Goal: Task Accomplishment & Management: Manage account settings

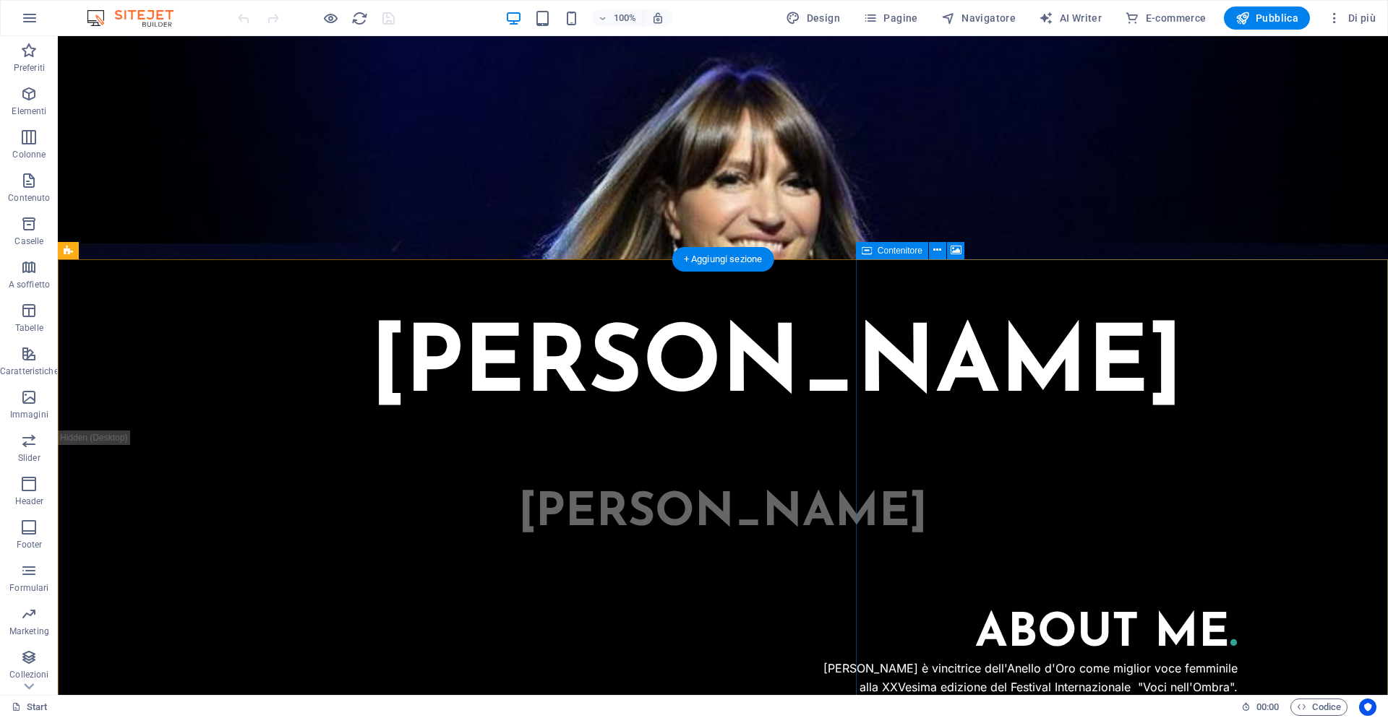
scroll to position [445, 0]
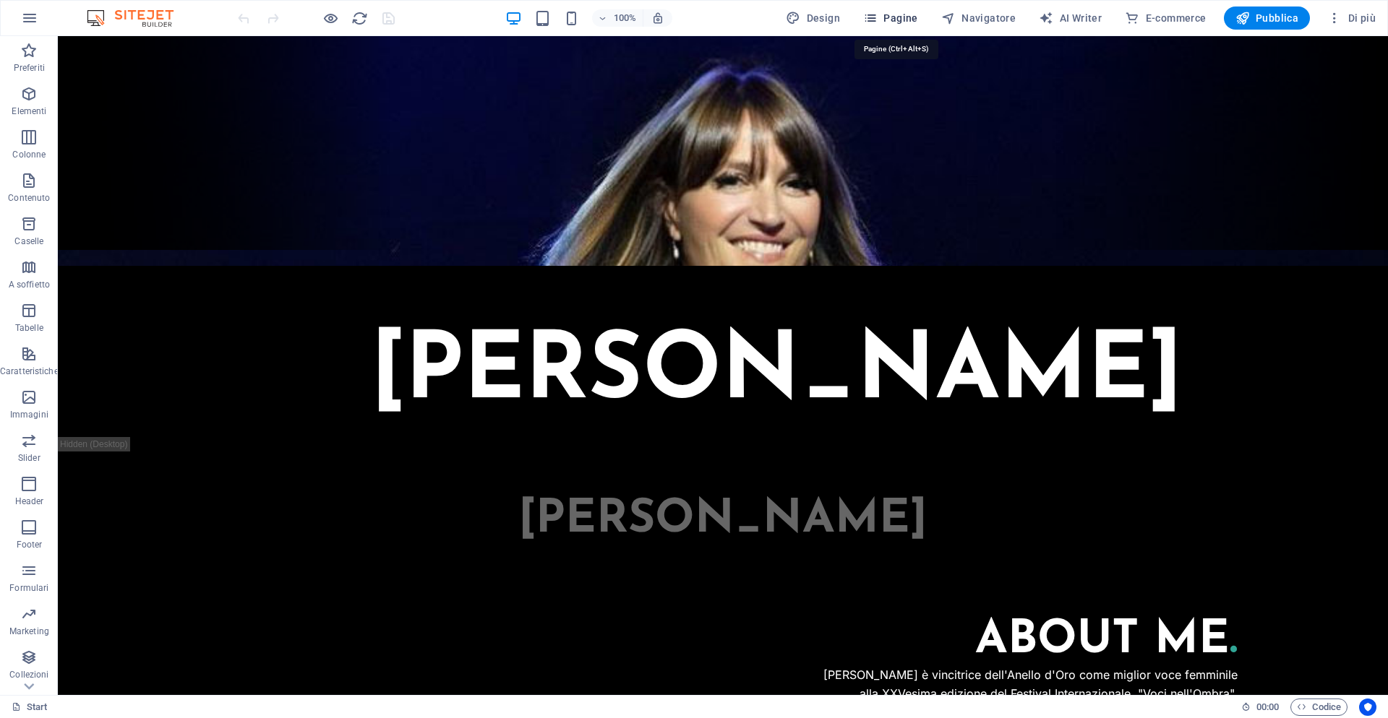
click at [914, 22] on span "Pagine" at bounding box center [890, 18] width 55 height 14
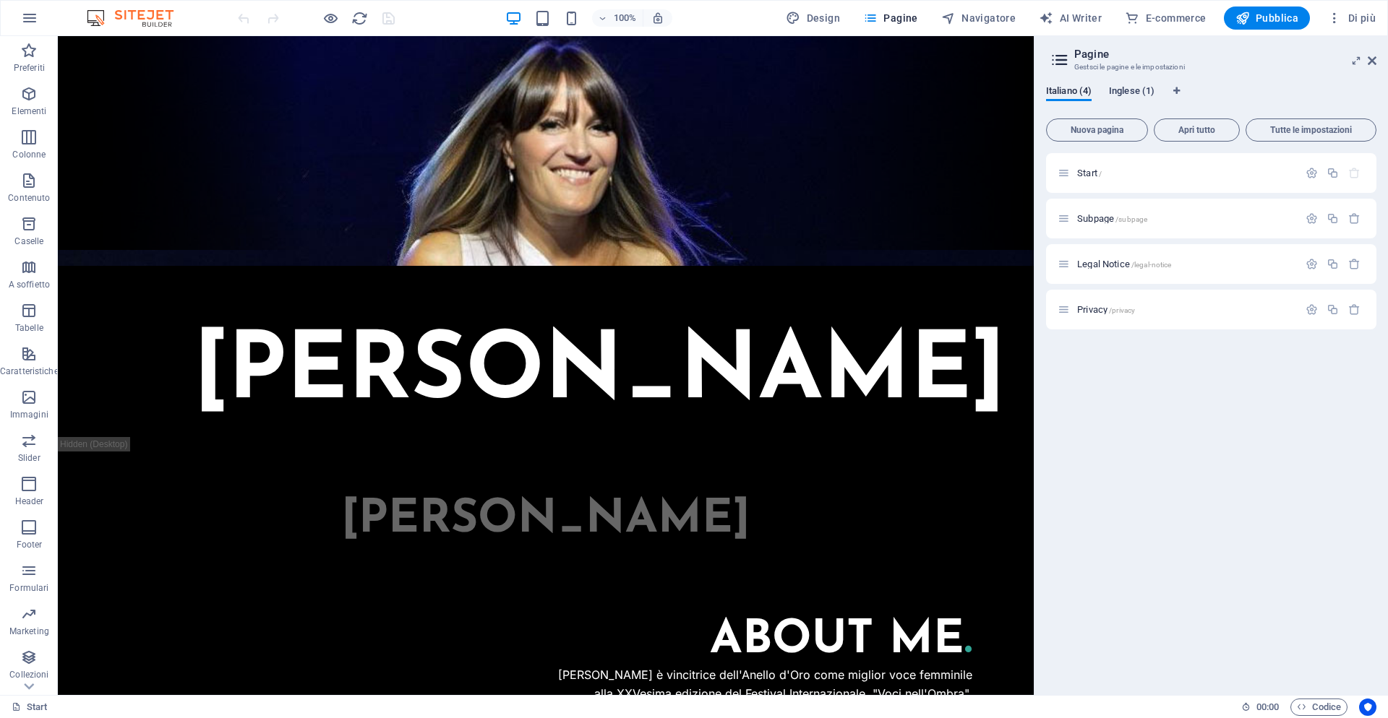
click at [1125, 92] on span "Inglese (1)" at bounding box center [1132, 92] width 46 height 20
click at [1073, 171] on div "Start /" at bounding box center [1186, 172] width 226 height 9
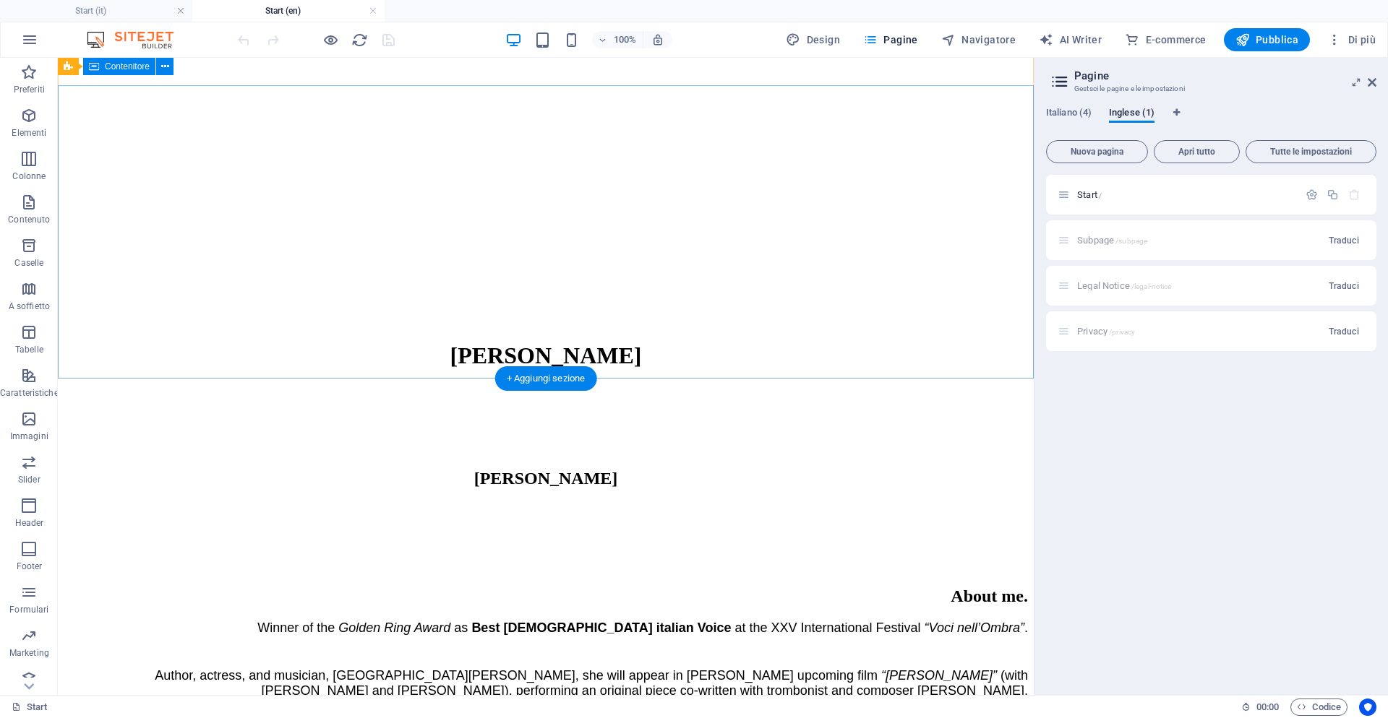
scroll to position [0, 0]
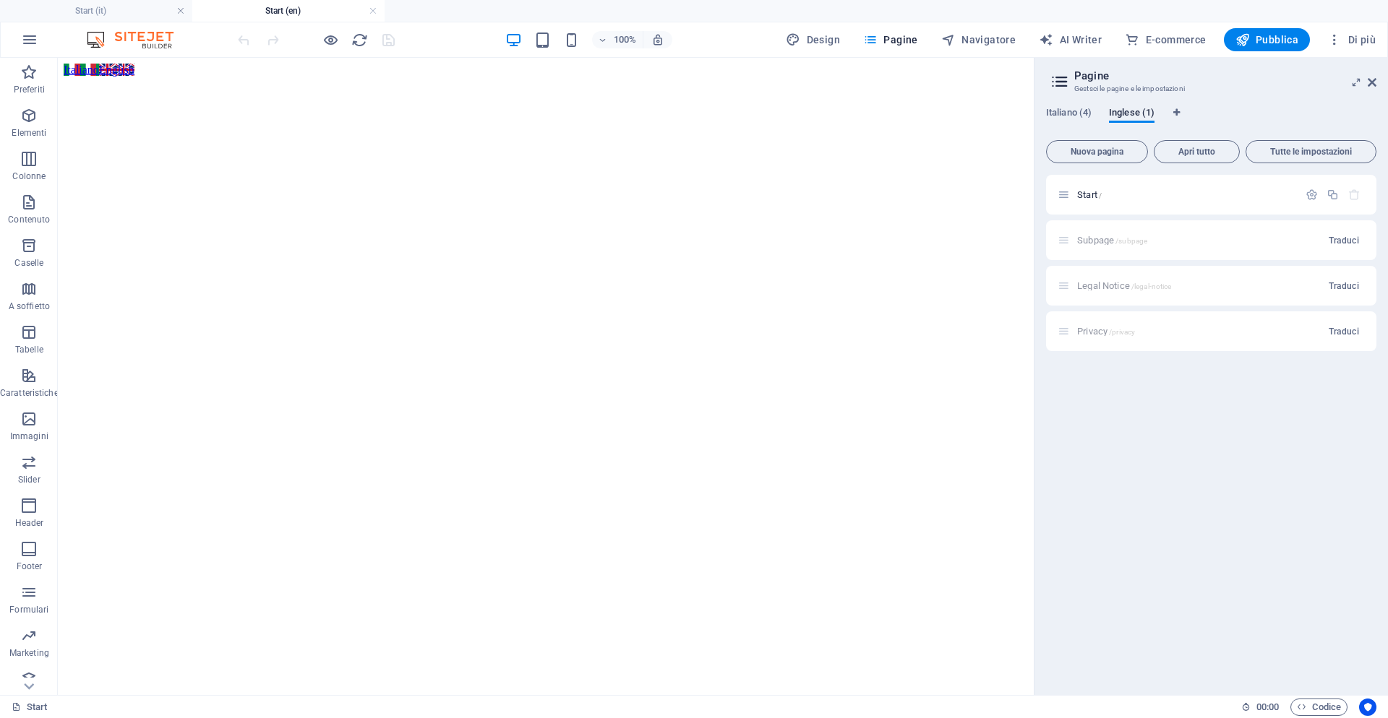
click at [1064, 84] on icon at bounding box center [1060, 82] width 22 height 20
click at [1113, 154] on span "Nuova pagina" at bounding box center [1096, 151] width 89 height 9
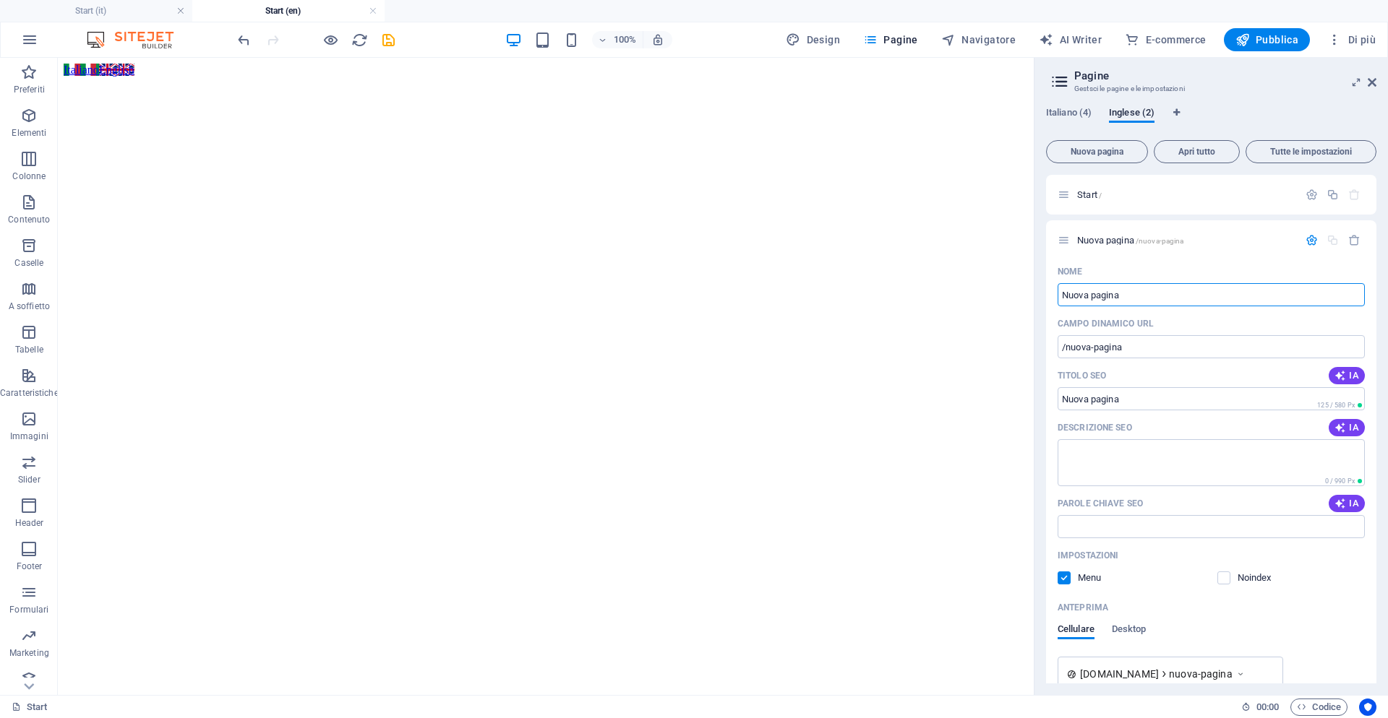
click at [1222, 111] on div "Italiano (4) Inglese (2)" at bounding box center [1211, 120] width 330 height 27
click at [1177, 114] on icon "Schede lingua" at bounding box center [1176, 112] width 7 height 9
select select "75"
select select "69"
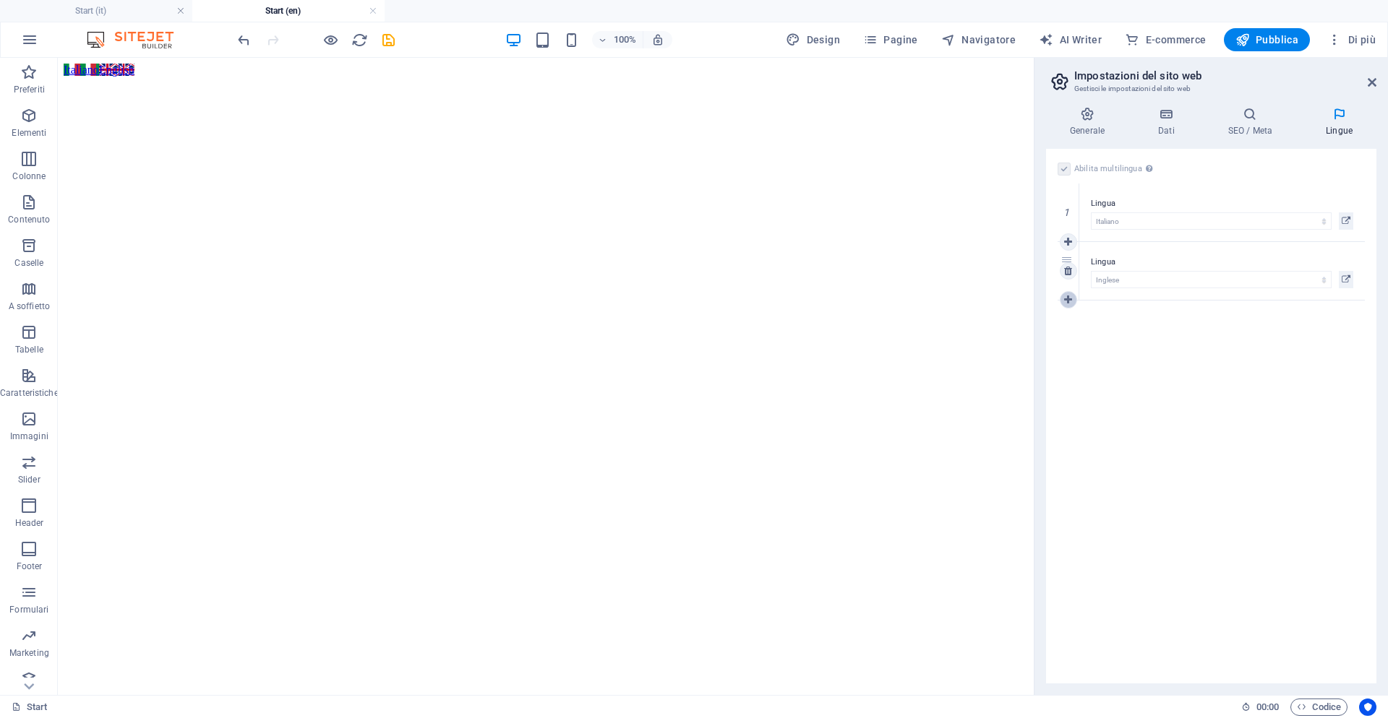
click at [1066, 301] on icon at bounding box center [1068, 300] width 8 height 10
click at [1091, 330] on select "Abkhazian Afar Afrikaans Akan Albanese Amharic Arabo [GEOGRAPHIC_DATA] Armenian…" at bounding box center [1211, 338] width 241 height 17
select select "49"
click option "Francese" at bounding box center [0, 0] width 0 height 0
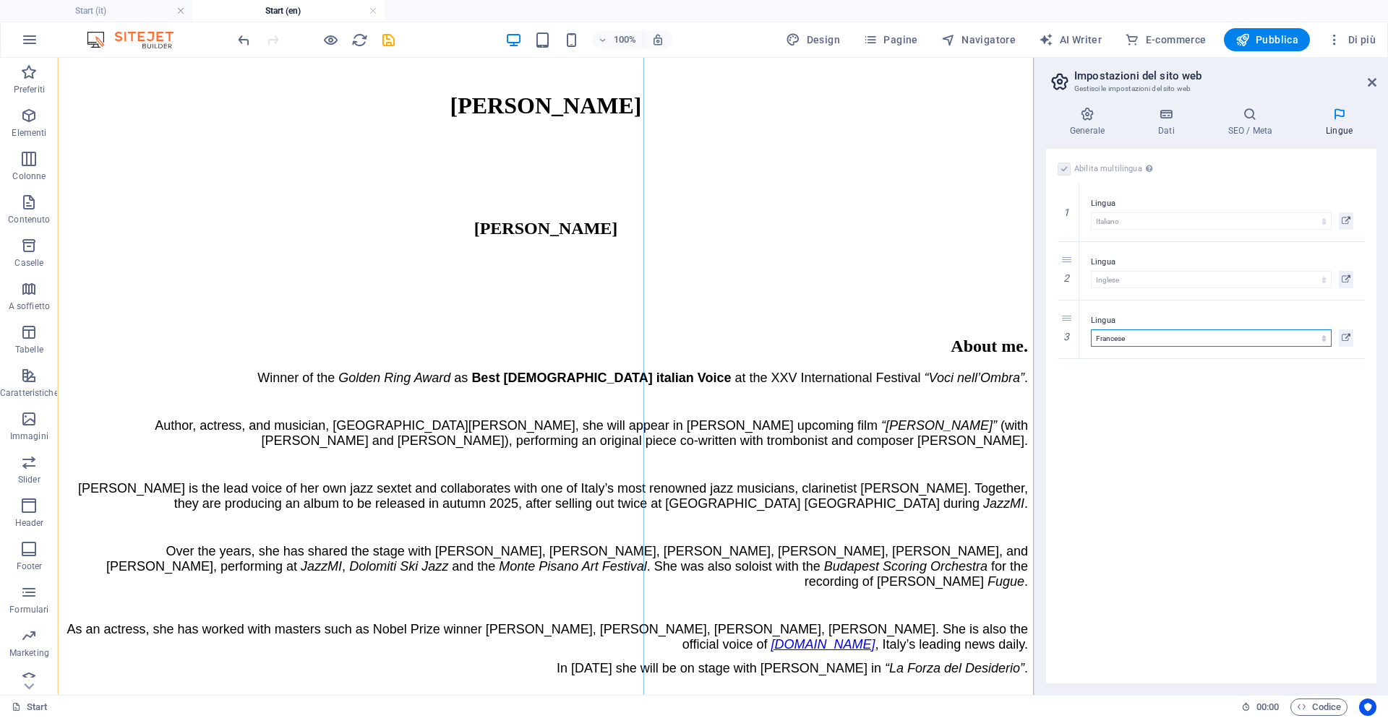
scroll to position [698, 0]
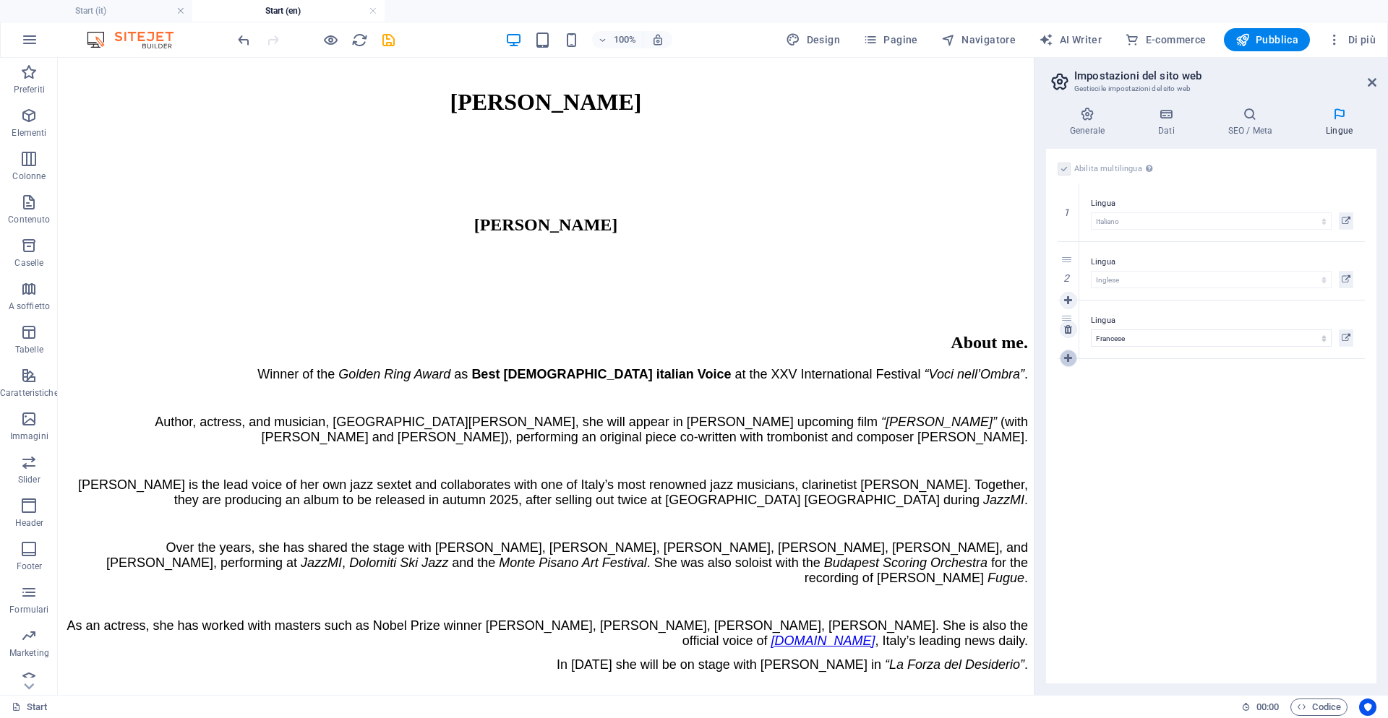
click at [1071, 361] on icon at bounding box center [1068, 358] width 8 height 10
click at [1091, 388] on select "Abkhazian Afar Afrikaans Akan Albanese Amharic Arabo [GEOGRAPHIC_DATA] Armenian…" at bounding box center [1211, 396] width 241 height 17
select select "146"
click option "Spagnolo" at bounding box center [0, 0] width 0 height 0
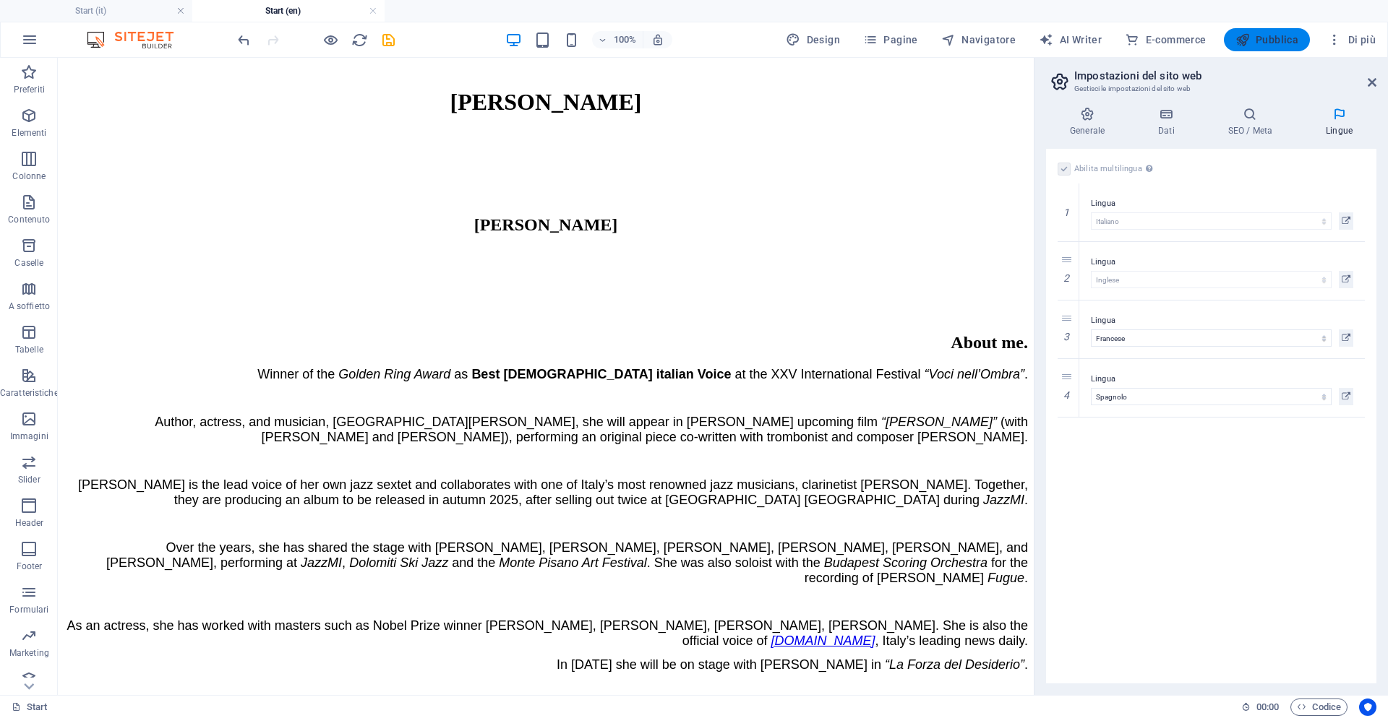
click at [1277, 40] on span "Pubblica" at bounding box center [1267, 40] width 64 height 14
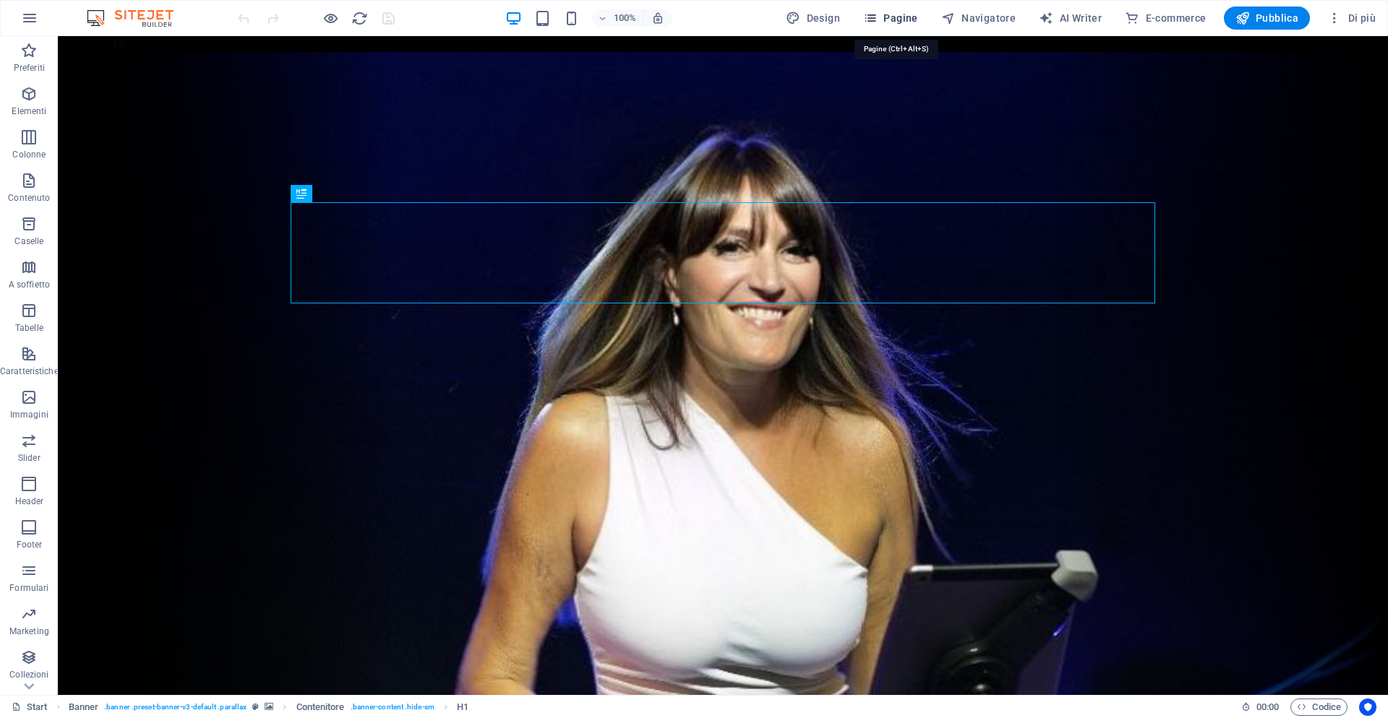
click at [908, 21] on span "Pagine" at bounding box center [890, 18] width 55 height 14
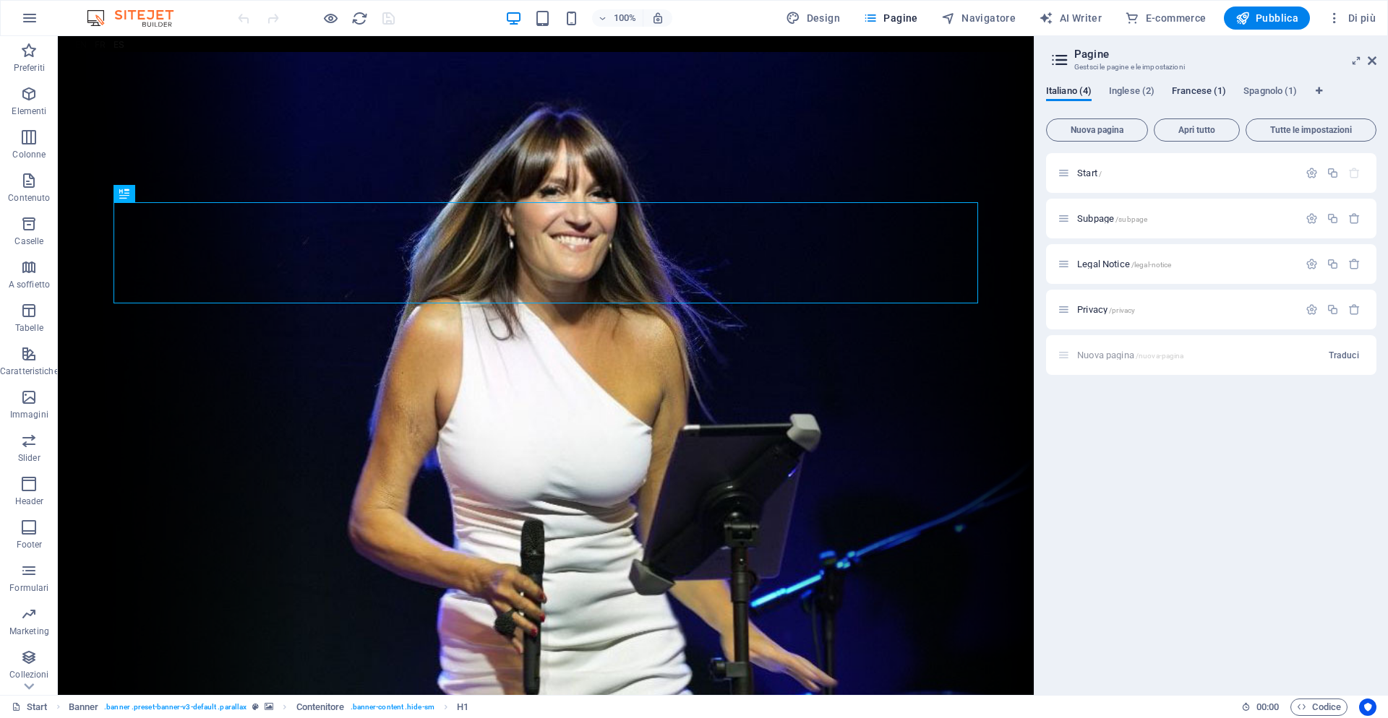
click at [1188, 91] on span "Francese (1)" at bounding box center [1199, 92] width 54 height 20
click at [1094, 168] on div "Start /" at bounding box center [1177, 173] width 241 height 17
click at [1088, 173] on span "Start /" at bounding box center [1089, 173] width 25 height 11
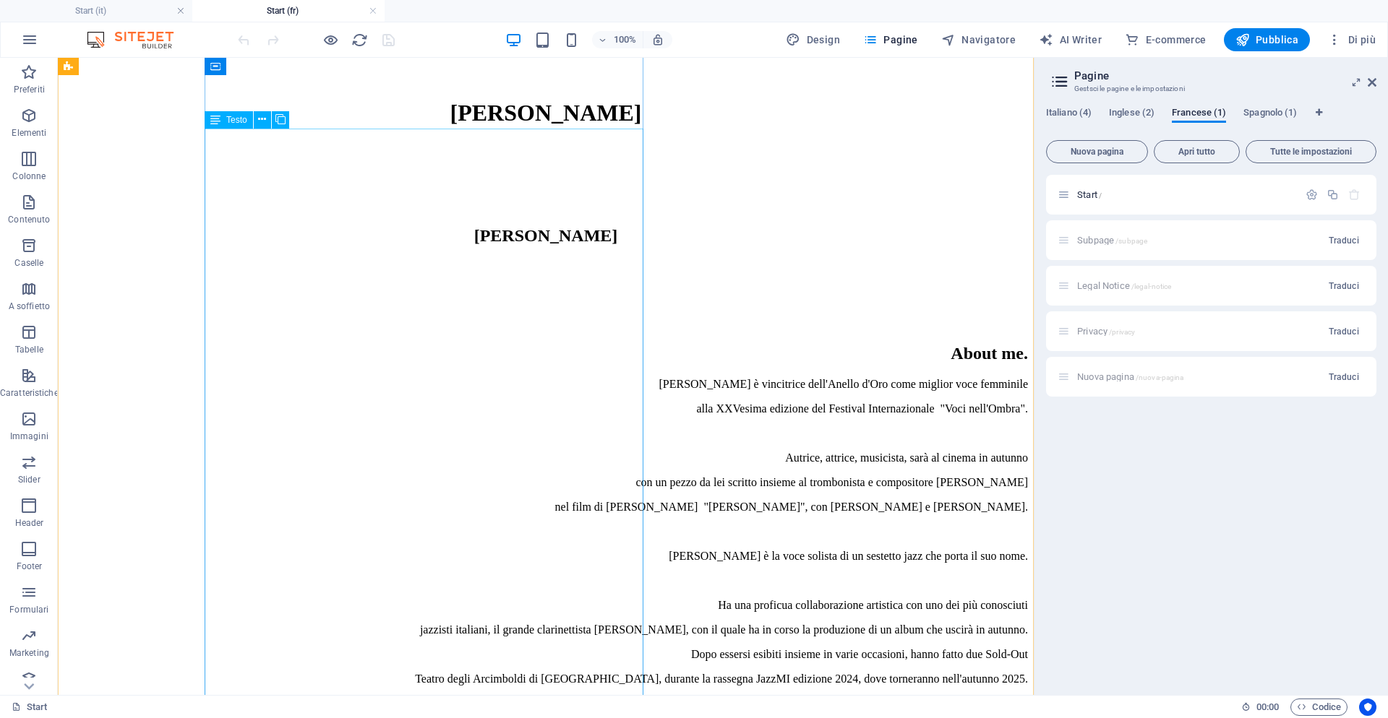
scroll to position [685, 0]
drag, startPoint x: 249, startPoint y: 138, endPoint x: 564, endPoint y: 400, distance: 410.1
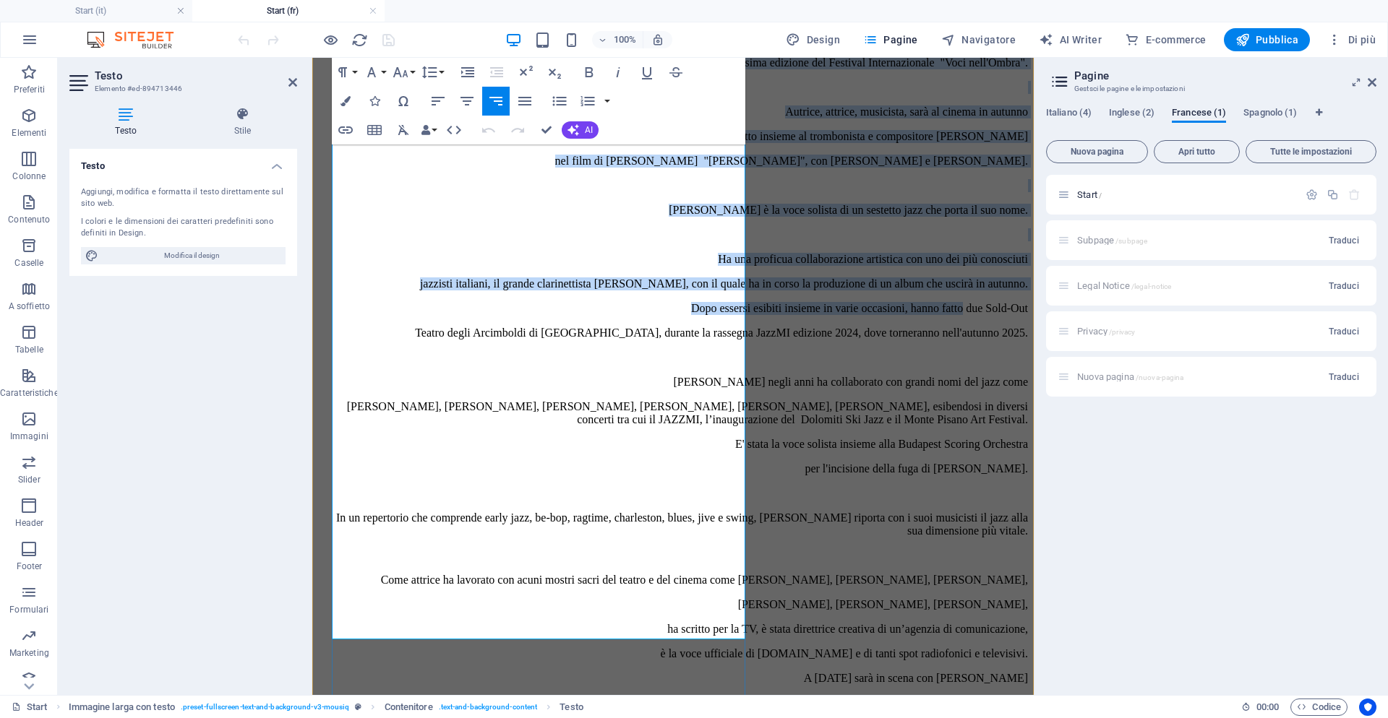
scroll to position [1039, 0]
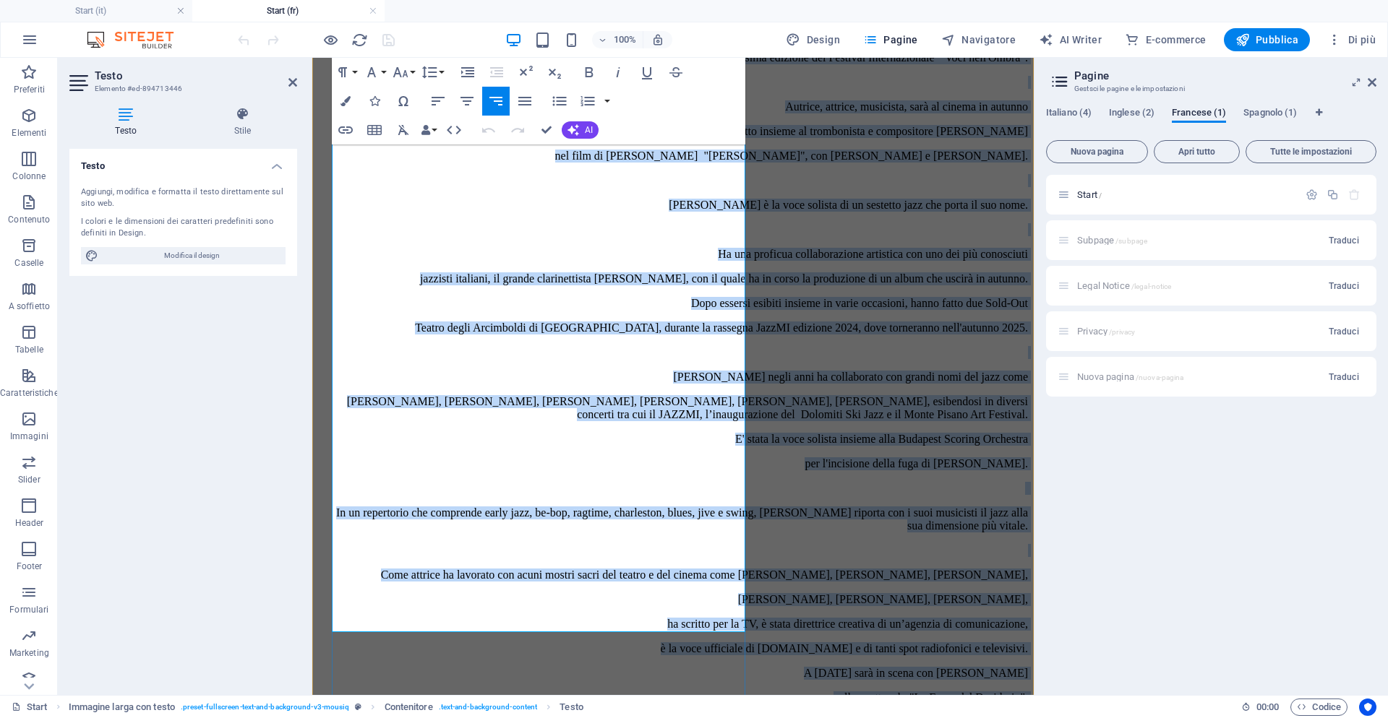
drag, startPoint x: 350, startPoint y: 297, endPoint x: 743, endPoint y: 611, distance: 503.0
click at [743, 611] on div "Elena Andreoli è vincitrice dell'Anello d'Oro come miglior voce femminile alla …" at bounding box center [673, 446] width 710 height 838
copy div "Elena Andreoli è vincitrice dell'Anello d'Oro come miglior voce femminile alla …"
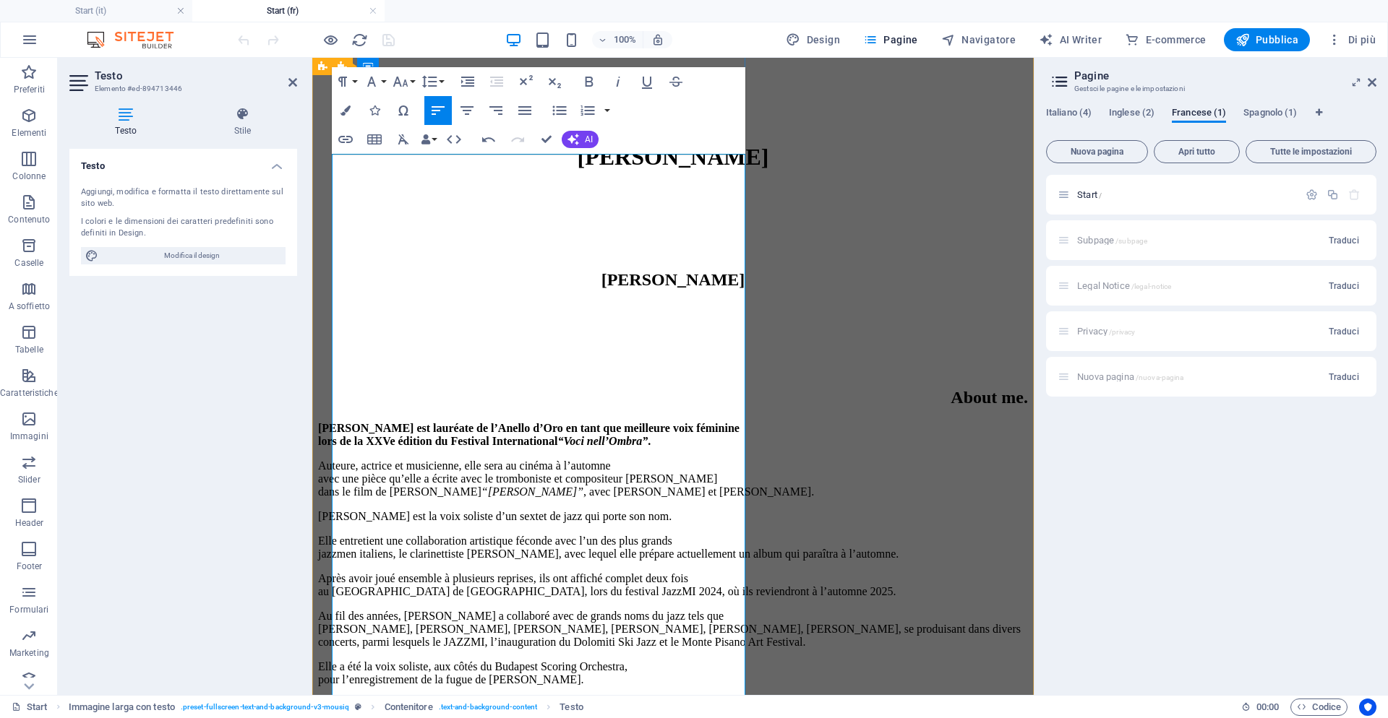
scroll to position [640, 0]
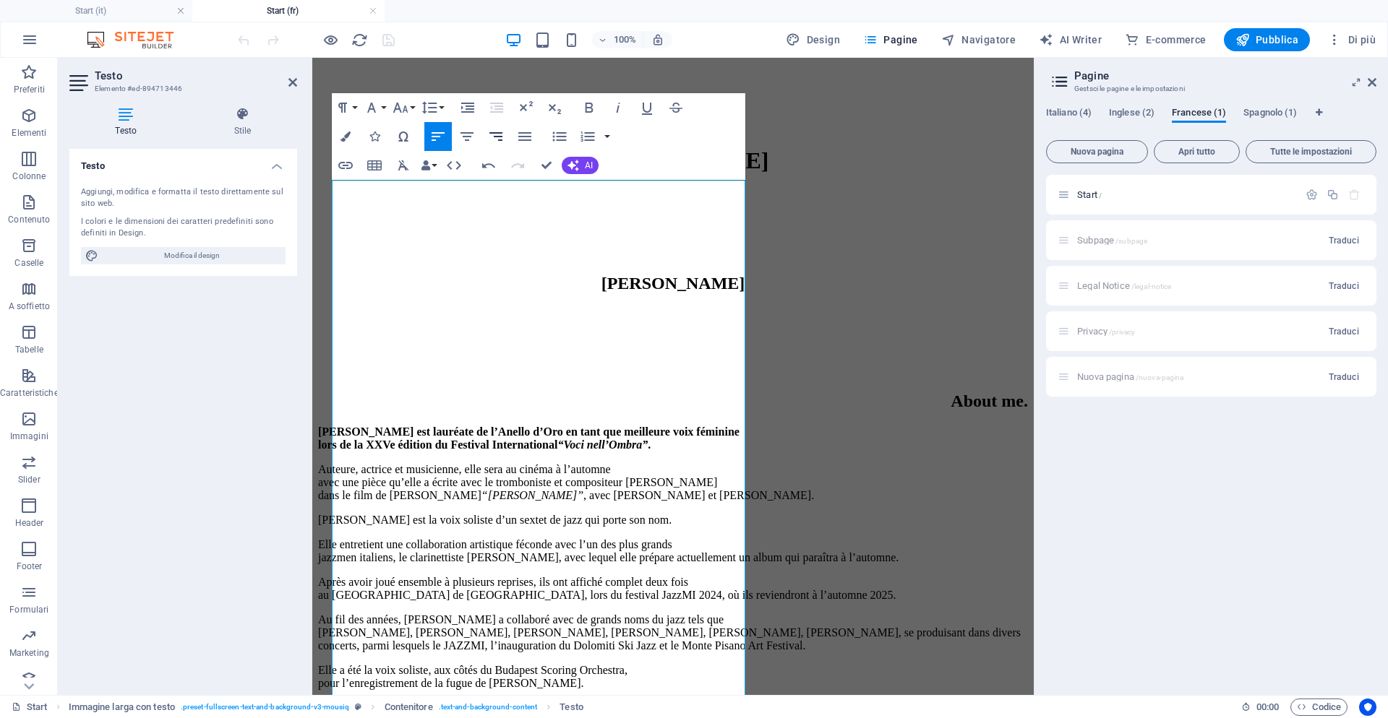
click at [500, 142] on icon "button" at bounding box center [495, 136] width 17 height 17
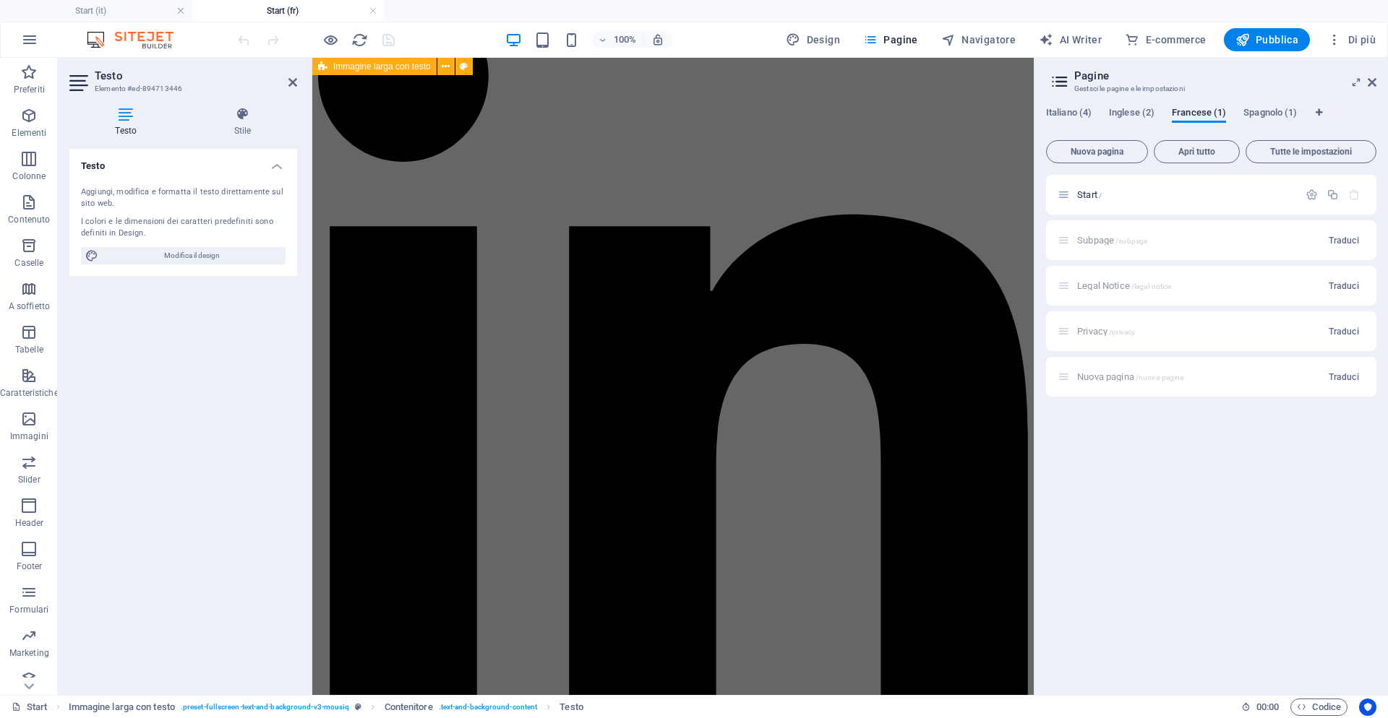
drag, startPoint x: 335, startPoint y: 192, endPoint x: 724, endPoint y: 82, distance: 403.4
click at [724, 82] on div "About me . Elena Andreoli est lauréate de l’Anello d’Oro en tant que meilleure …" at bounding box center [673, 47] width 710 height 4041
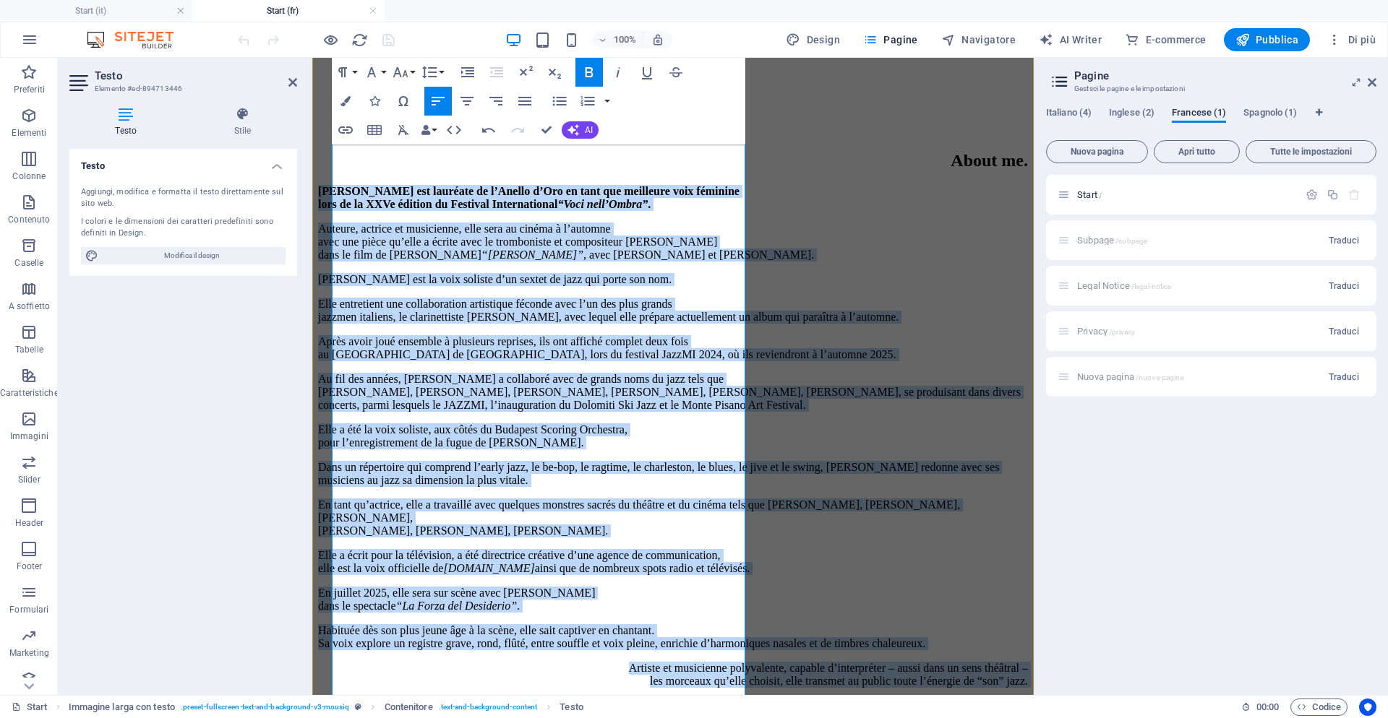
scroll to position [872, 0]
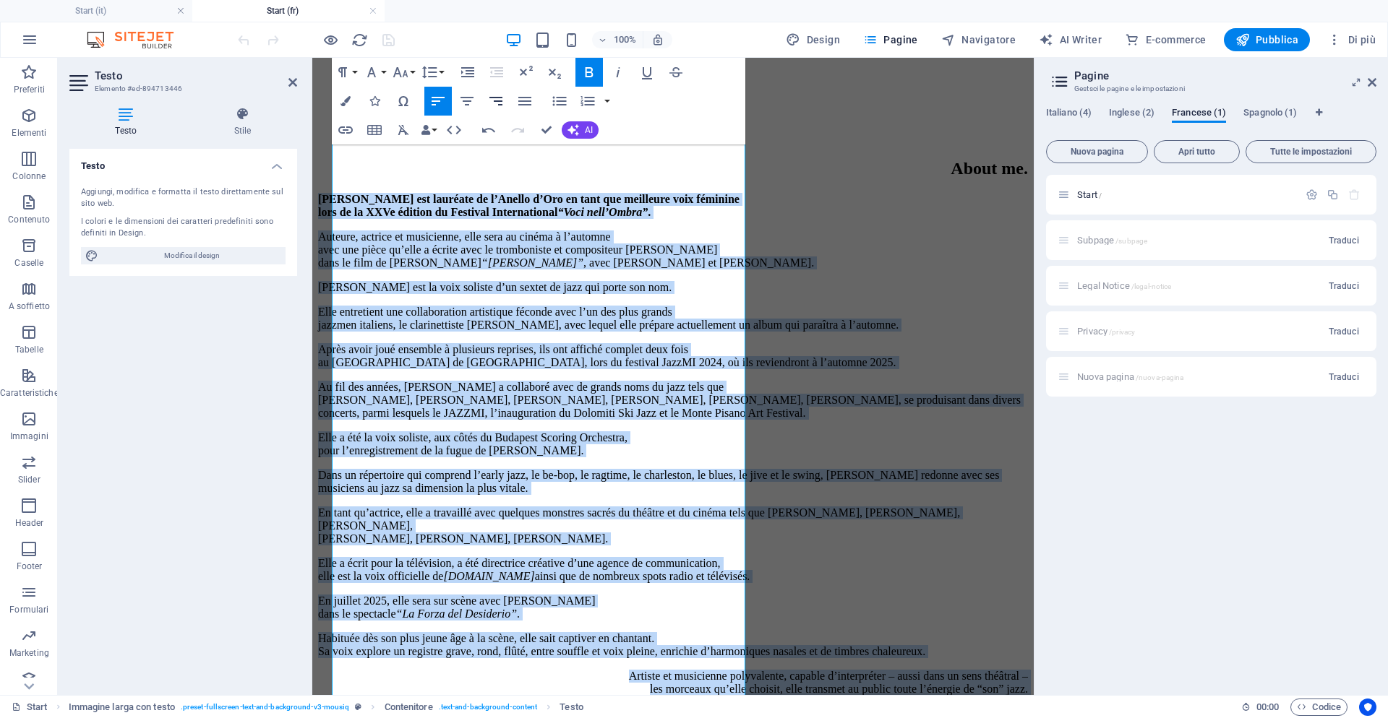
click at [500, 105] on icon "button" at bounding box center [495, 101] width 13 height 9
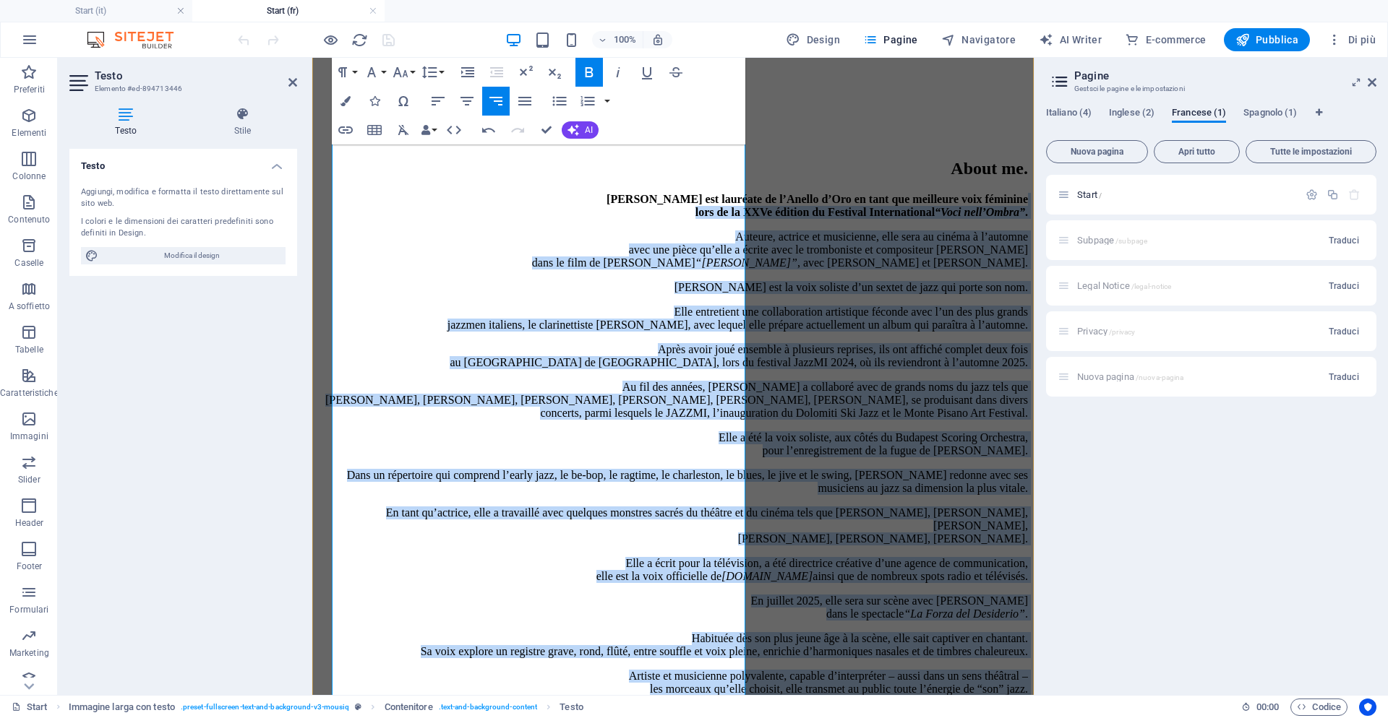
click at [743, 306] on p "Elle entretient une collaboration artistique féconde avec l’un des plus grands …" at bounding box center [673, 319] width 710 height 26
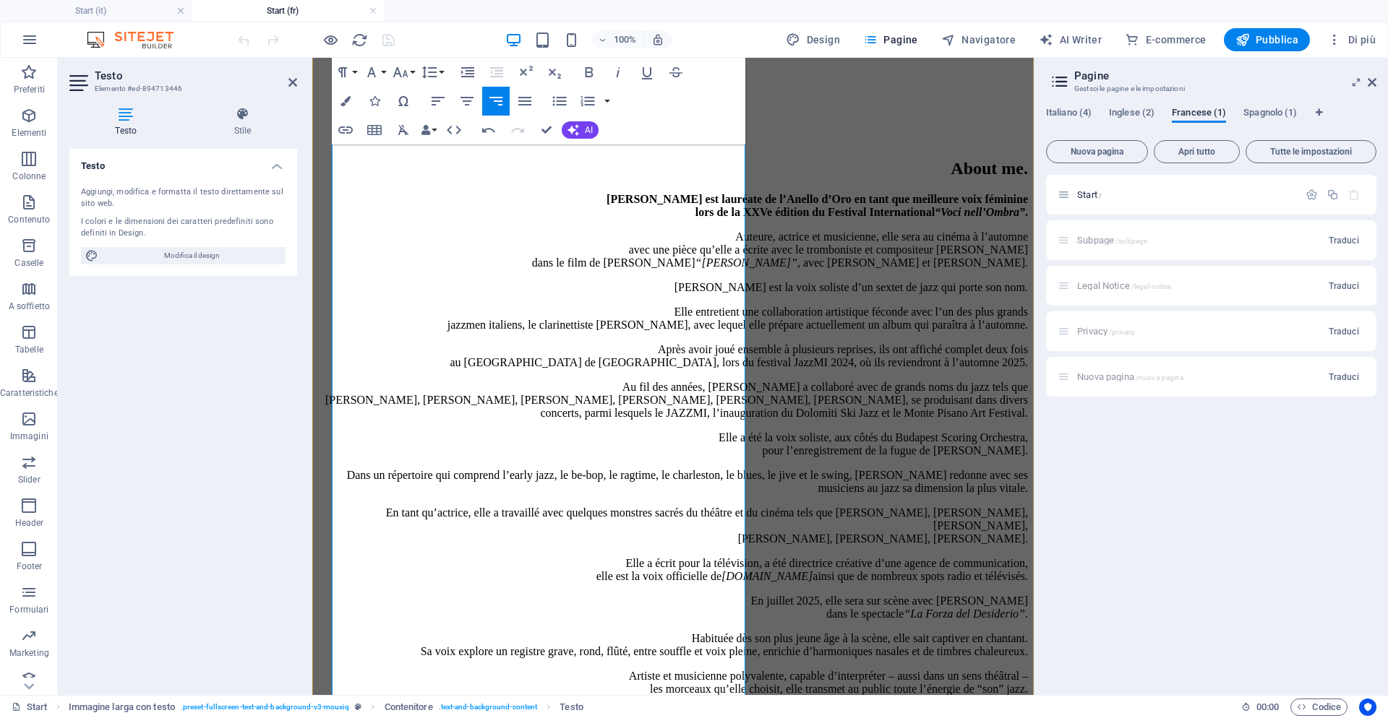
click at [335, 343] on p "Après avoir joué ensemble à plusieurs reprises, ils ont affiché complet deux fo…" at bounding box center [673, 356] width 710 height 26
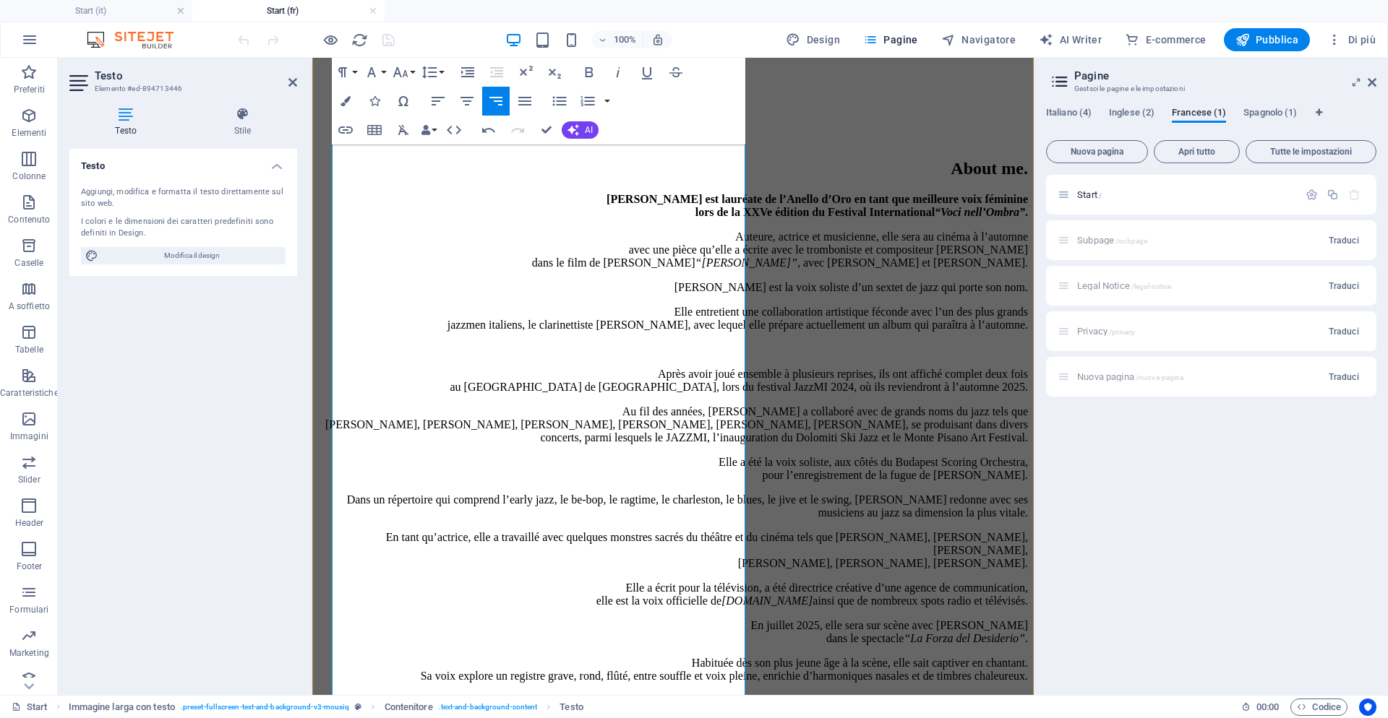
click at [338, 406] on p "Au fil des années, Elena Andreoli a collaboré avec de grands noms du jazz tels …" at bounding box center [673, 425] width 710 height 39
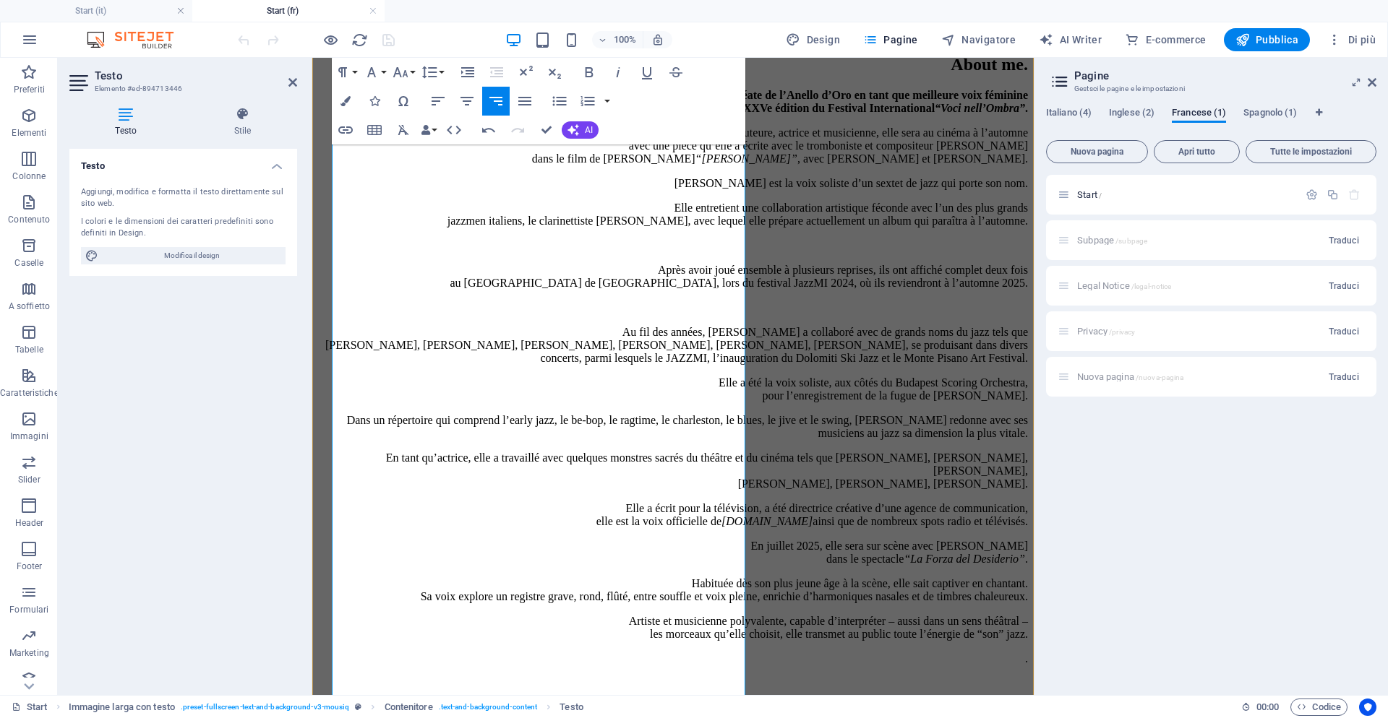
scroll to position [982, 0]
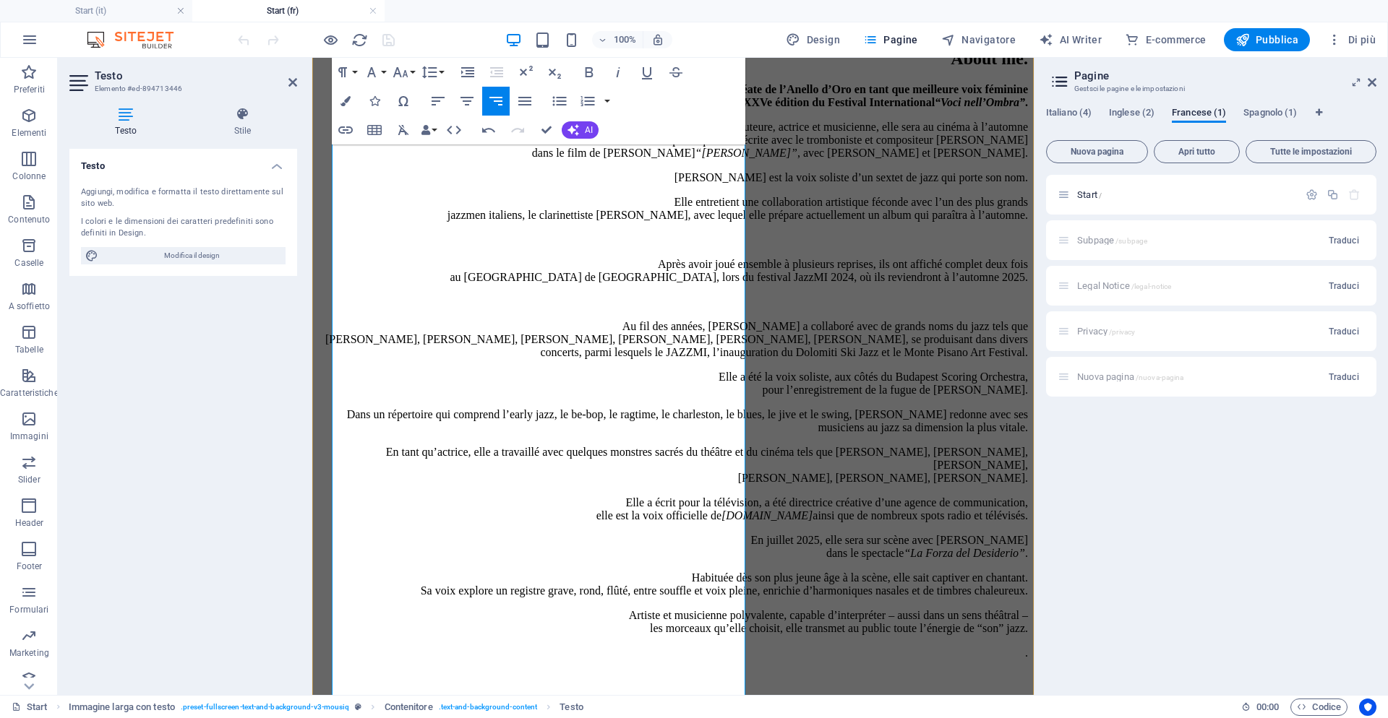
click at [369, 408] on p "Dans un répertoire qui comprend l’early jazz, le be-bop, le ragtime, le charles…" at bounding box center [673, 421] width 710 height 26
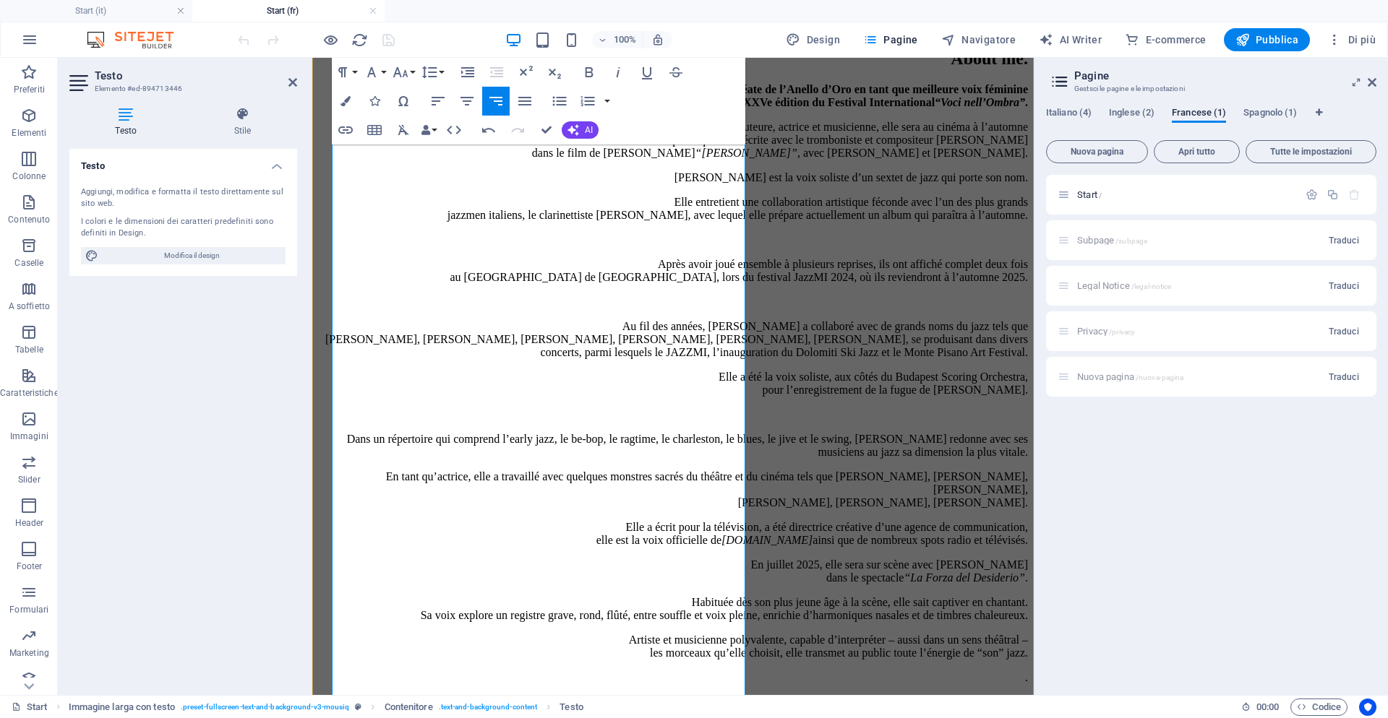
click at [337, 471] on p "En tant qu’actrice, elle a travaillé avec quelques monstres sacrés du théâtre e…" at bounding box center [673, 490] width 710 height 39
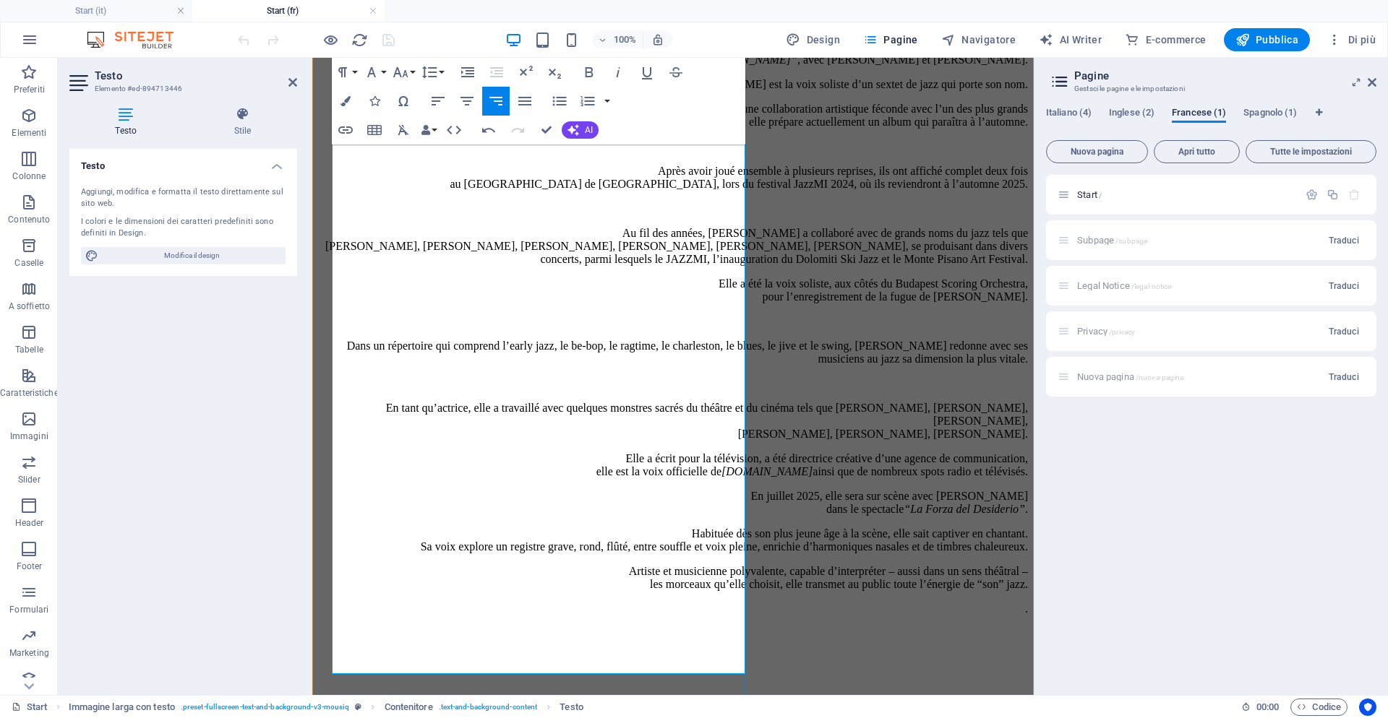
scroll to position [1078, 0]
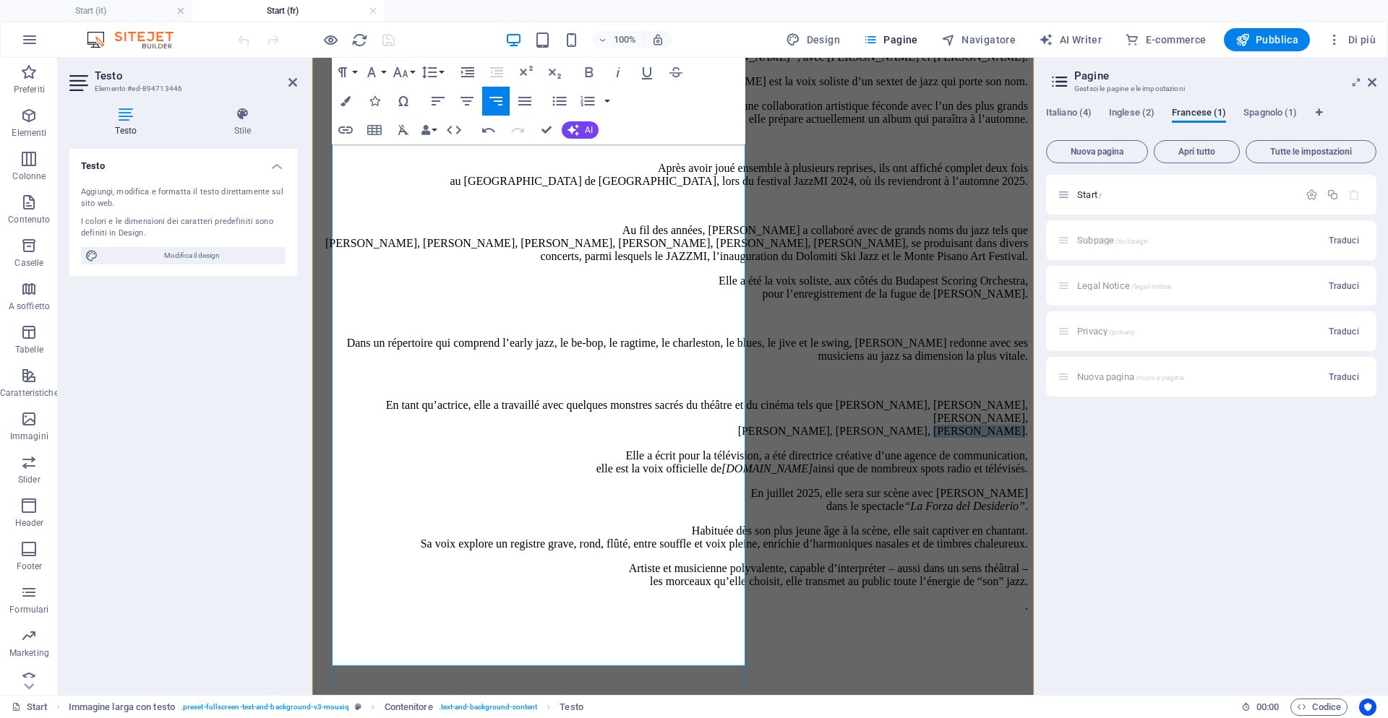
drag, startPoint x: 741, startPoint y: 381, endPoint x: 660, endPoint y: 382, distance: 81.0
click at [660, 399] on p "En tant qu’actrice, elle a travaillé avec quelques monstres sacrés du théâtre e…" at bounding box center [673, 418] width 710 height 39
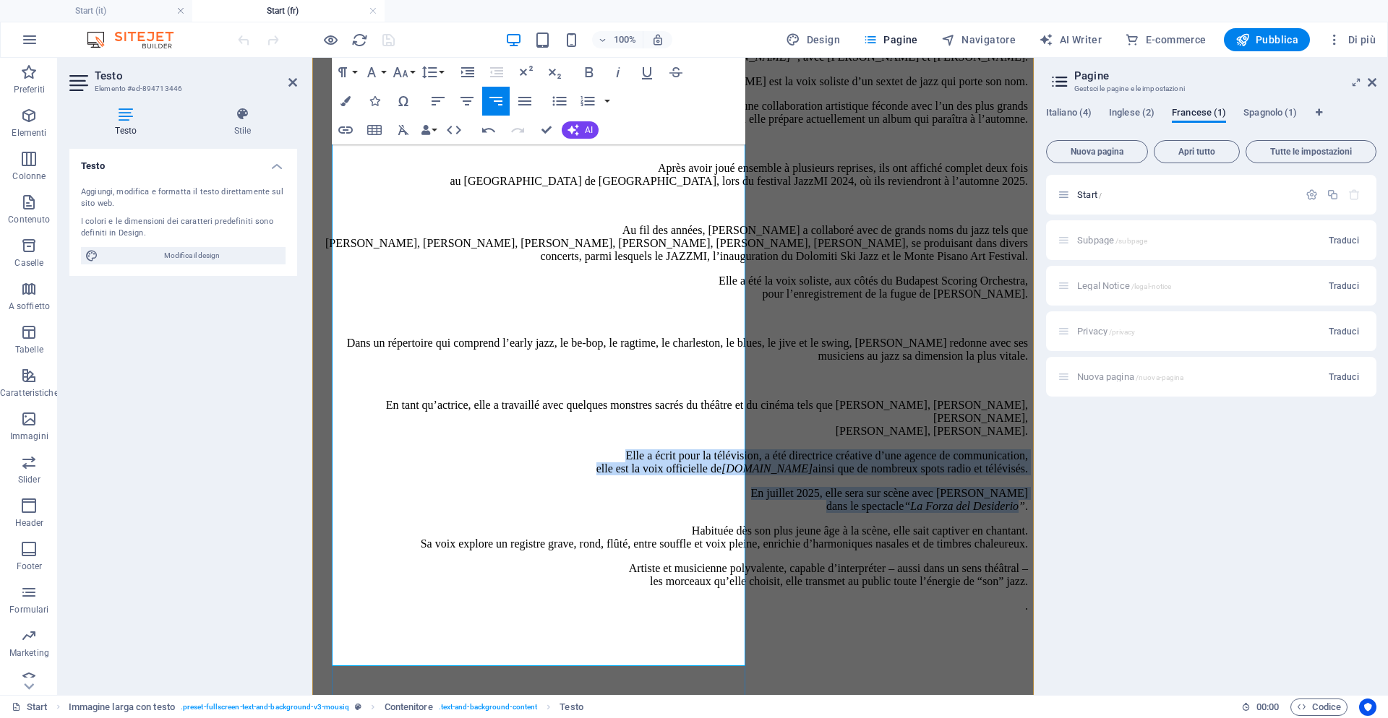
drag, startPoint x: 362, startPoint y: 400, endPoint x: 737, endPoint y: 497, distance: 387.5
click at [737, 497] on div "Elena Andreoli est lauréate de l’Anello d’Oro en tant que meilleure voix fémini…" at bounding box center [673, 312] width 710 height 651
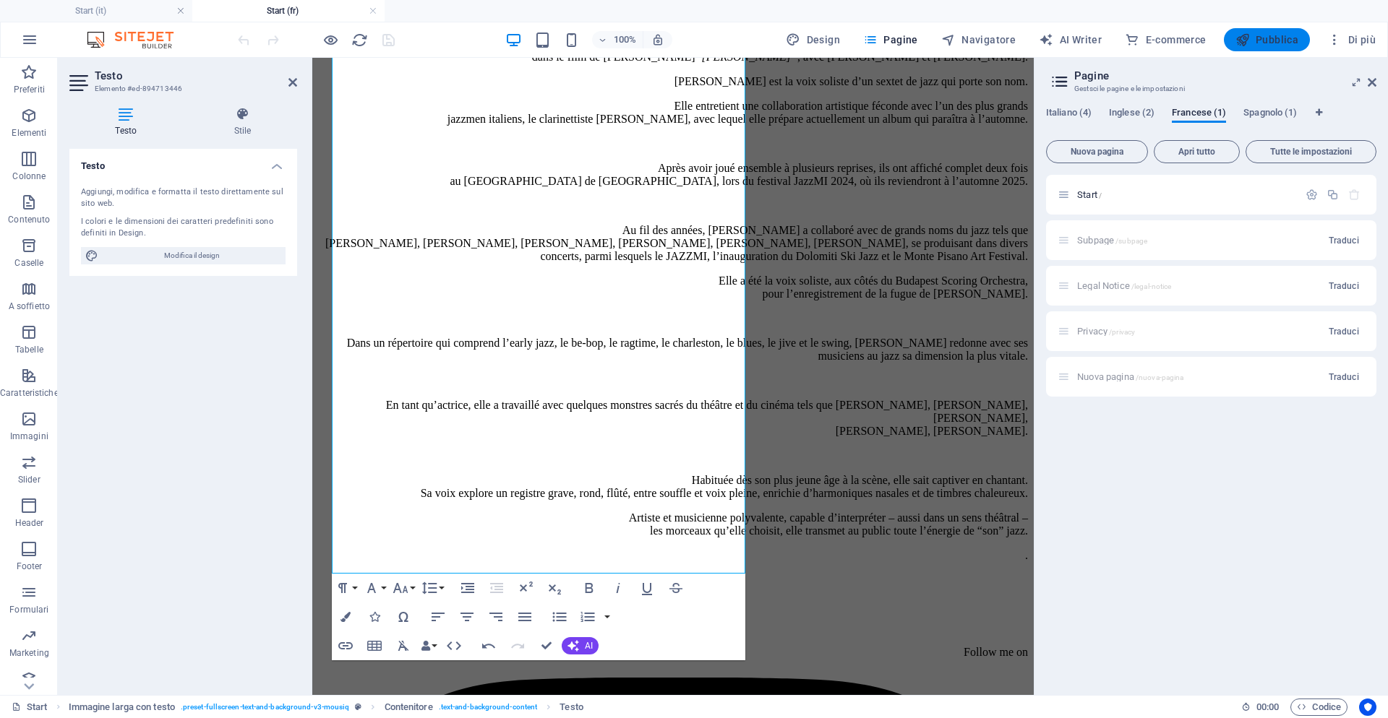
click at [1257, 37] on span "Pubblica" at bounding box center [1267, 40] width 64 height 14
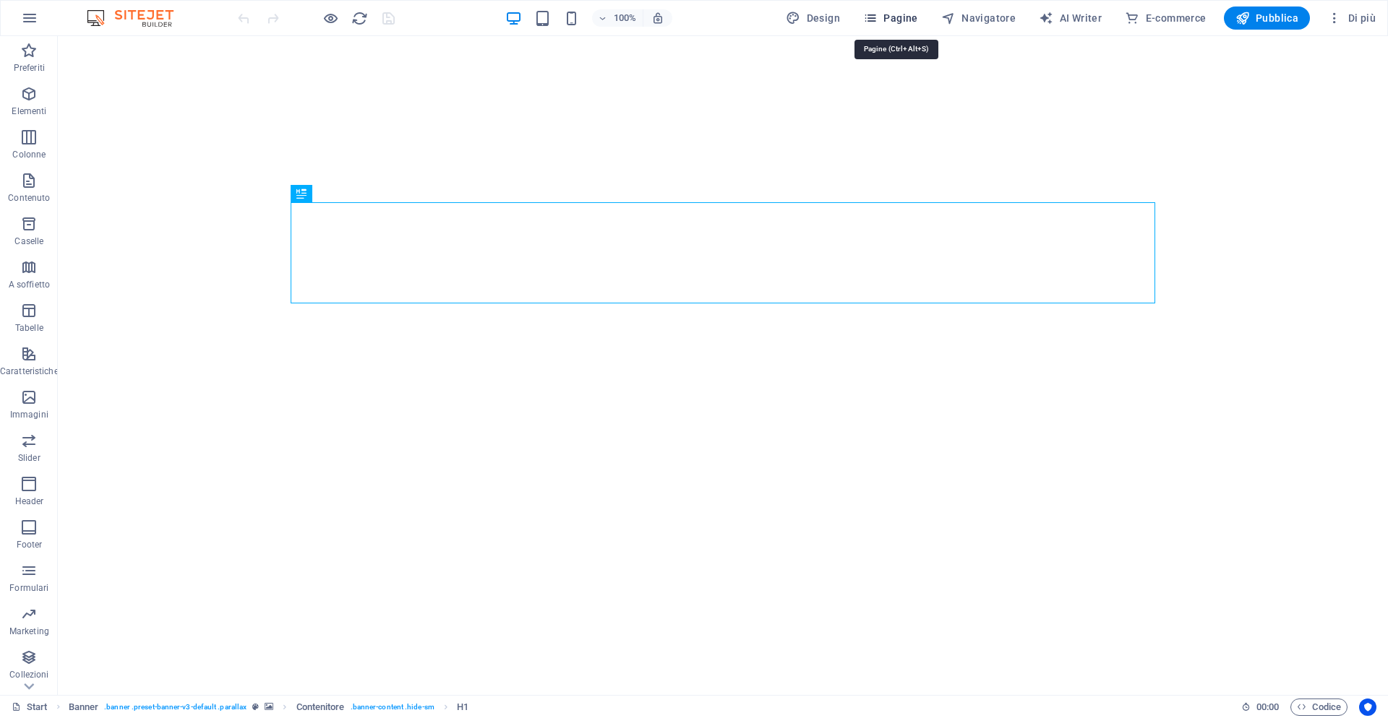
click at [896, 20] on span "Pagine" at bounding box center [890, 18] width 55 height 14
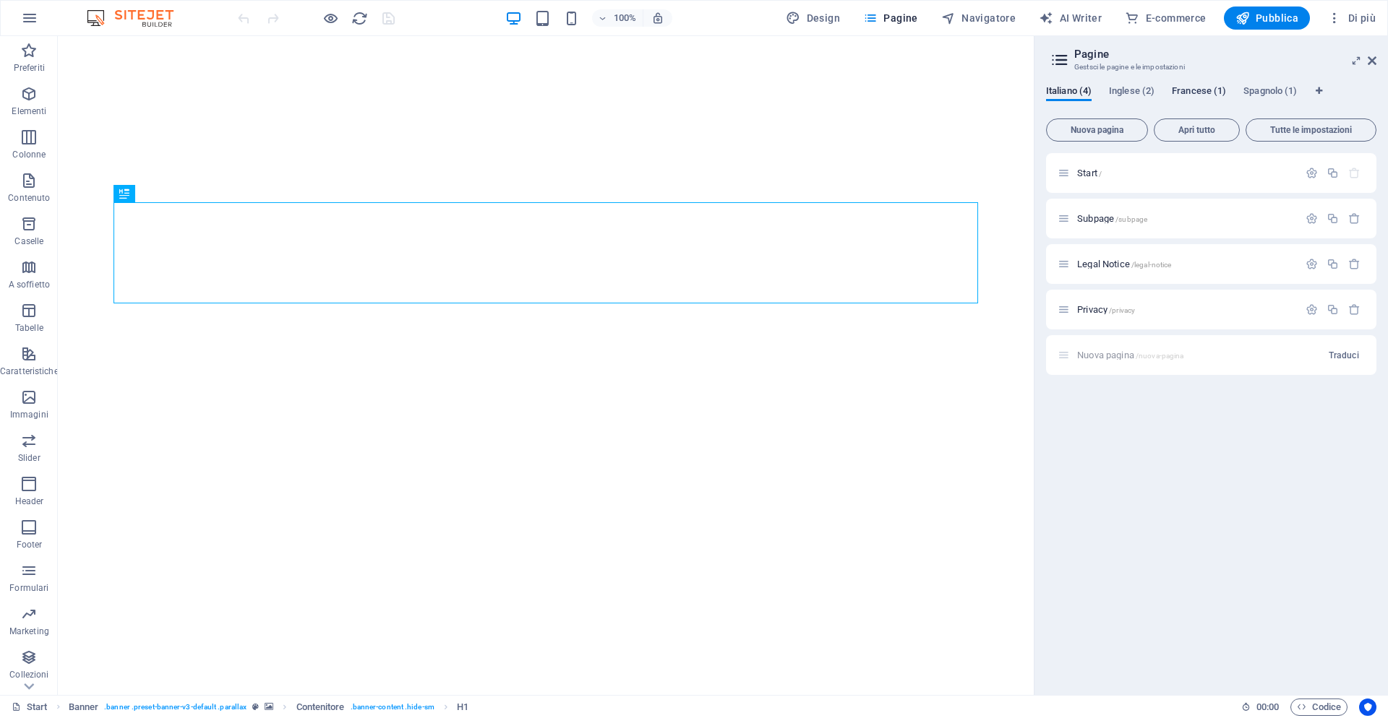
click at [1188, 88] on span "Francese (1)" at bounding box center [1199, 92] width 54 height 20
click at [1088, 176] on span "Start /" at bounding box center [1089, 173] width 25 height 11
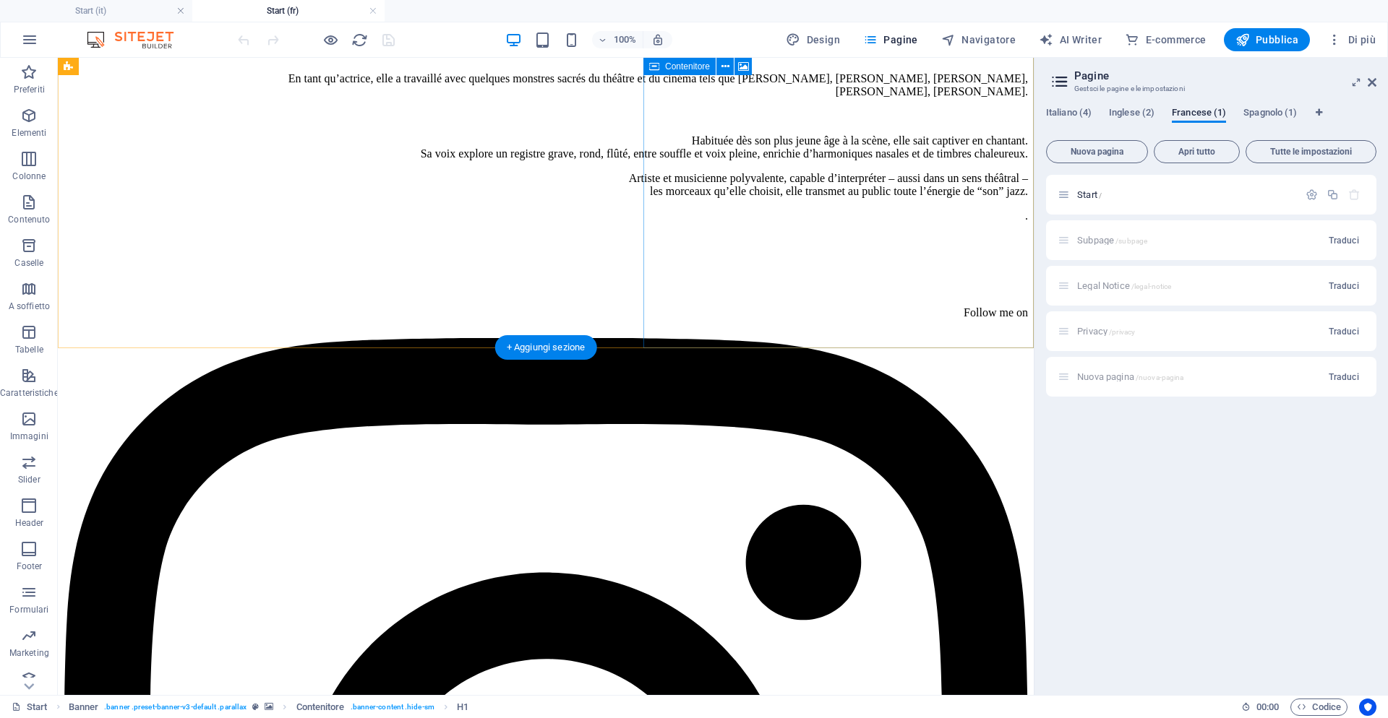
scroll to position [1389, 0]
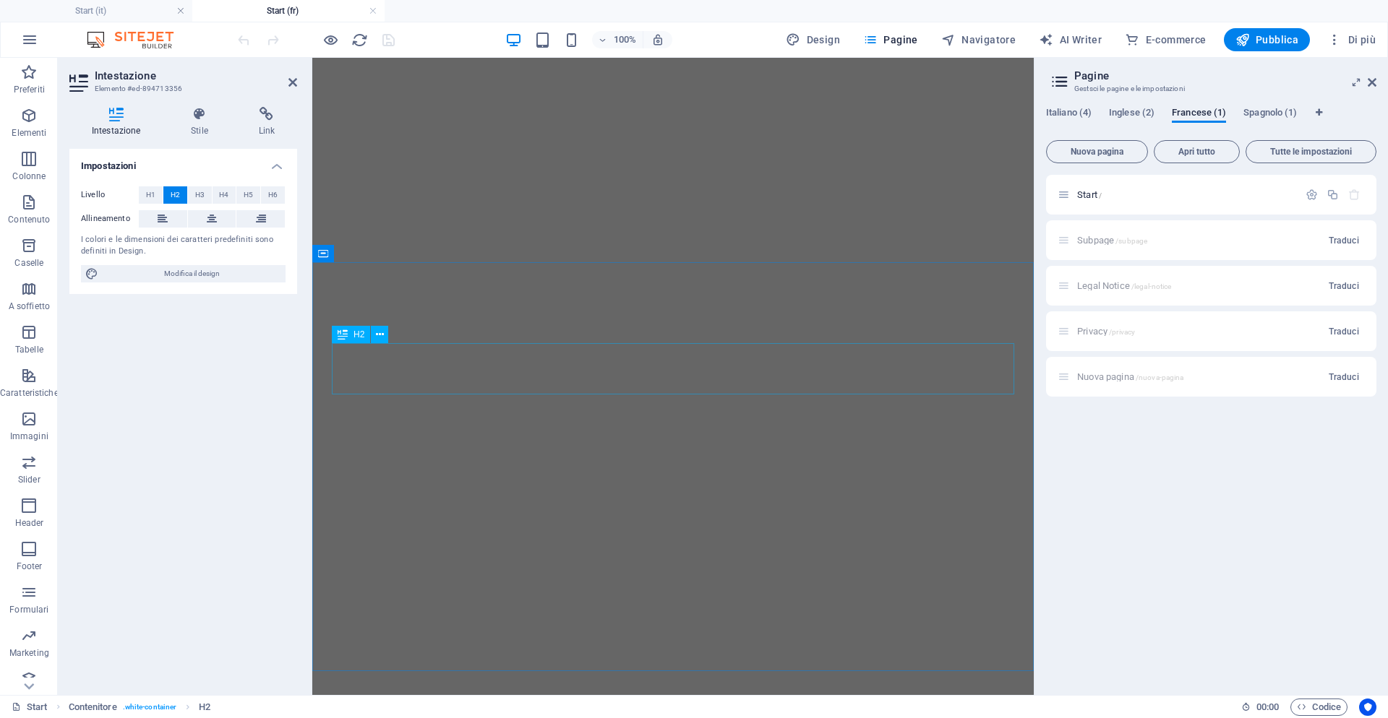
scroll to position [3953, 0]
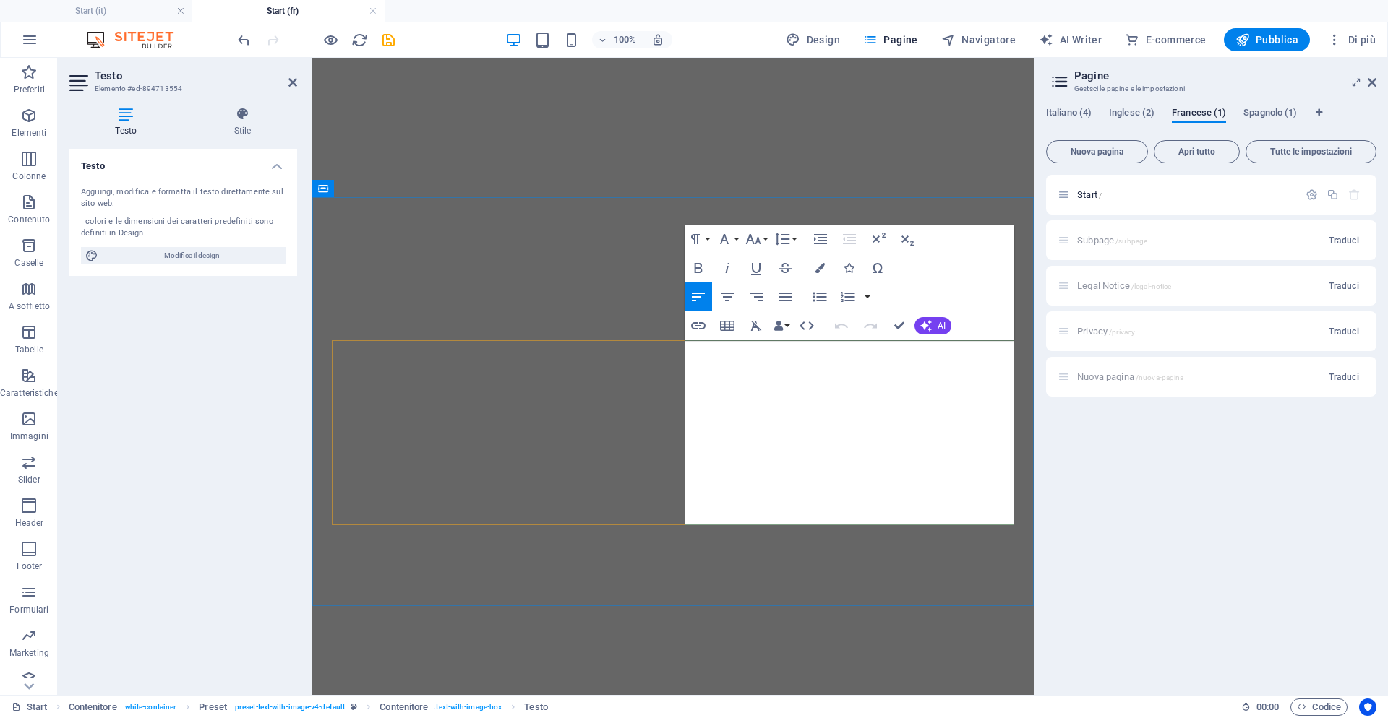
drag, startPoint x: 702, startPoint y: 423, endPoint x: 689, endPoint y: 353, distance: 71.3
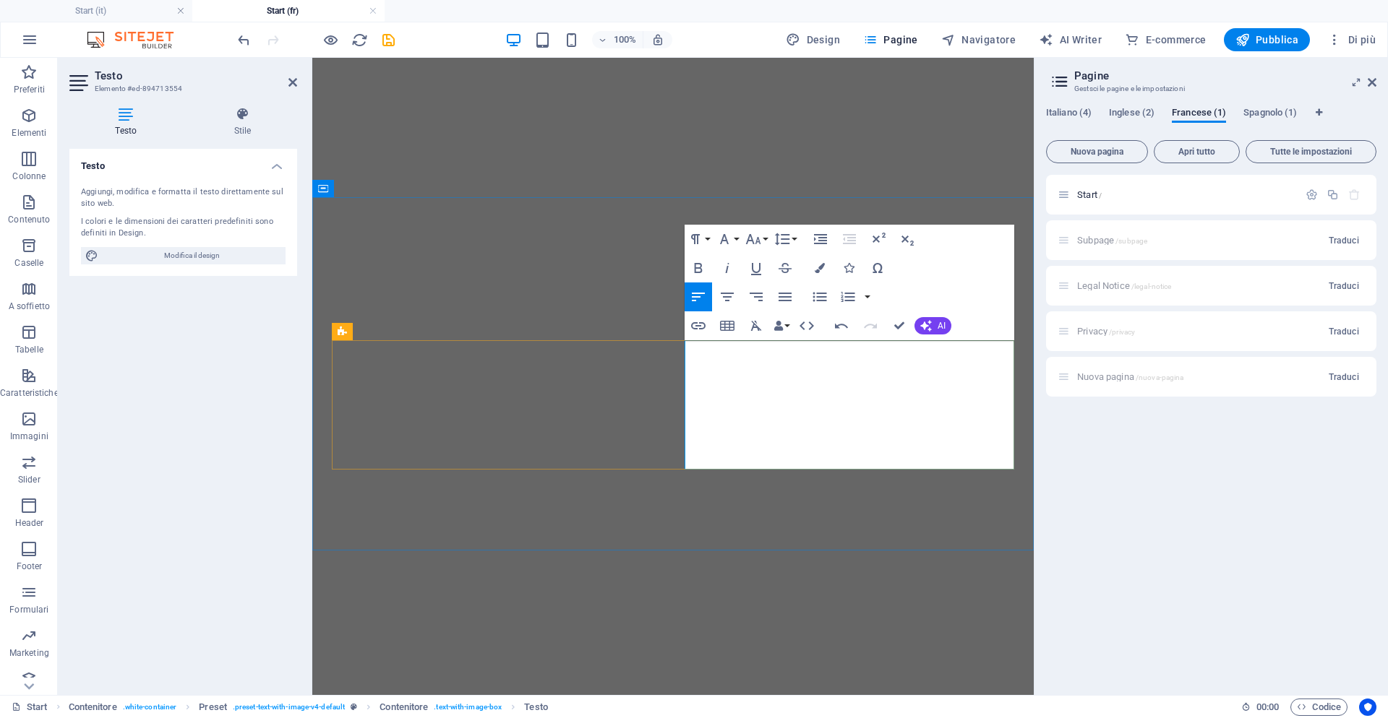
drag, startPoint x: 780, startPoint y: 390, endPoint x: 681, endPoint y: 384, distance: 99.2
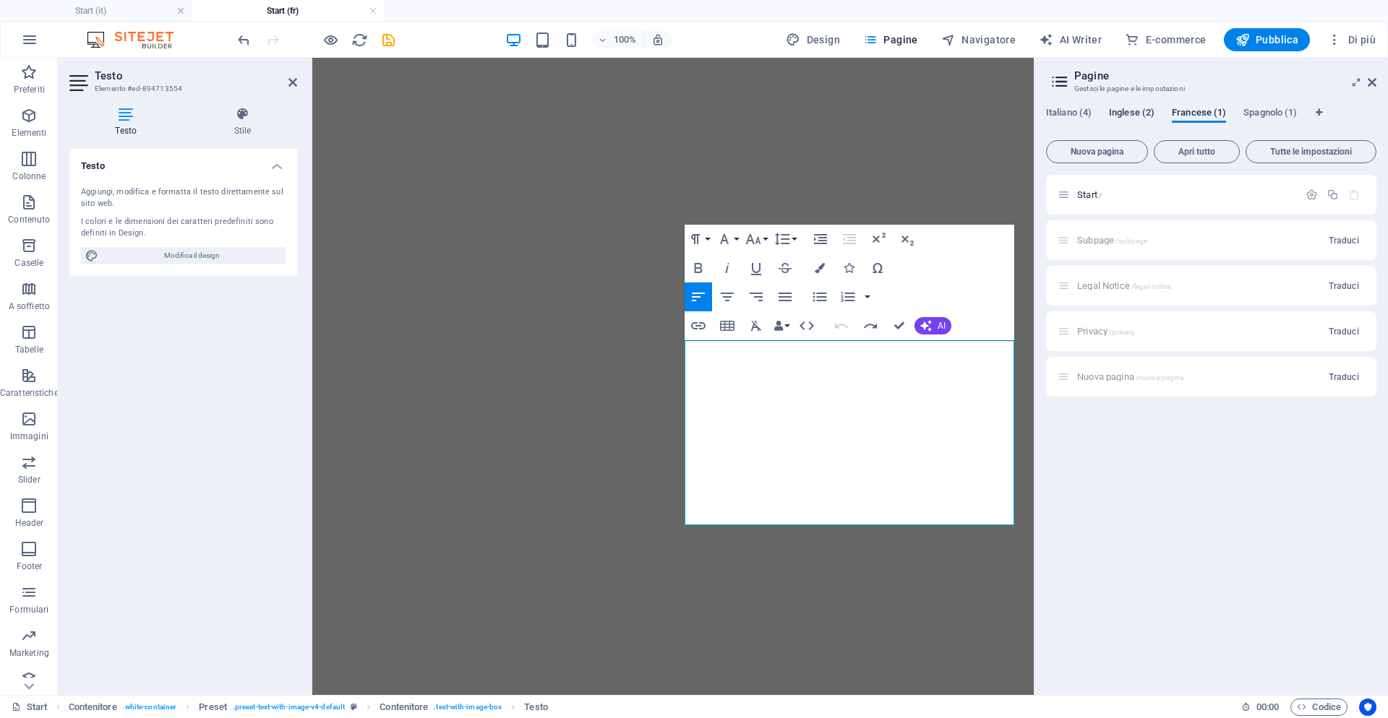
click at [1125, 110] on span "Inglese (2)" at bounding box center [1132, 114] width 46 height 20
click at [1079, 196] on span "Start /" at bounding box center [1089, 194] width 25 height 11
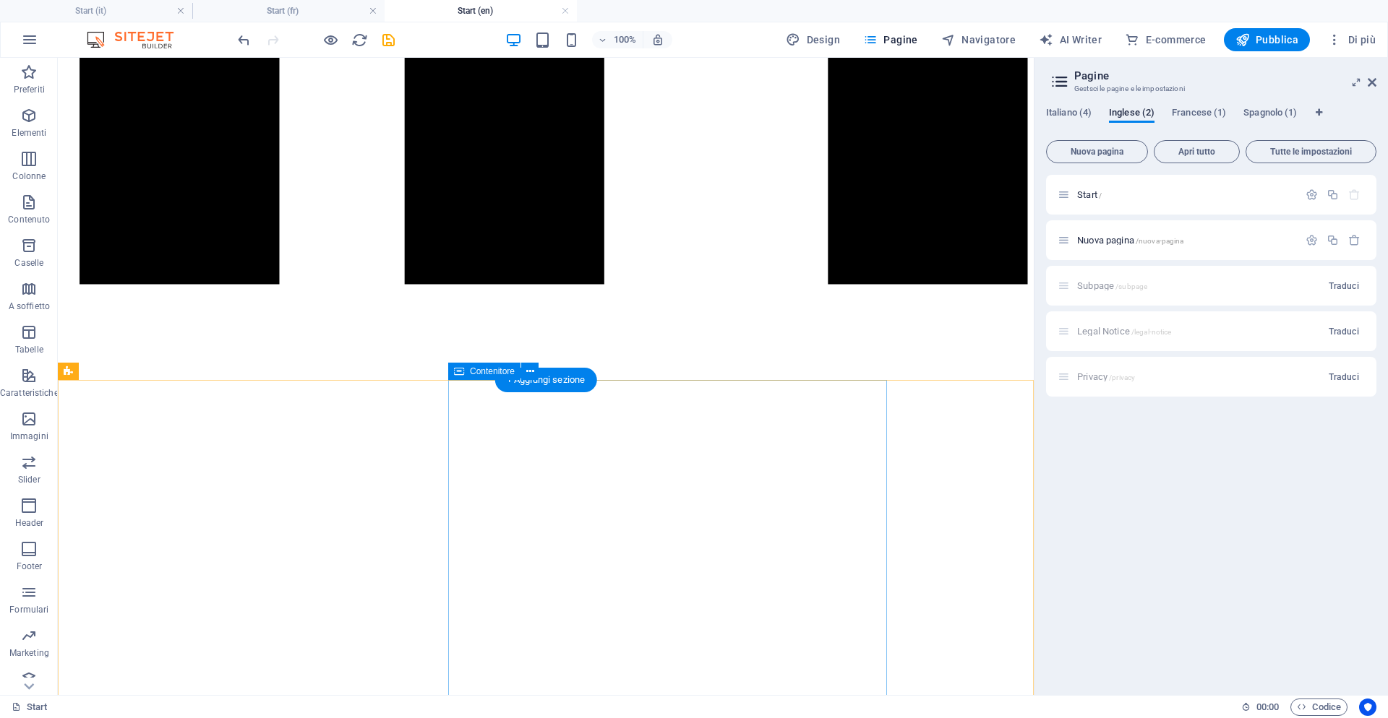
scroll to position [3929, 0]
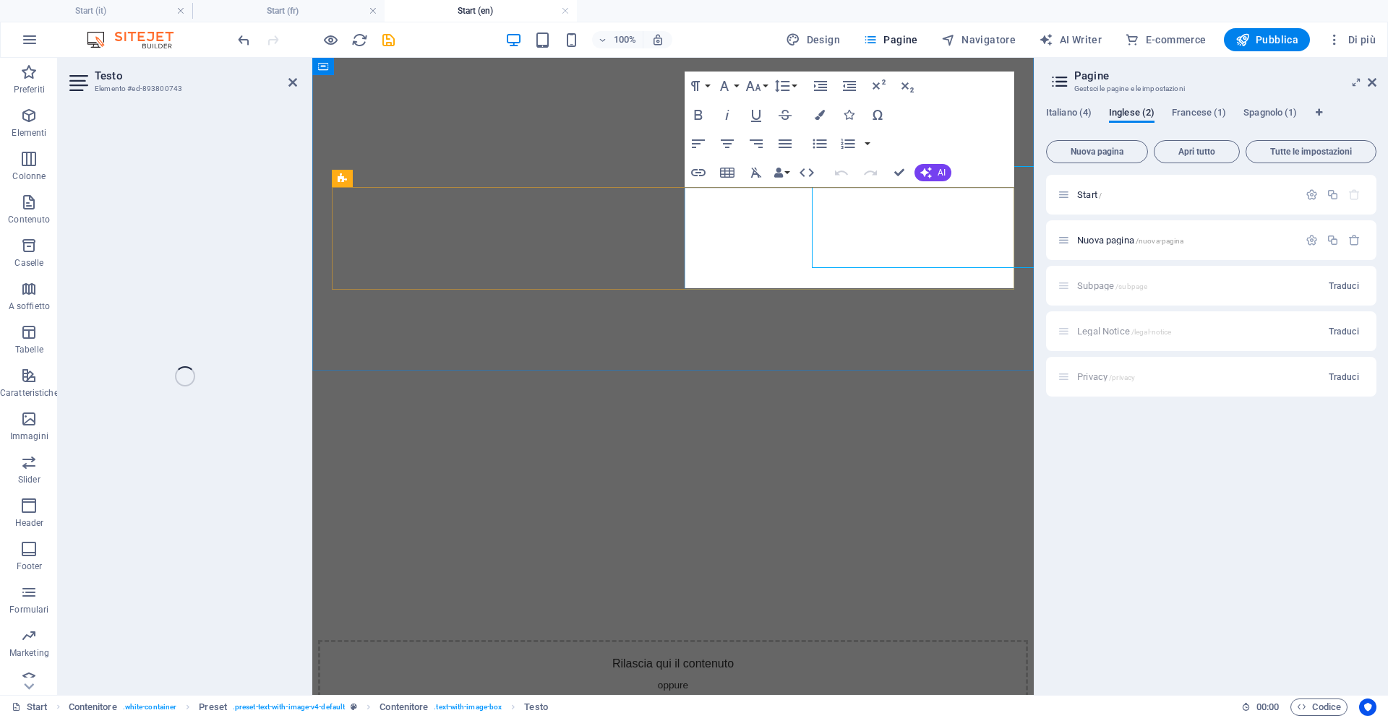
scroll to position [3950, 0]
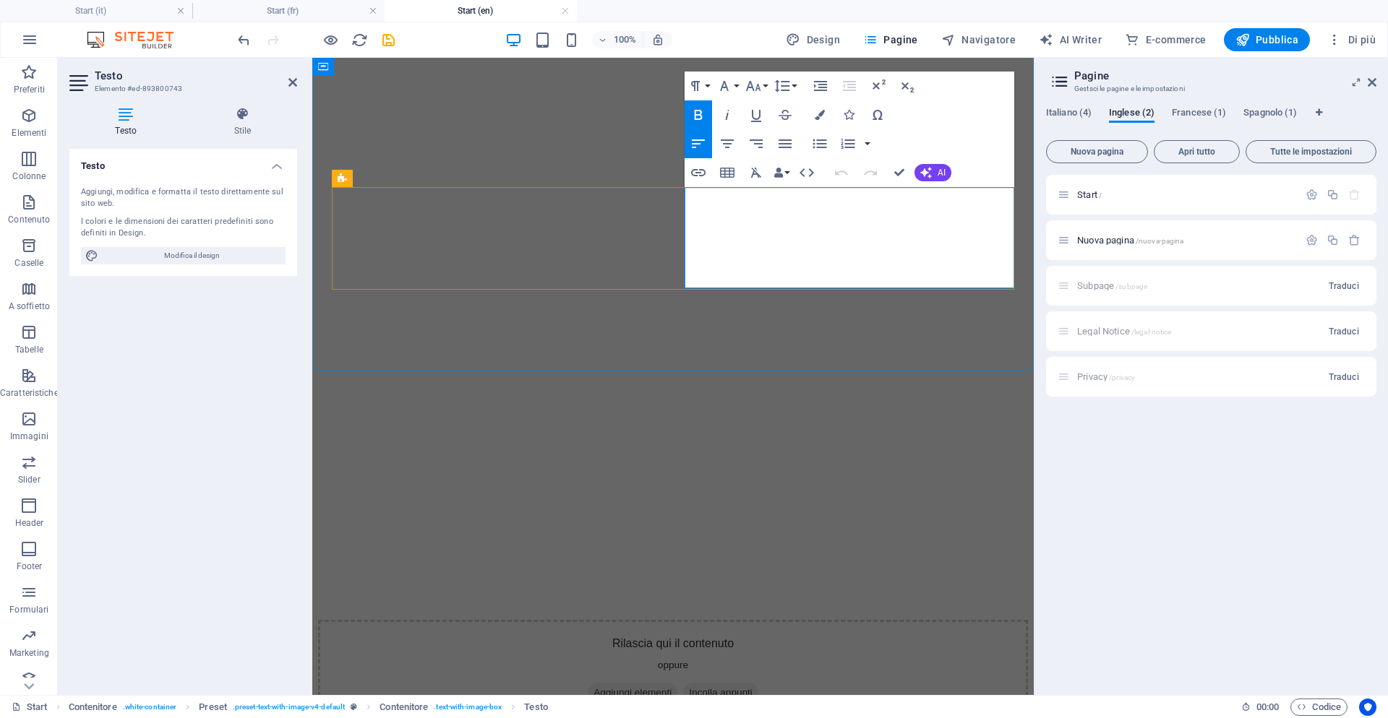
drag, startPoint x: 940, startPoint y: 259, endPoint x: 691, endPoint y: 190, distance: 258.2
drag, startPoint x: 688, startPoint y: 200, endPoint x: 971, endPoint y: 259, distance: 288.8
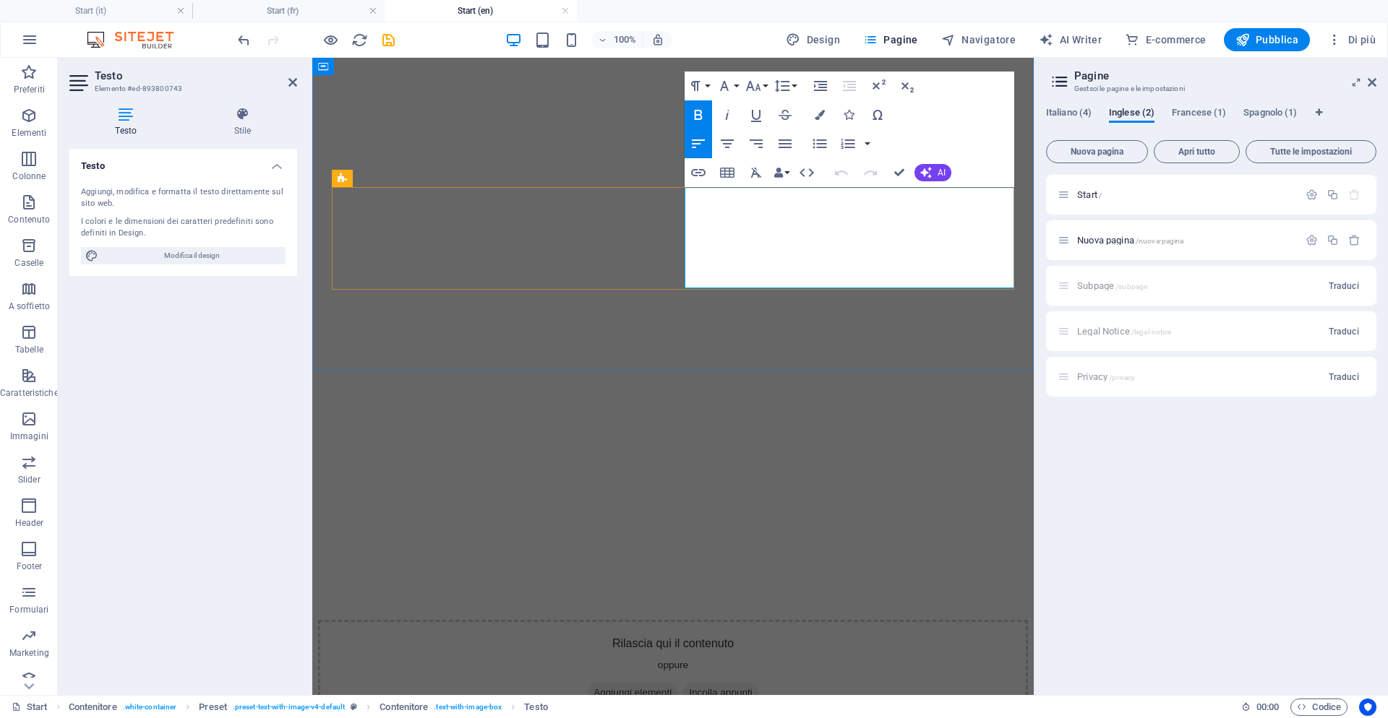
drag, startPoint x: 948, startPoint y: 262, endPoint x: 687, endPoint y: 189, distance: 270.8
copy p "Elena Andreoli will be back to Arcimboldi Theatre in Milan for the next JazzMi …"
click at [1192, 113] on span "Francese (1)" at bounding box center [1199, 114] width 54 height 20
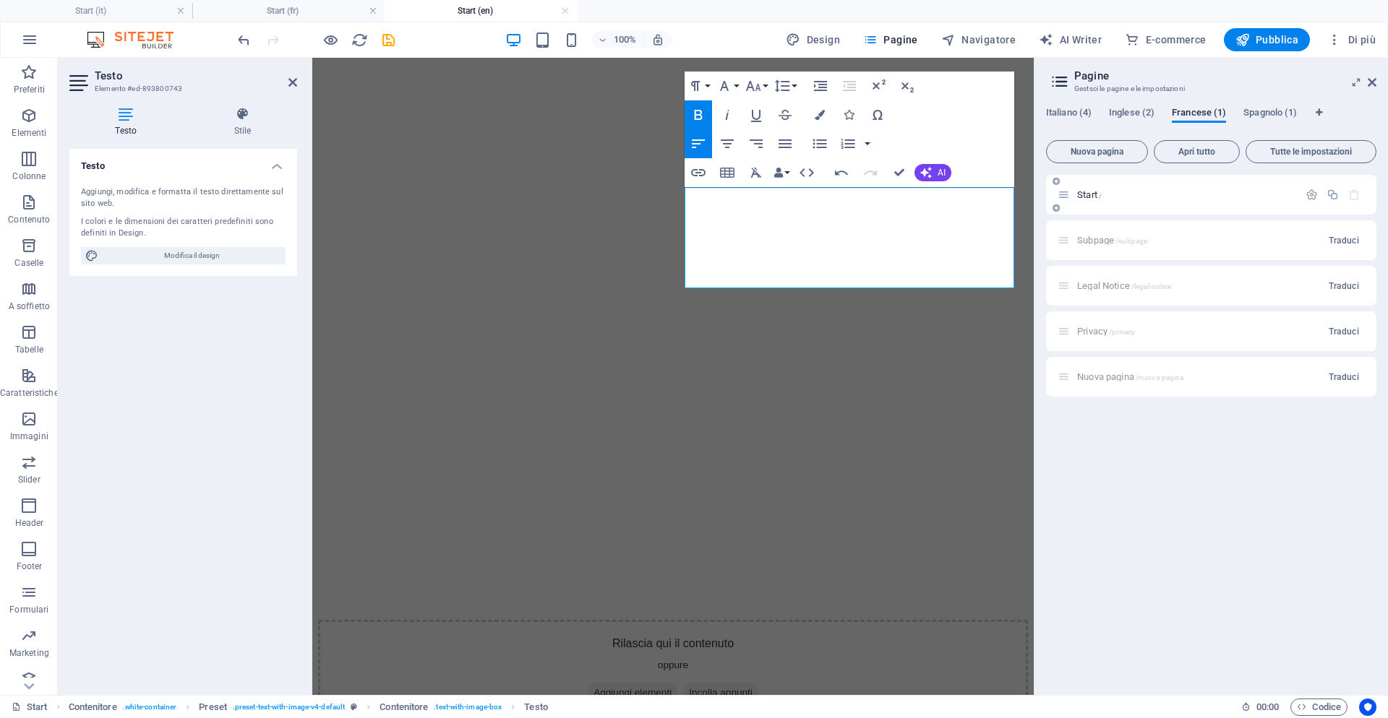
click at [1086, 194] on span "Start /" at bounding box center [1089, 194] width 25 height 11
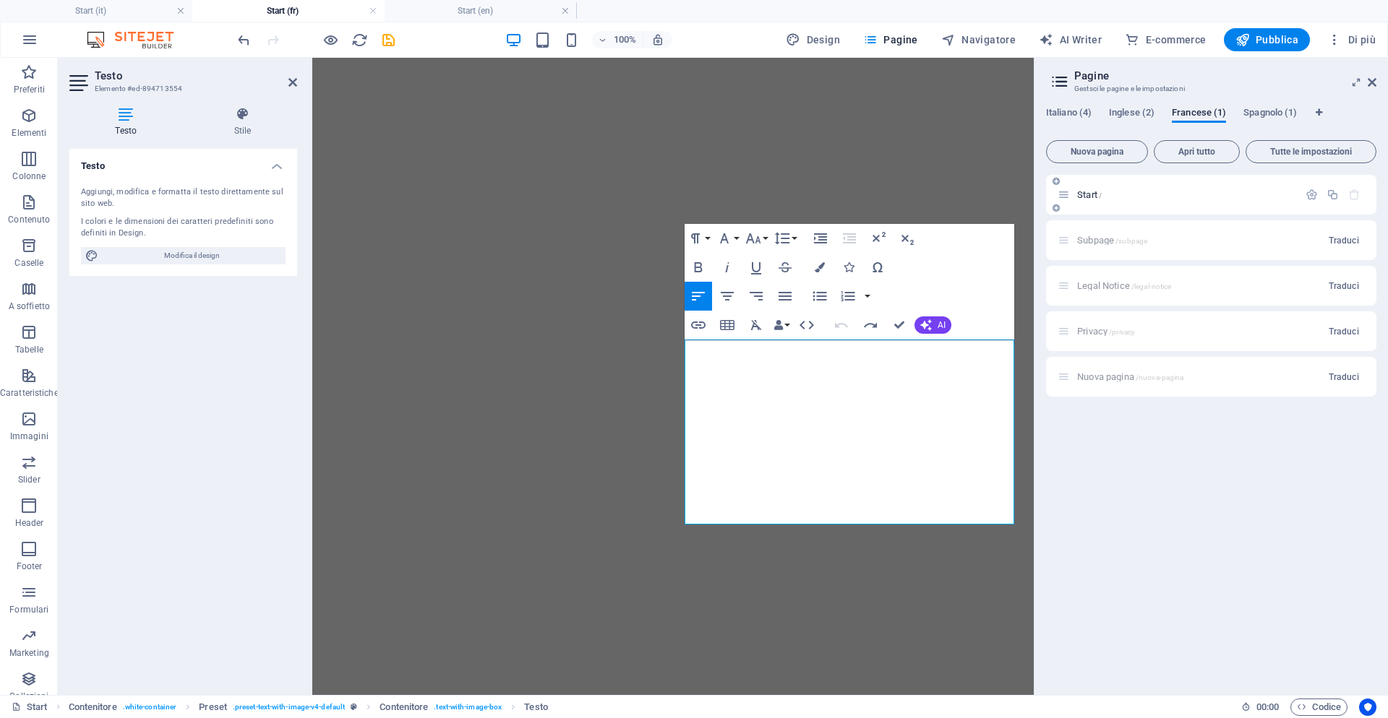
scroll to position [3973, 0]
drag, startPoint x: 828, startPoint y: 502, endPoint x: 685, endPoint y: 353, distance: 206.0
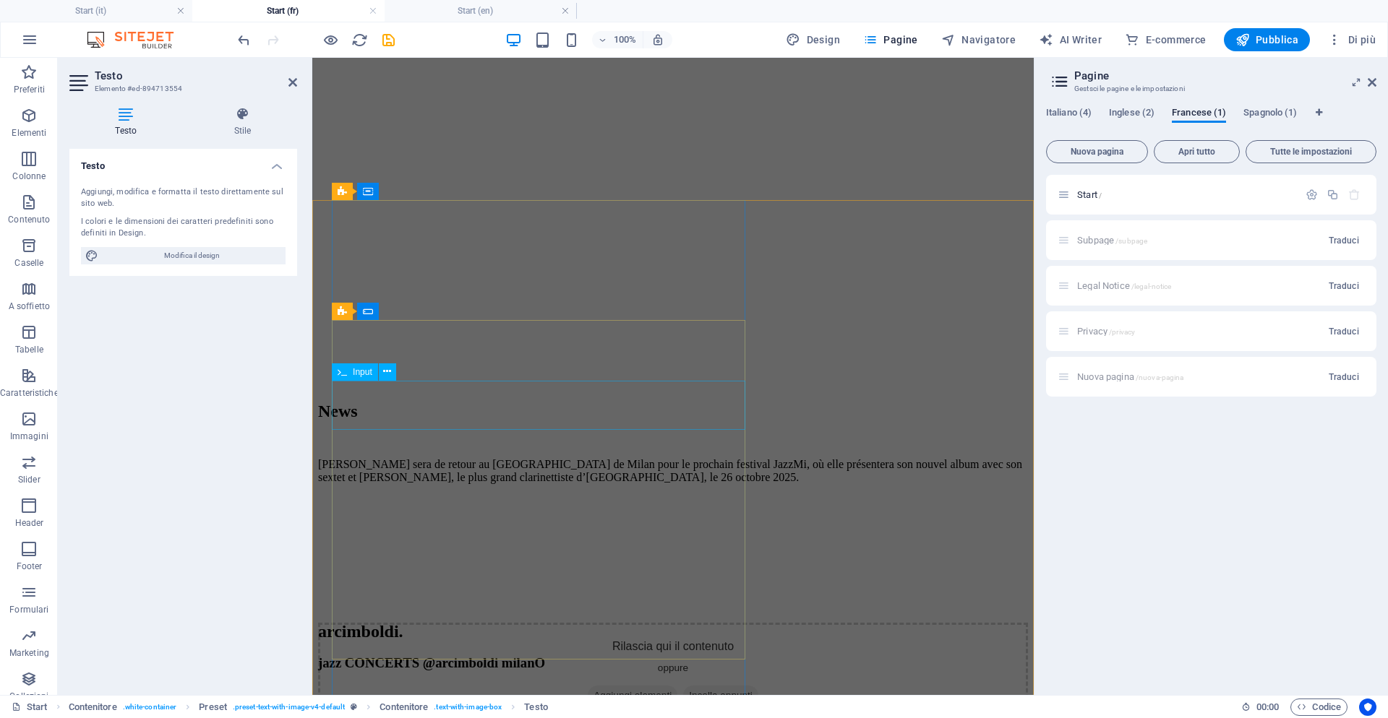
scroll to position [5974, 0]
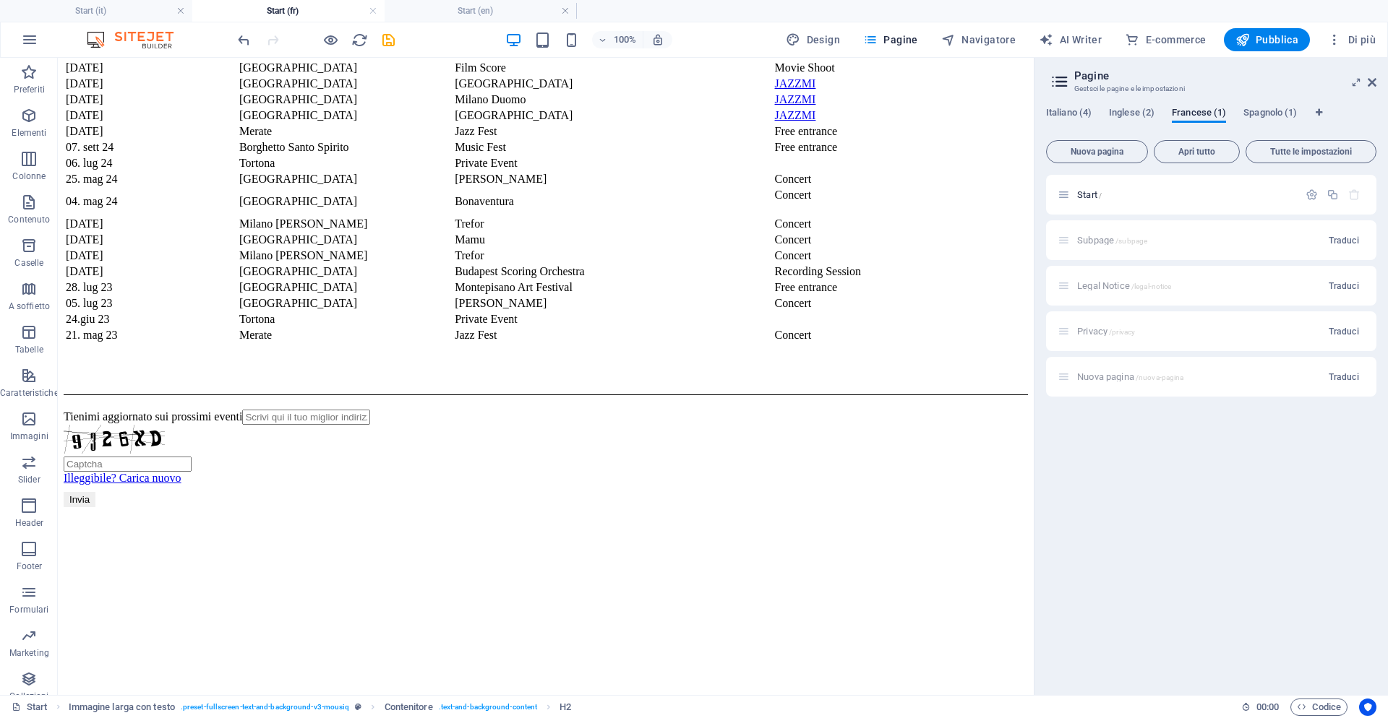
scroll to position [5848, 0]
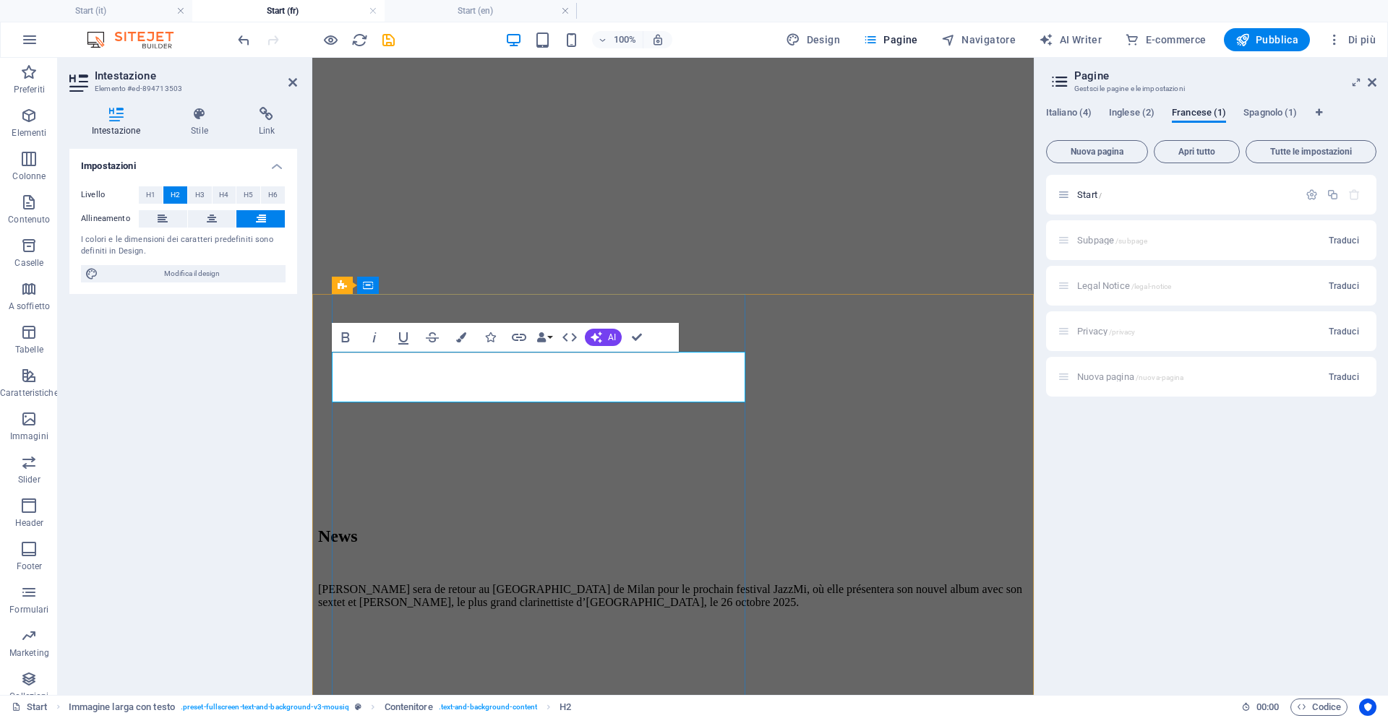
drag, startPoint x: 609, startPoint y: 374, endPoint x: 739, endPoint y: 374, distance: 130.1
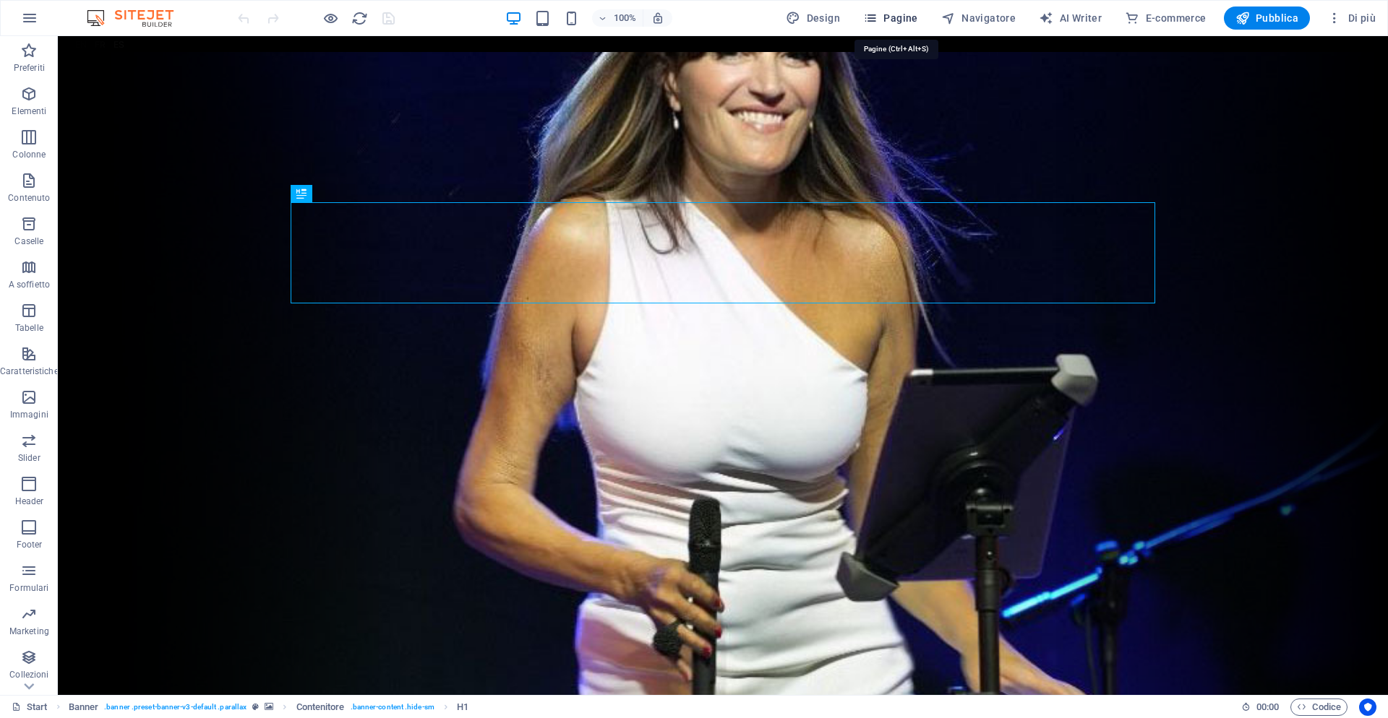
click at [902, 22] on span "Pagine" at bounding box center [890, 18] width 55 height 14
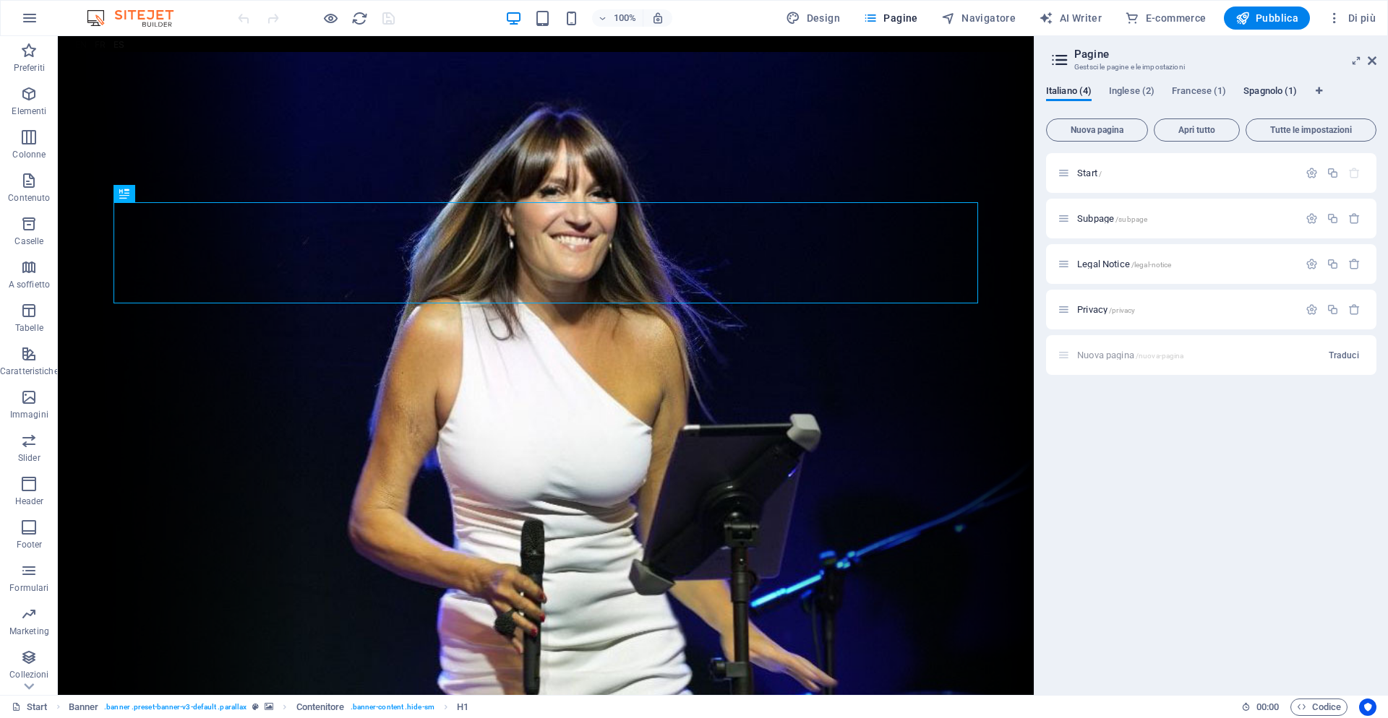
click at [1261, 86] on span "Spagnolo (1)" at bounding box center [1269, 92] width 53 height 20
click at [1076, 171] on div "Start /" at bounding box center [1186, 172] width 226 height 9
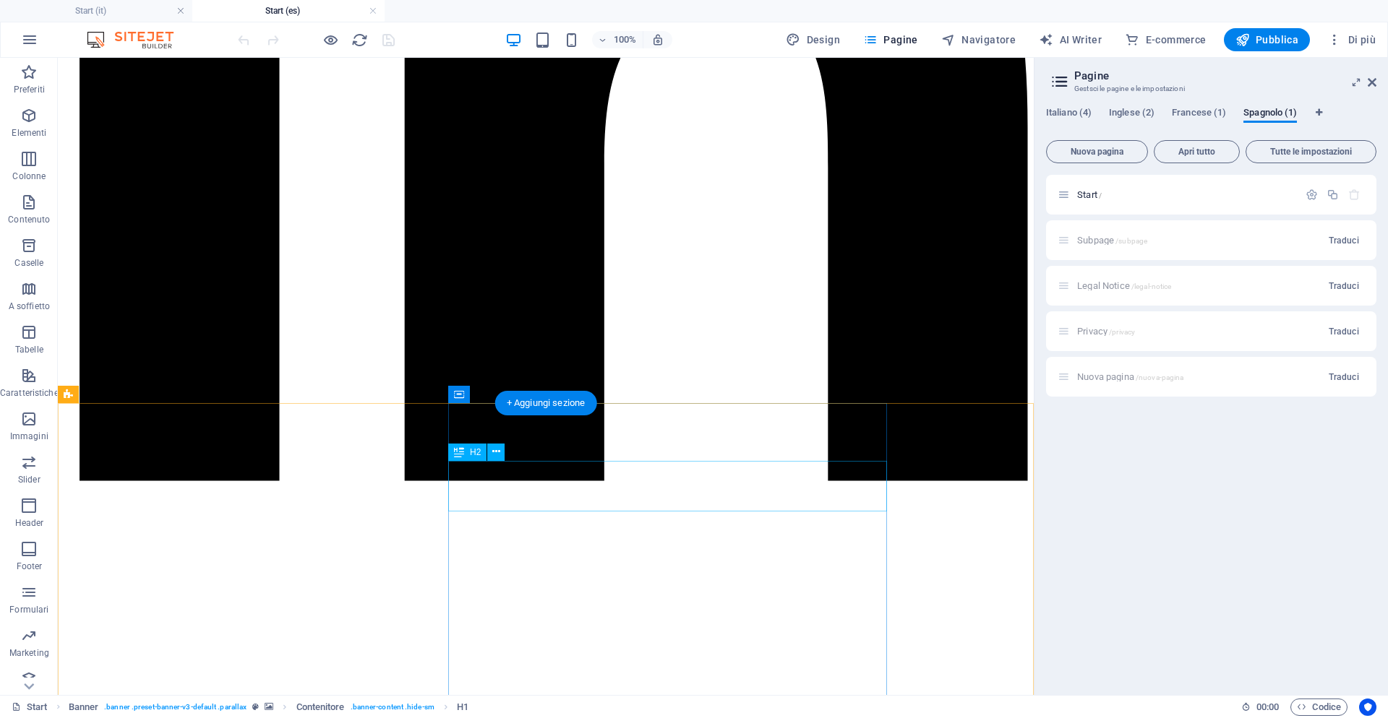
scroll to position [4095, 0]
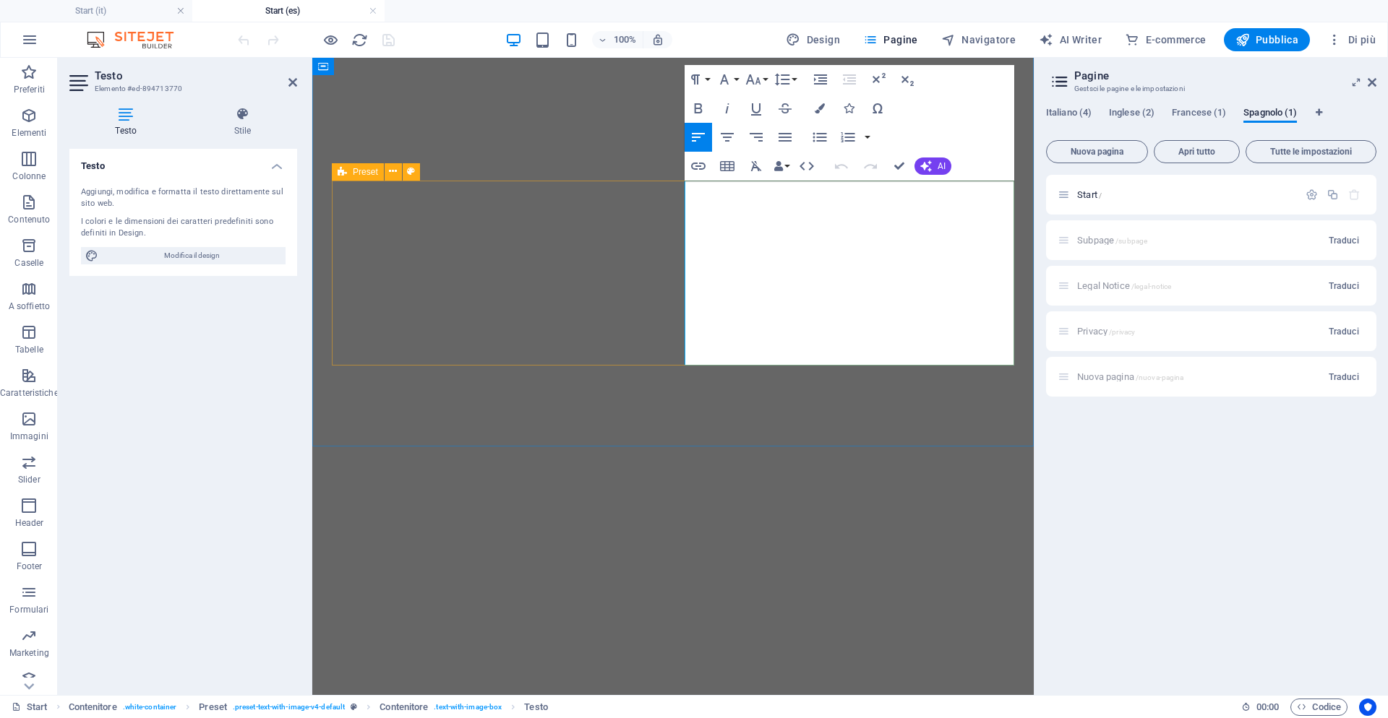
drag, startPoint x: 802, startPoint y: 340, endPoint x: 686, endPoint y: 179, distance: 198.4
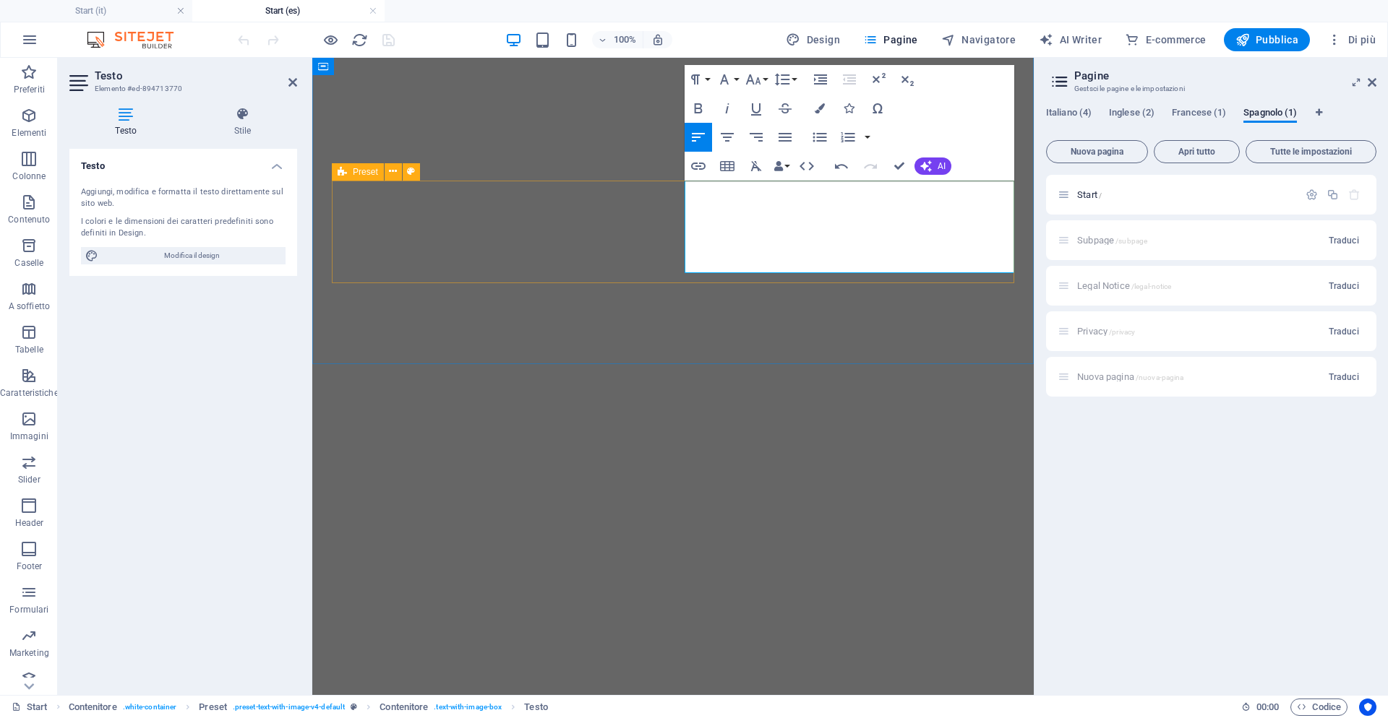
drag, startPoint x: 765, startPoint y: 194, endPoint x: 680, endPoint y: 194, distance: 84.6
click at [698, 105] on icon "button" at bounding box center [699, 108] width 8 height 10
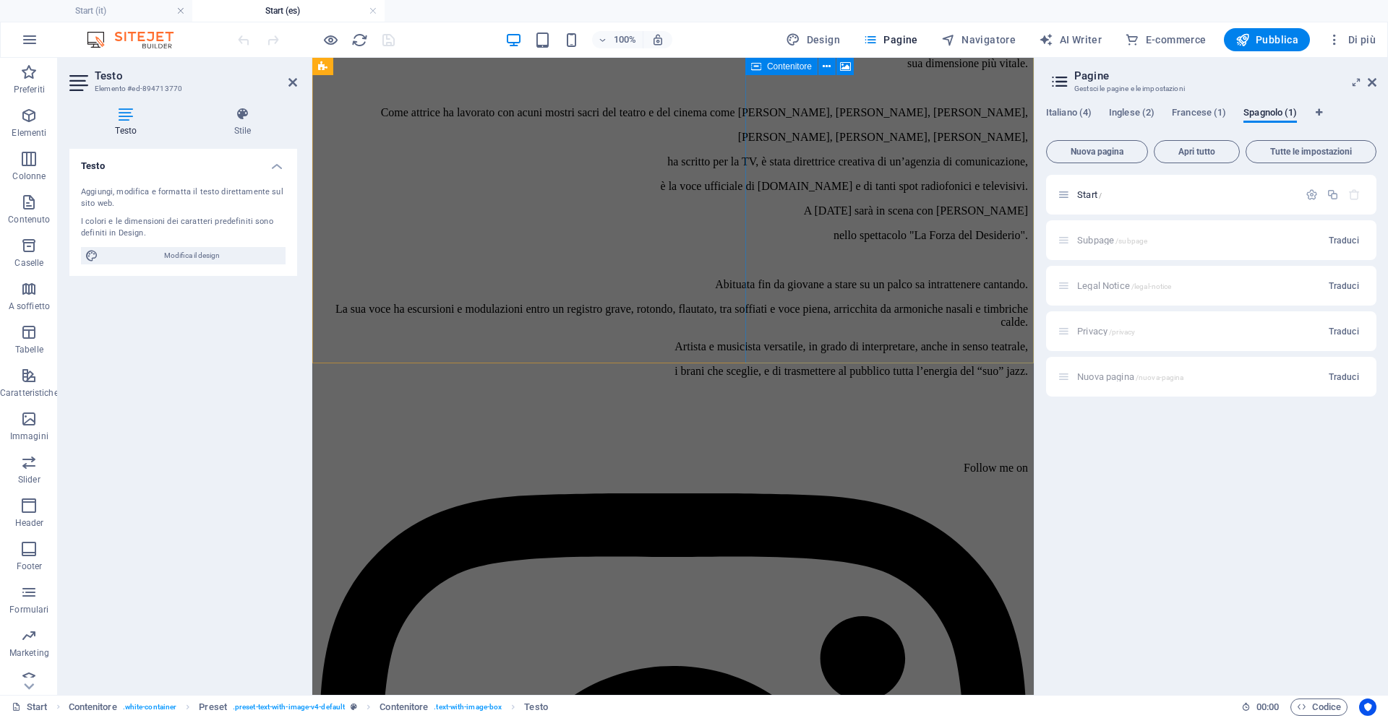
scroll to position [1516, 0]
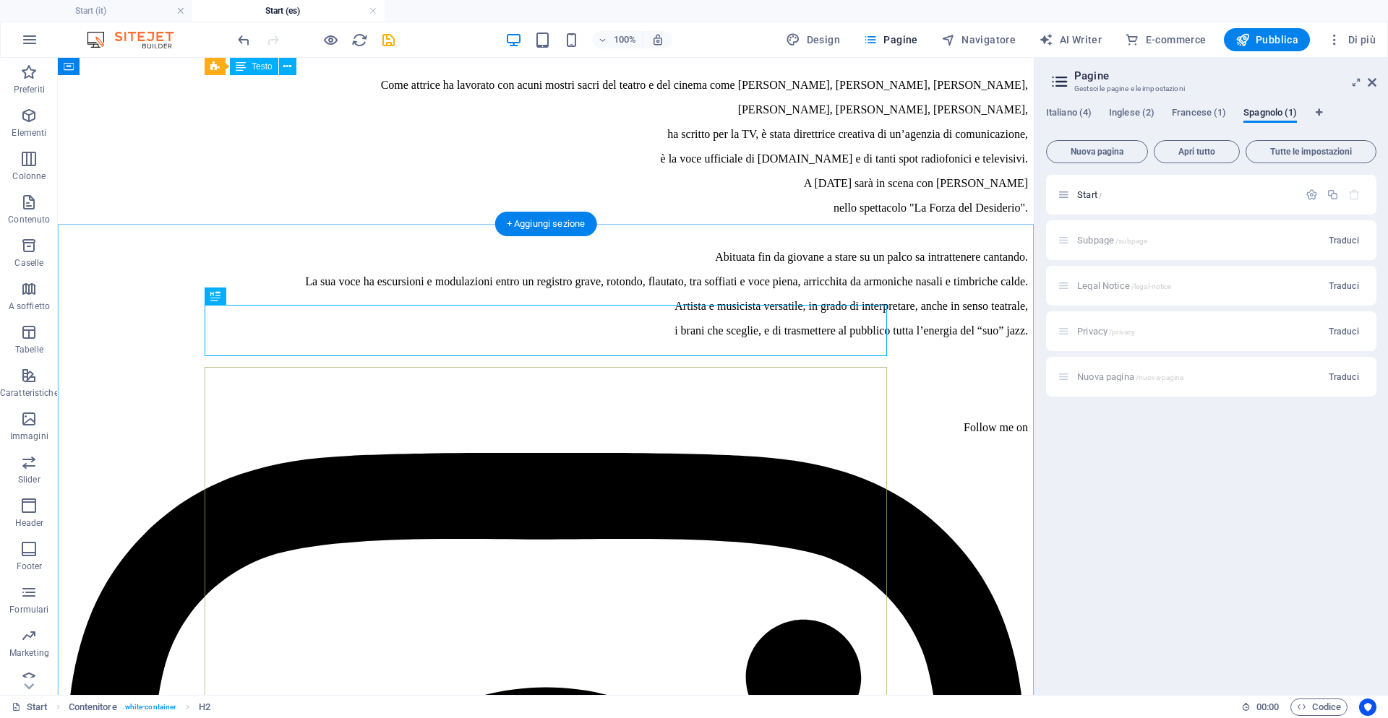
scroll to position [1488, 0]
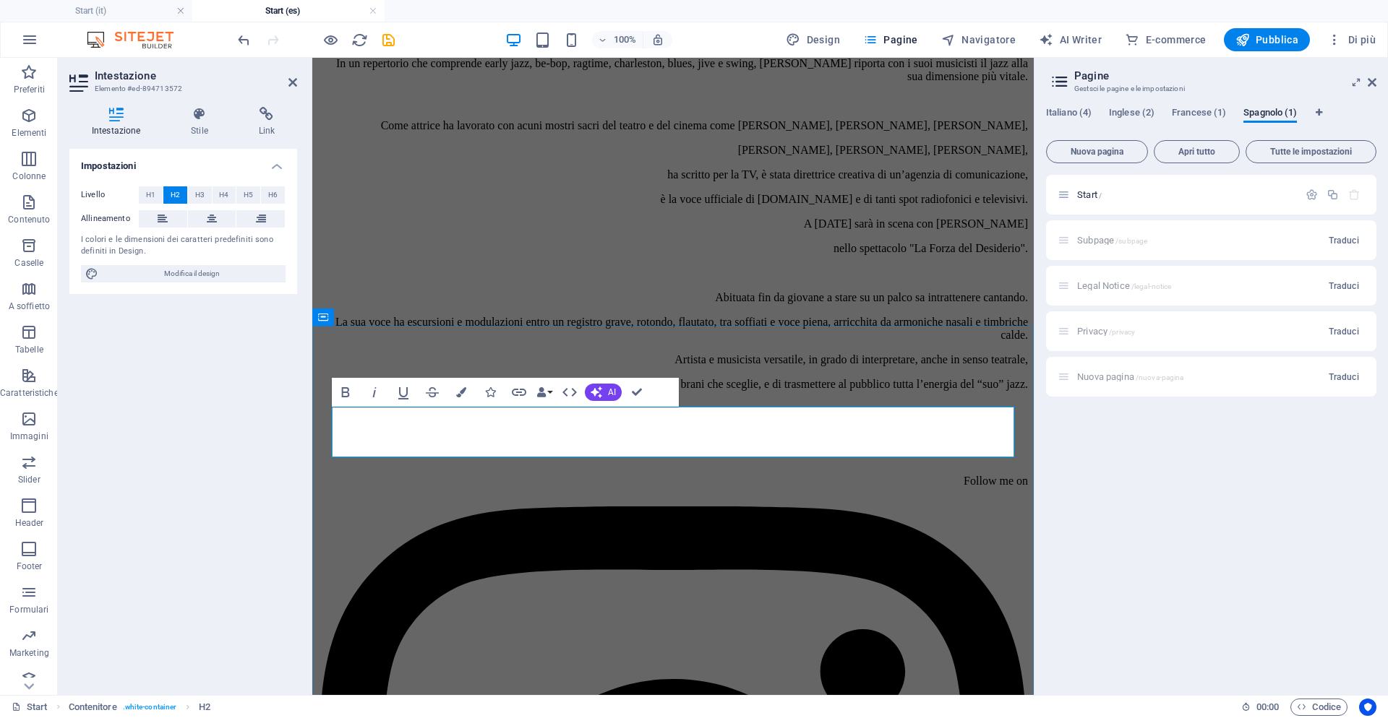
drag, startPoint x: 654, startPoint y: 431, endPoint x: 534, endPoint y: 430, distance: 120.0
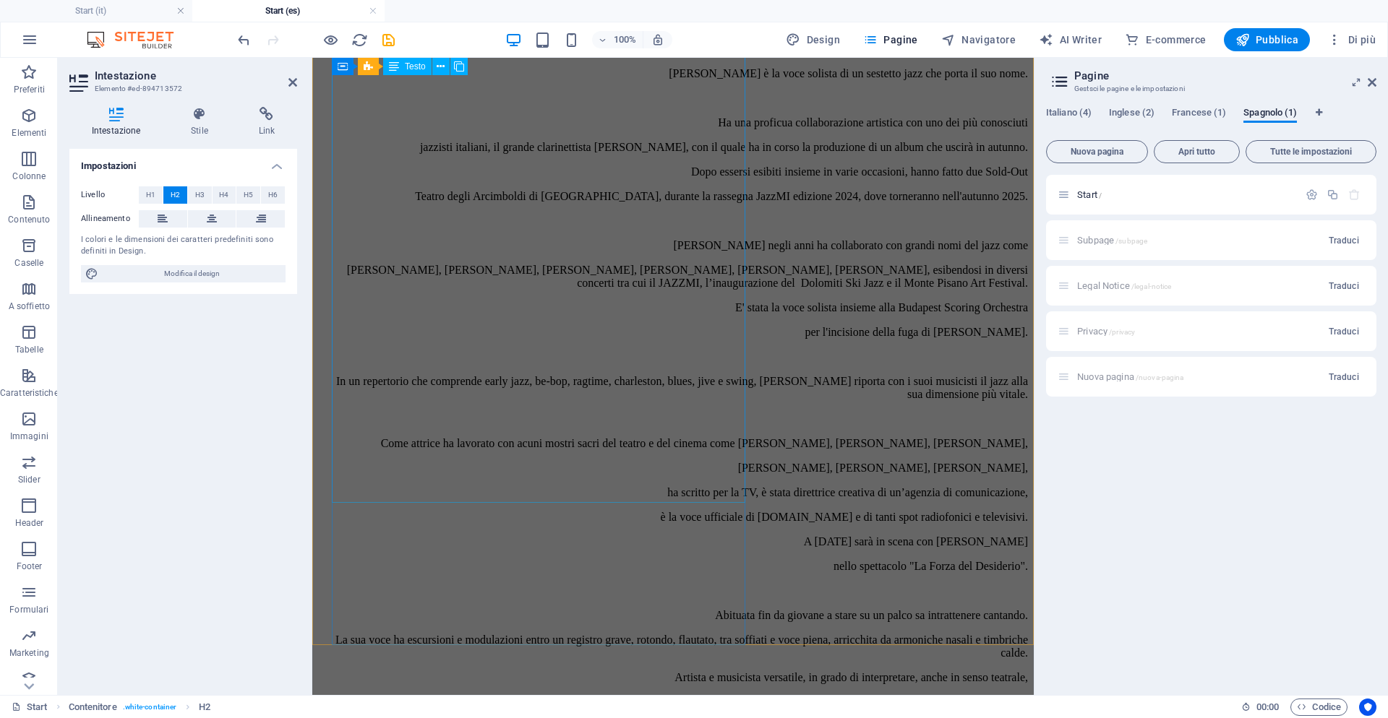
scroll to position [1168, 0]
click at [685, 252] on div "Elena Andreoli è vincitrice dell'Anello d'Oro come miglior voce femminile alla …" at bounding box center [673, 316] width 710 height 838
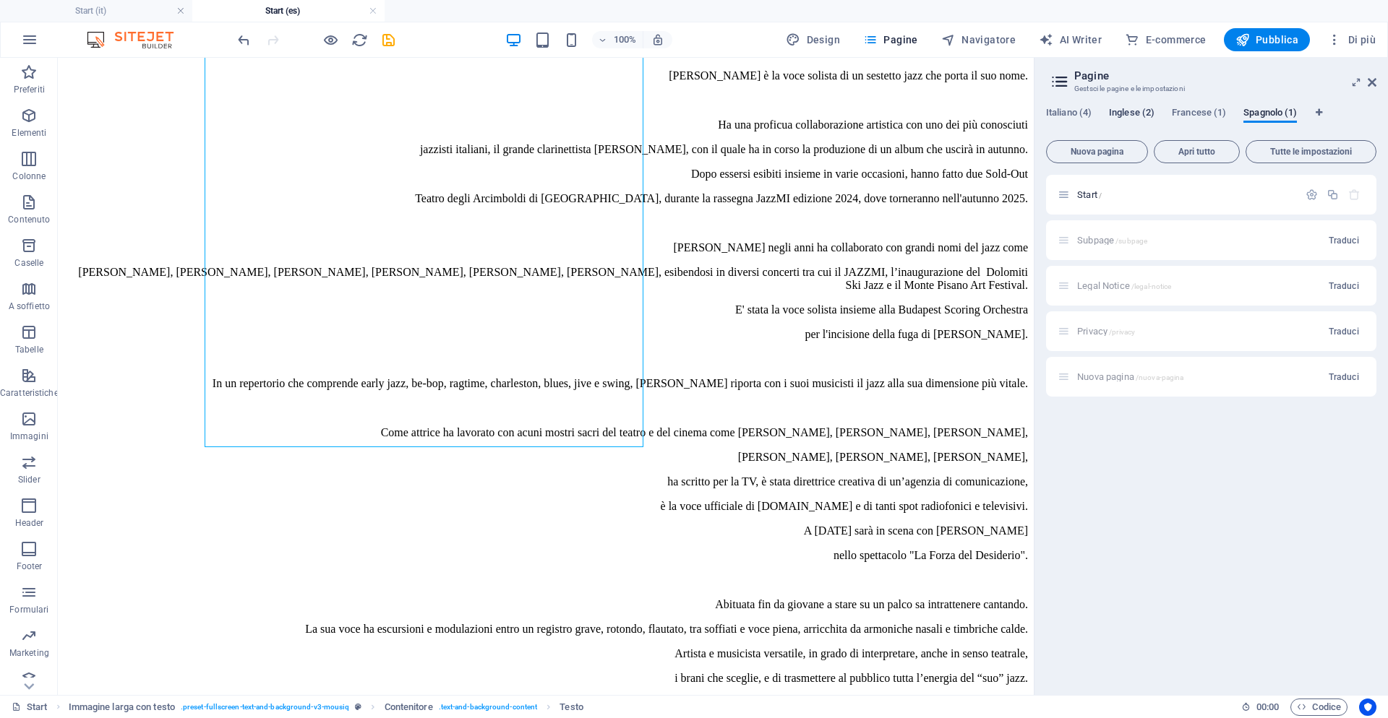
click at [1127, 115] on span "Inglese (2)" at bounding box center [1132, 114] width 46 height 20
click at [1084, 192] on span "Start /" at bounding box center [1089, 194] width 25 height 11
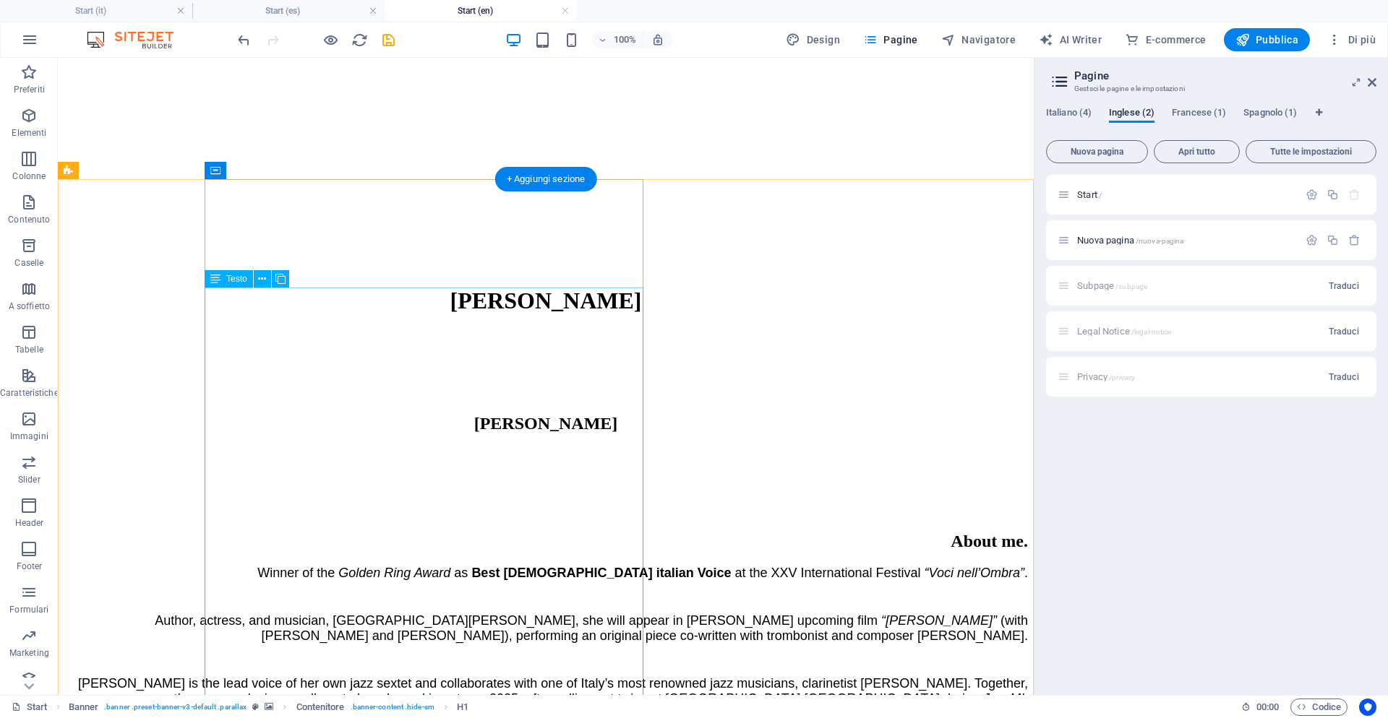
scroll to position [572, 0]
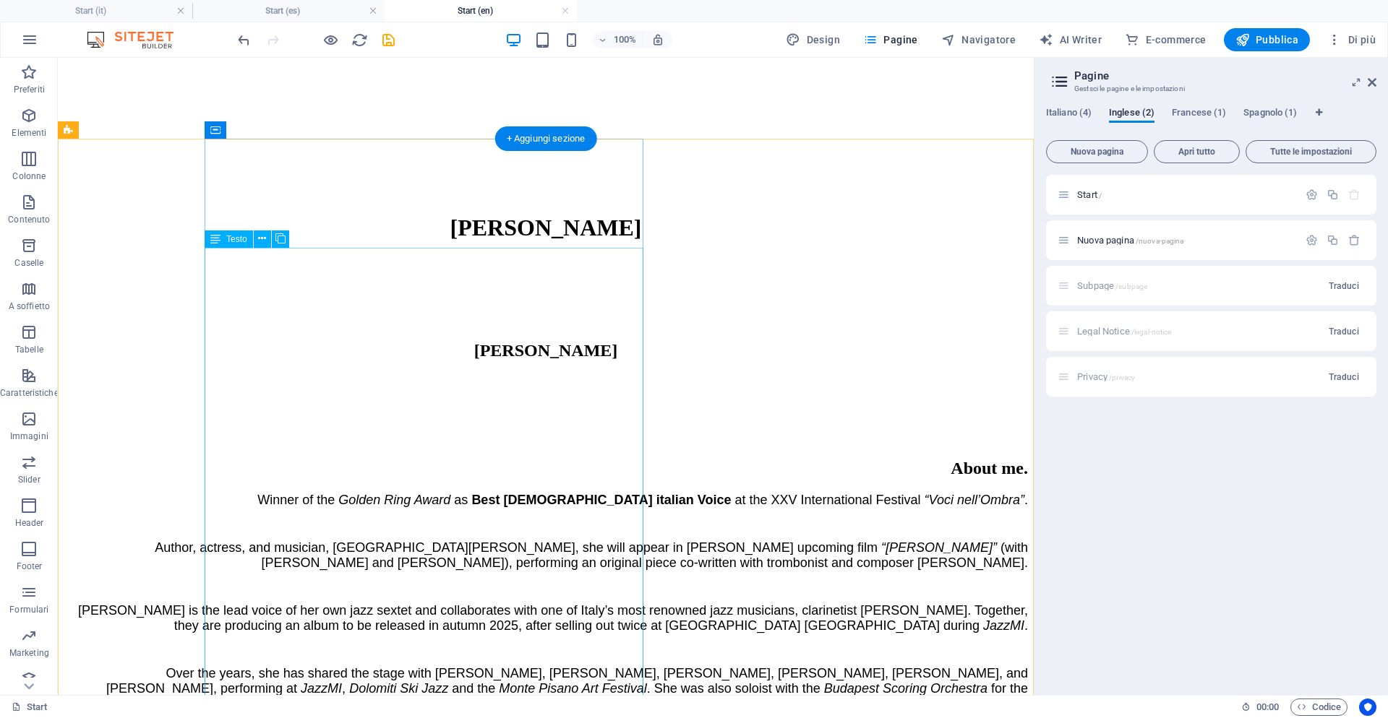
click at [208, 493] on div "Winner of the Golden Ring Award as Best Female italian Voice at the XXV Interna…" at bounding box center [546, 689] width 964 height 393
click at [210, 493] on div "Winner of the Golden Ring Award as Best Female italian Voice at the XXV Interna…" at bounding box center [546, 689] width 964 height 393
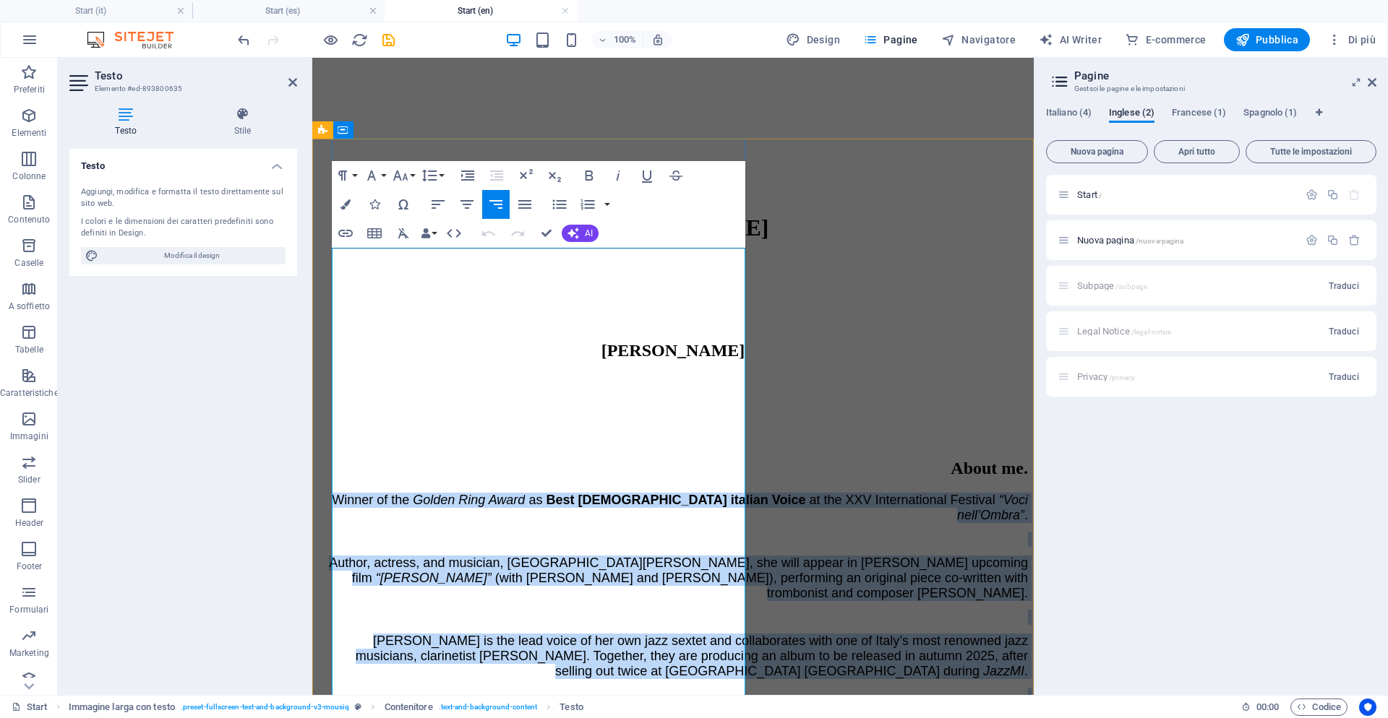
scroll to position [961, 0]
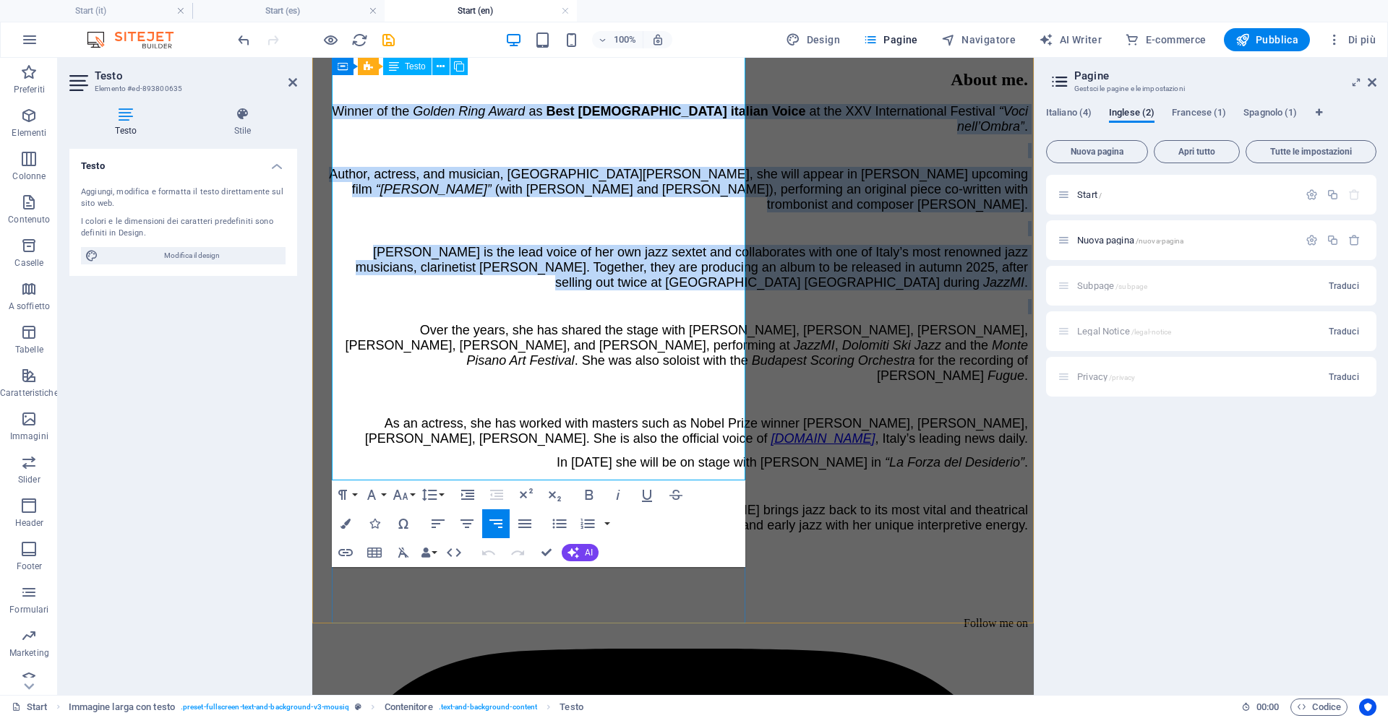
drag, startPoint x: 340, startPoint y: 259, endPoint x: 744, endPoint y: 455, distance: 448.4
click at [744, 455] on div "Winner of the Golden Ring Award as Best Female italian Voice at the XXV Interna…" at bounding box center [673, 331] width 710 height 454
copy div "Winner of the Golden Ring Award as Best Female italian Voice at the XXV Interna…"
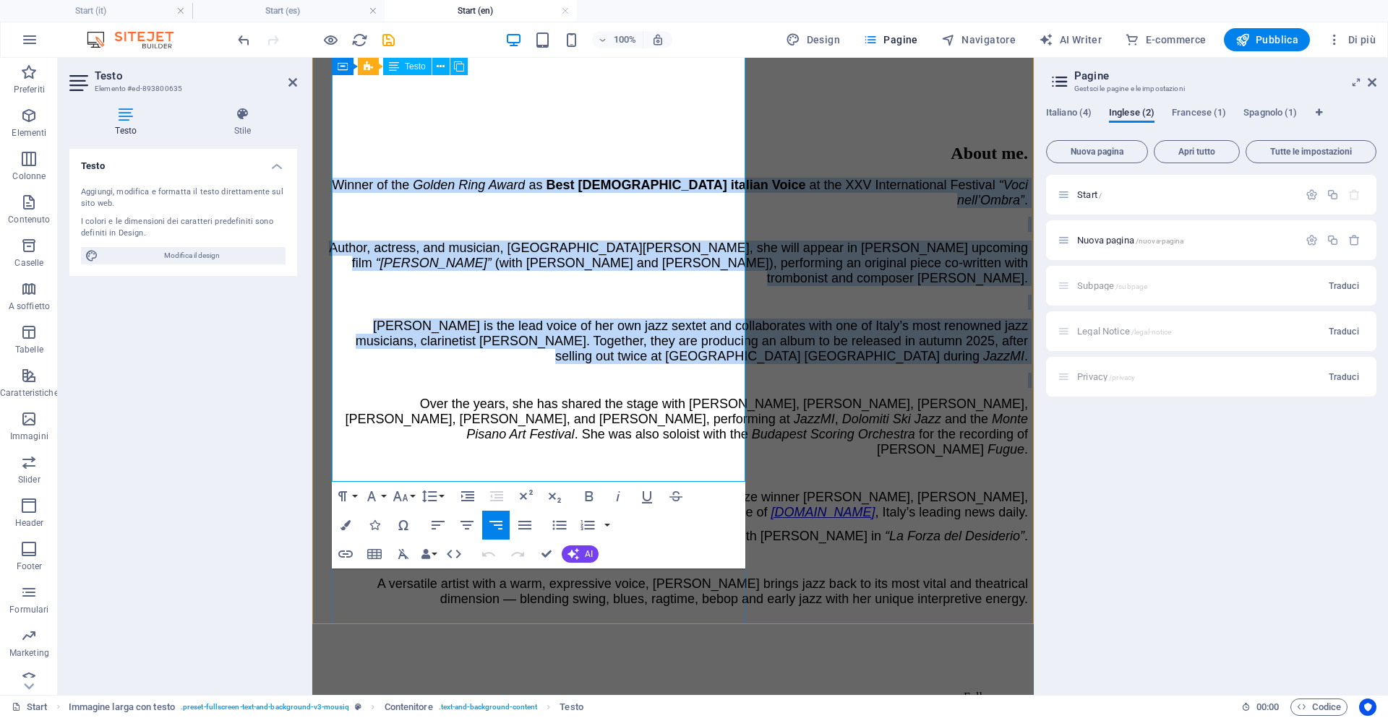
scroll to position [473, 0]
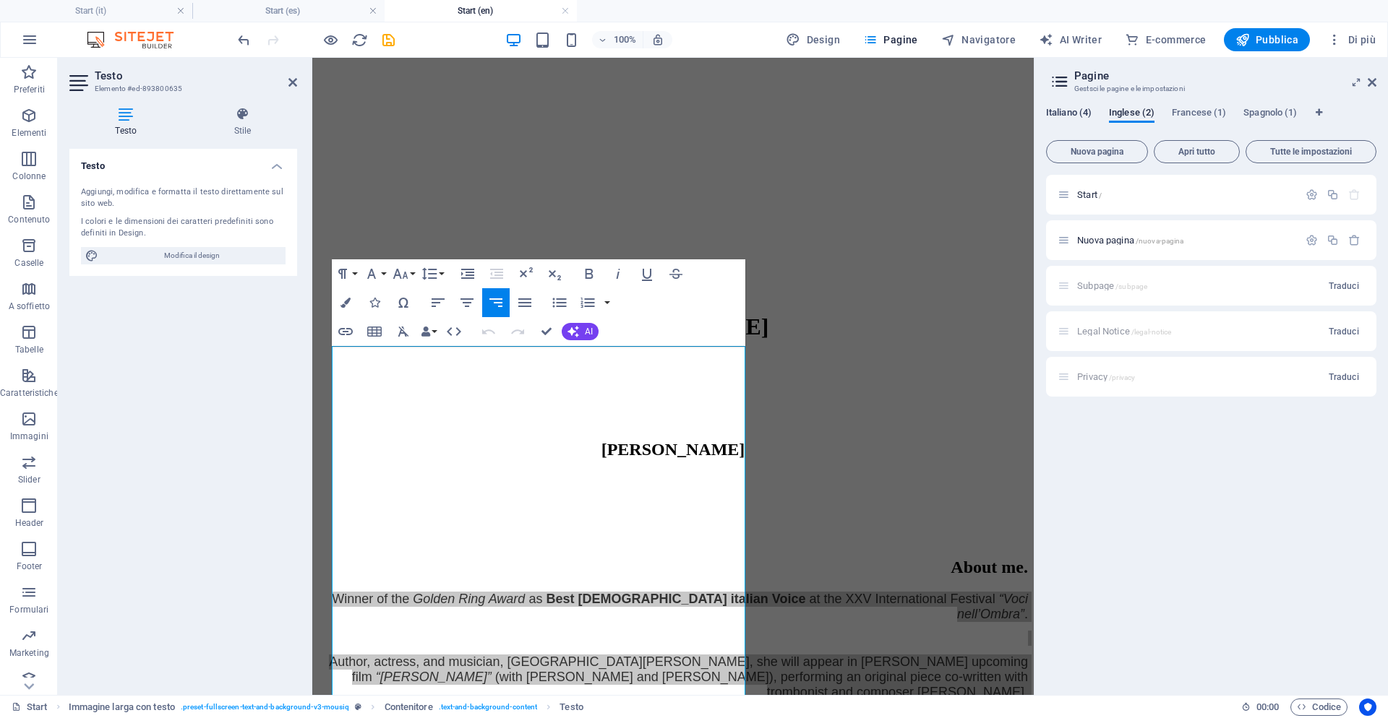
click at [1062, 109] on span "Italiano (4)" at bounding box center [1069, 114] width 46 height 20
click at [1086, 191] on span "Start /" at bounding box center [1089, 194] width 25 height 11
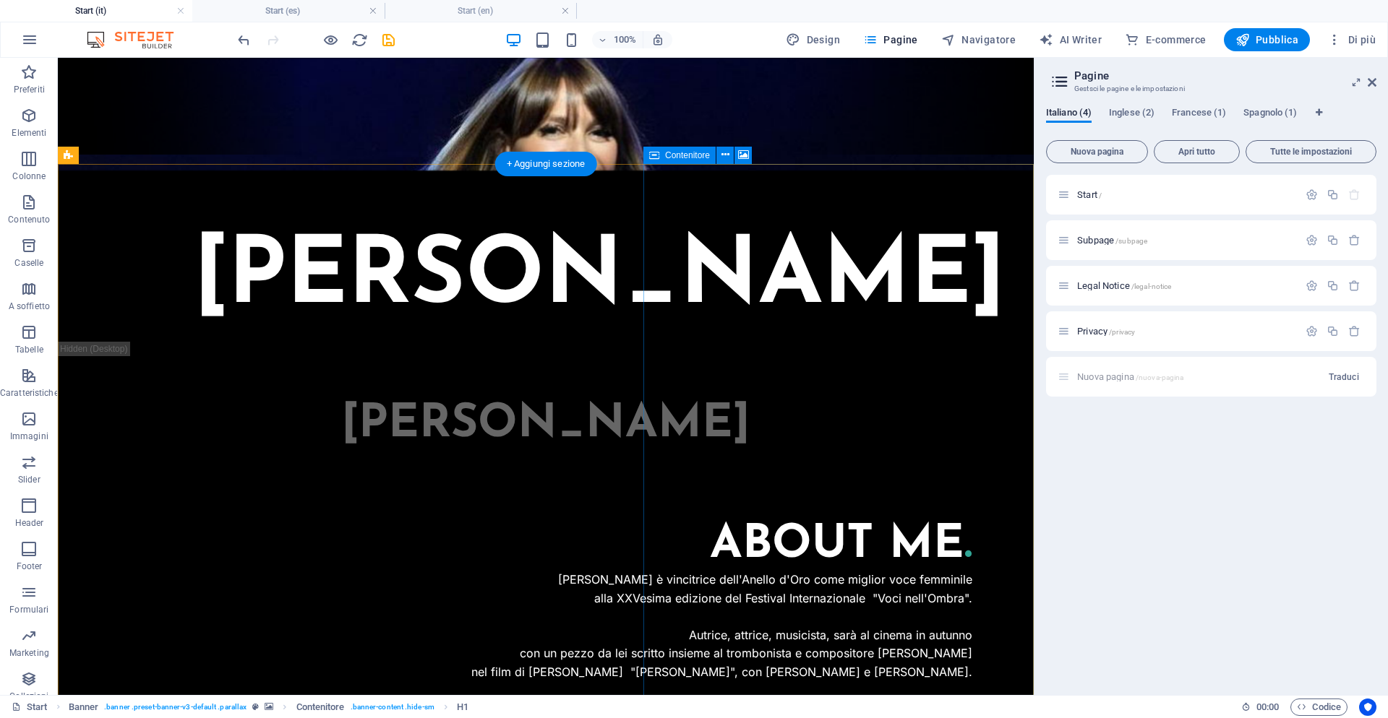
scroll to position [554, 0]
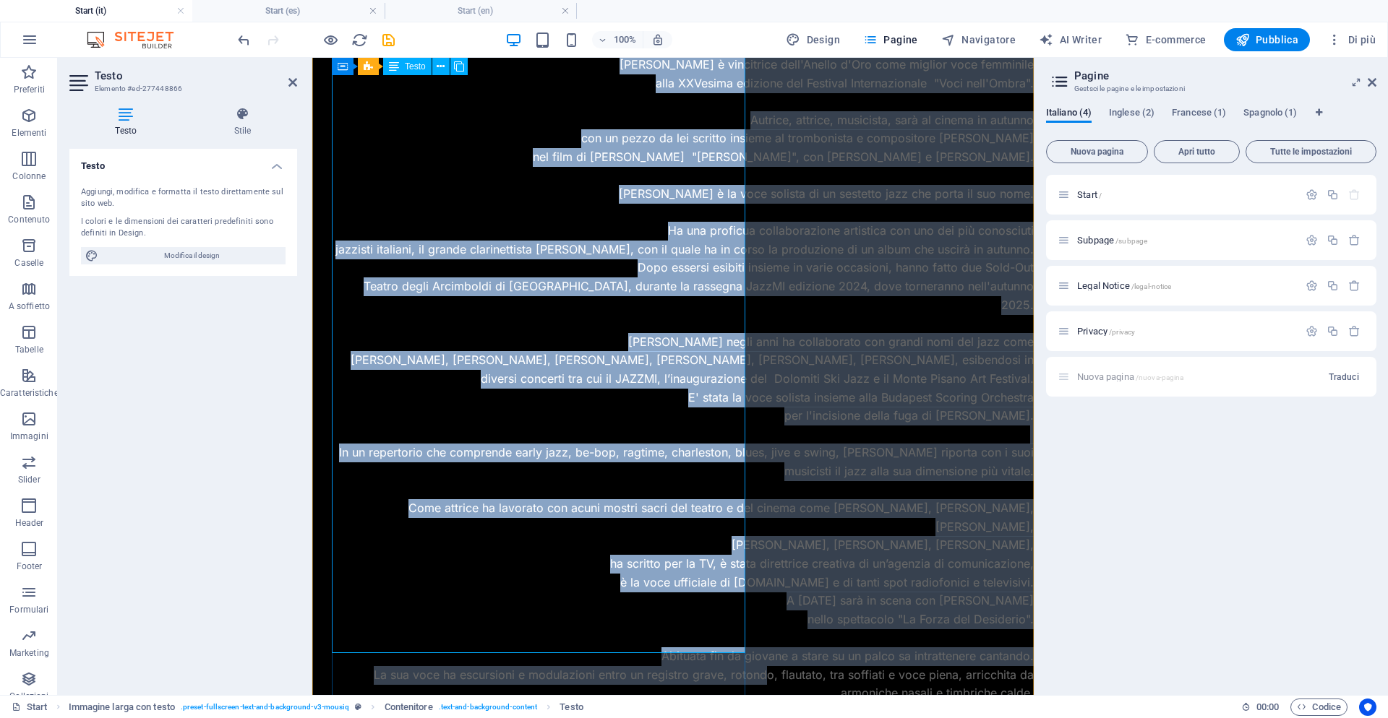
scroll to position [1219, 0]
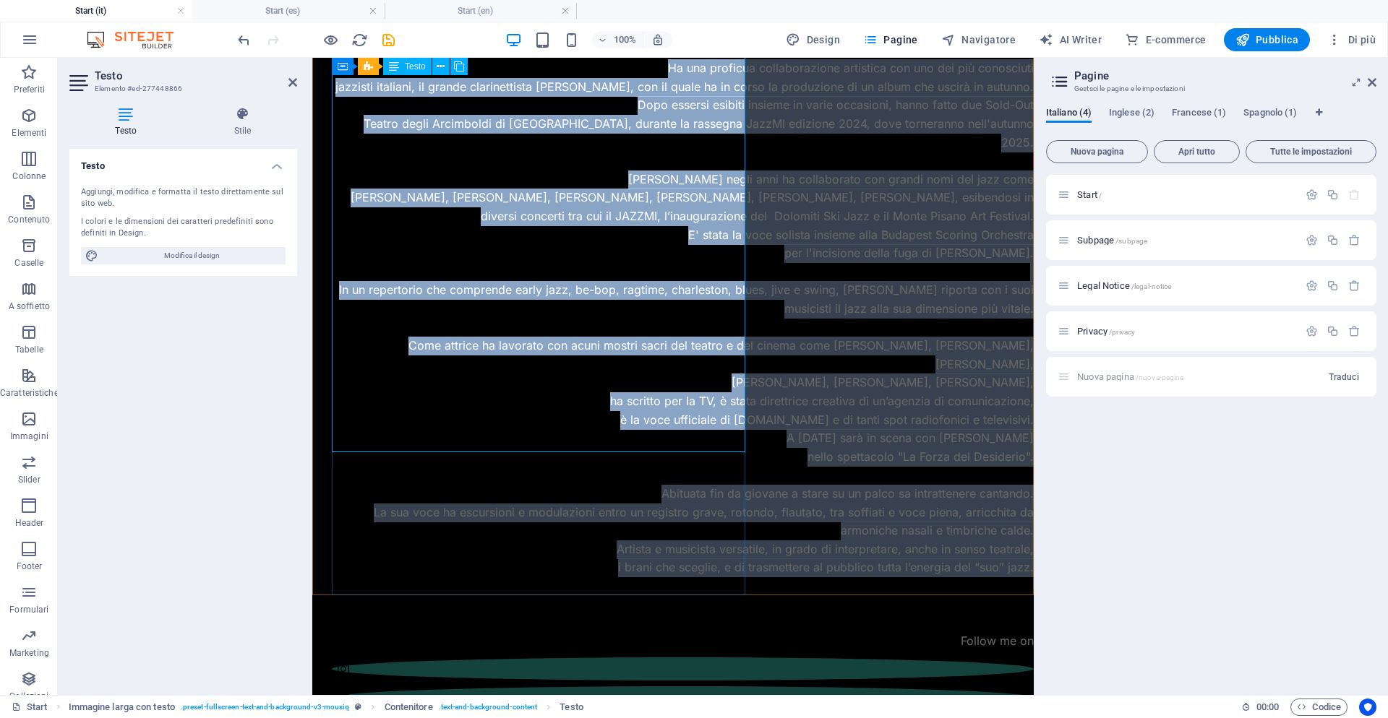
drag, startPoint x: 348, startPoint y: 278, endPoint x: 745, endPoint y: 432, distance: 425.0
click at [745, 432] on div "Elena Andreoli è vincitrice dell'Anello d'Oro come miglior voce femminile alla …" at bounding box center [683, 244] width 702 height 703
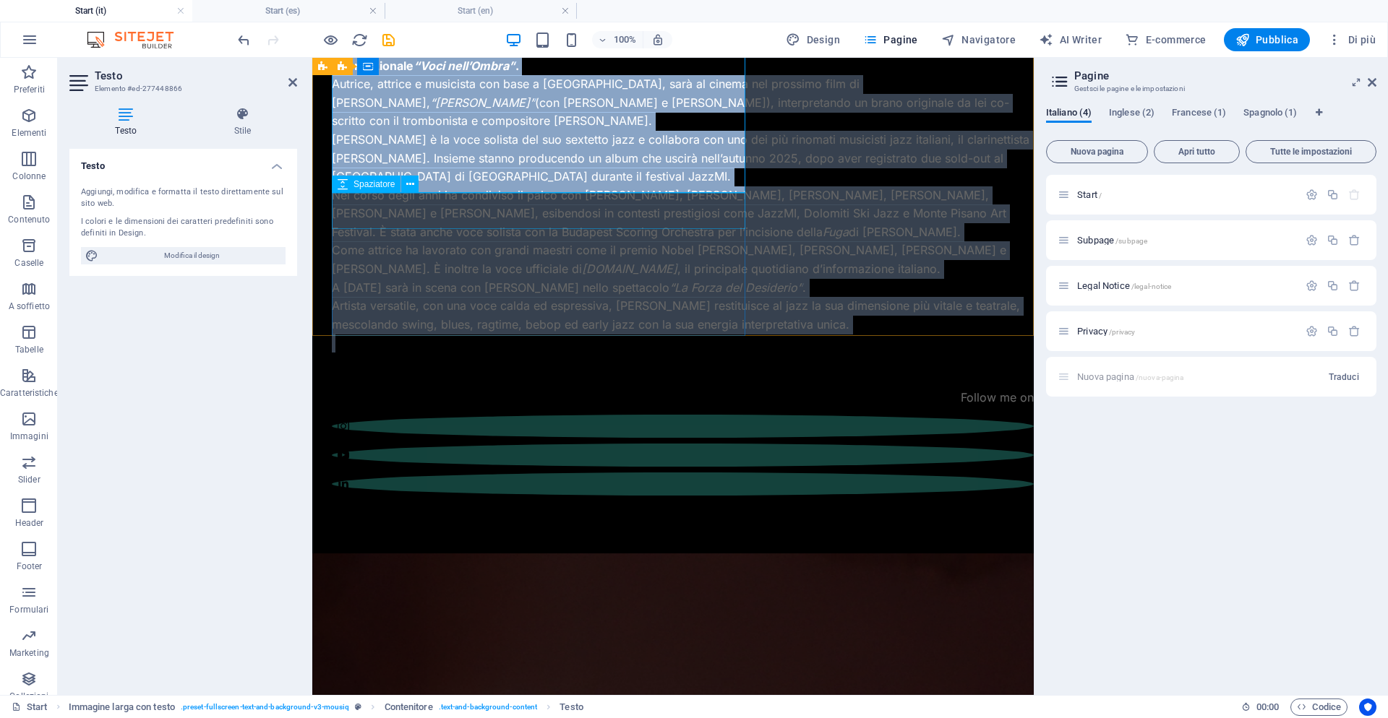
scroll to position [1108, 0]
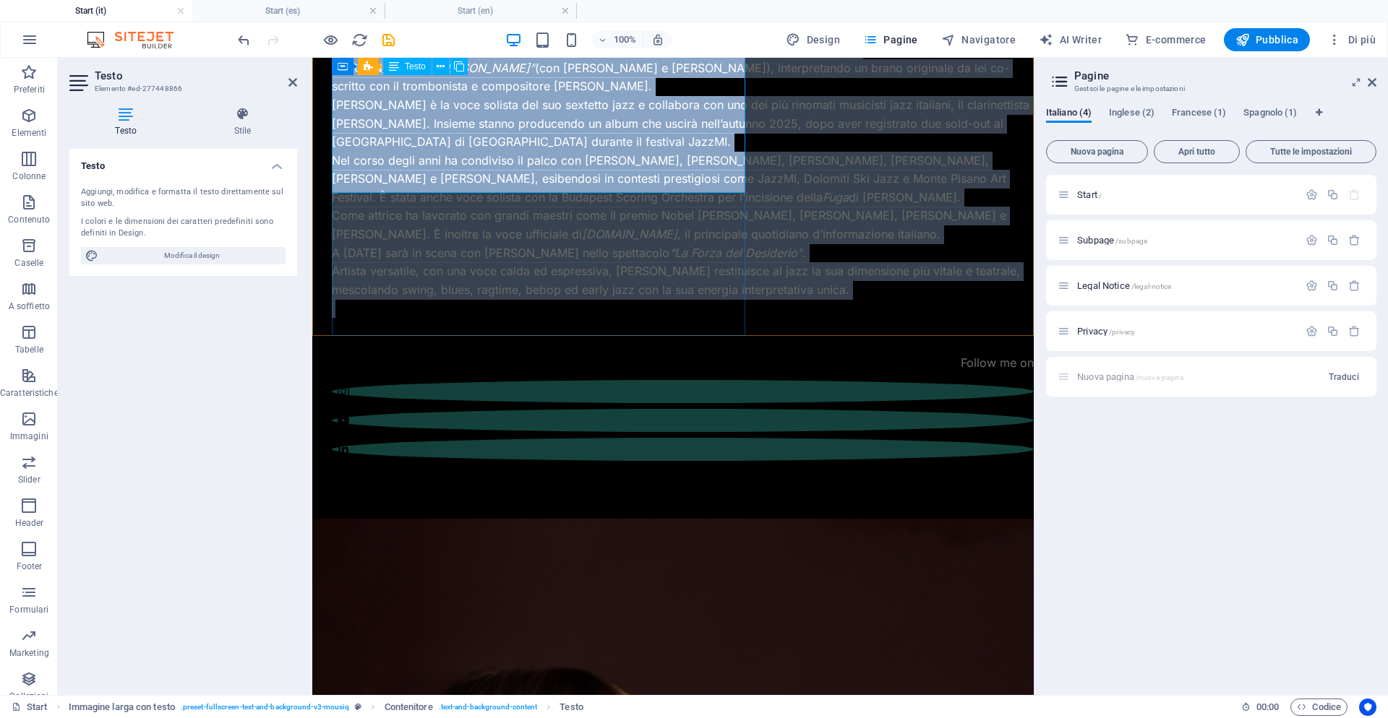
drag, startPoint x: 333, startPoint y: 247, endPoint x: 656, endPoint y: 172, distance: 331.7
click at [656, 172] on div "Elena Andreoli è vincitrice dell’Anello d’Oro come Miglior Voce Femminile Itali…" at bounding box center [683, 161] width 702 height 314
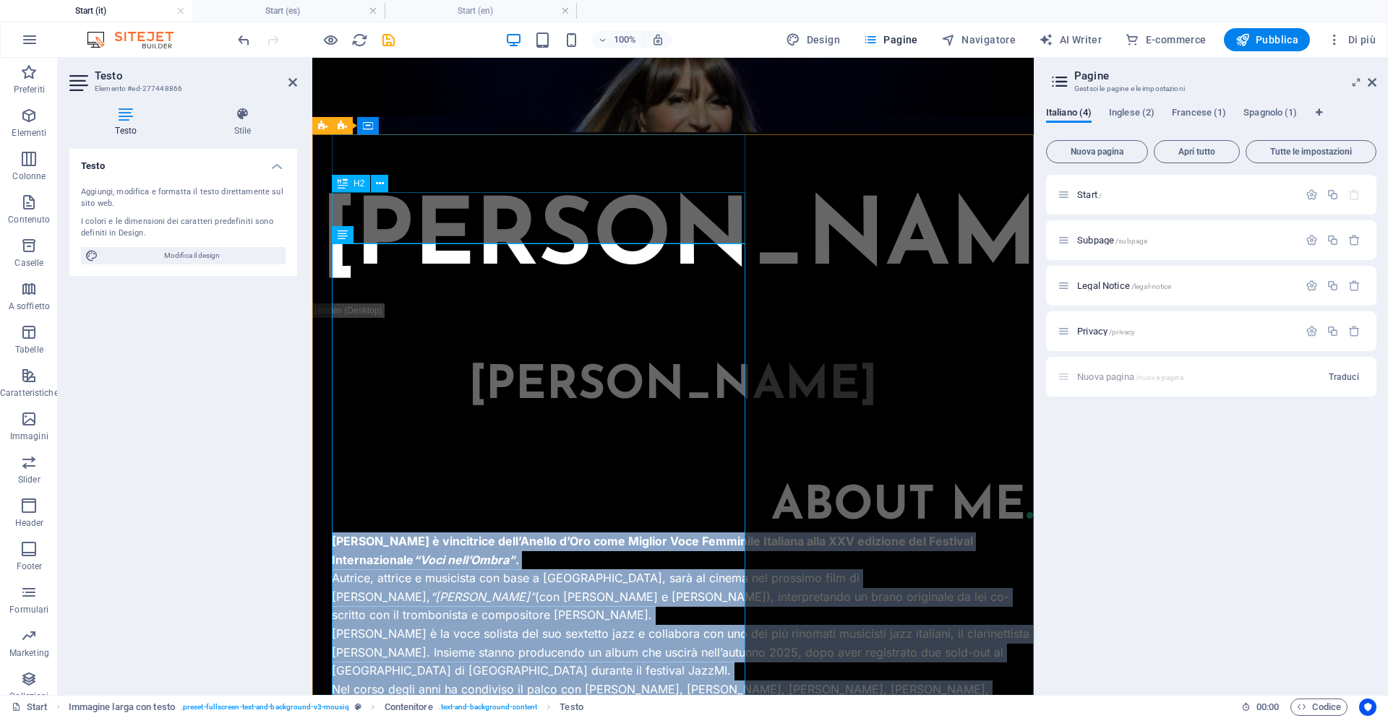
scroll to position [583, 0]
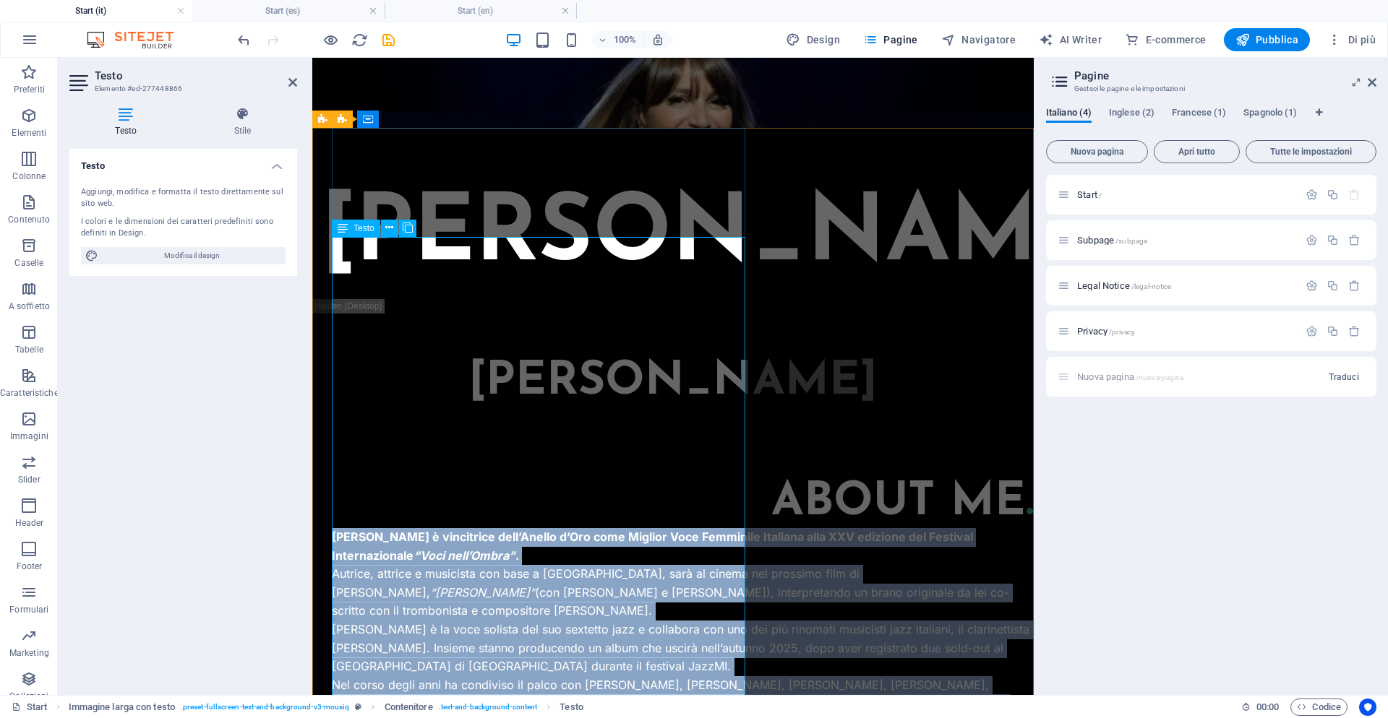
click at [739, 528] on p "Elena Andreoli è vincitrice dell’Anello d’Oro come Miglior Voce Femminile Itali…" at bounding box center [683, 546] width 702 height 37
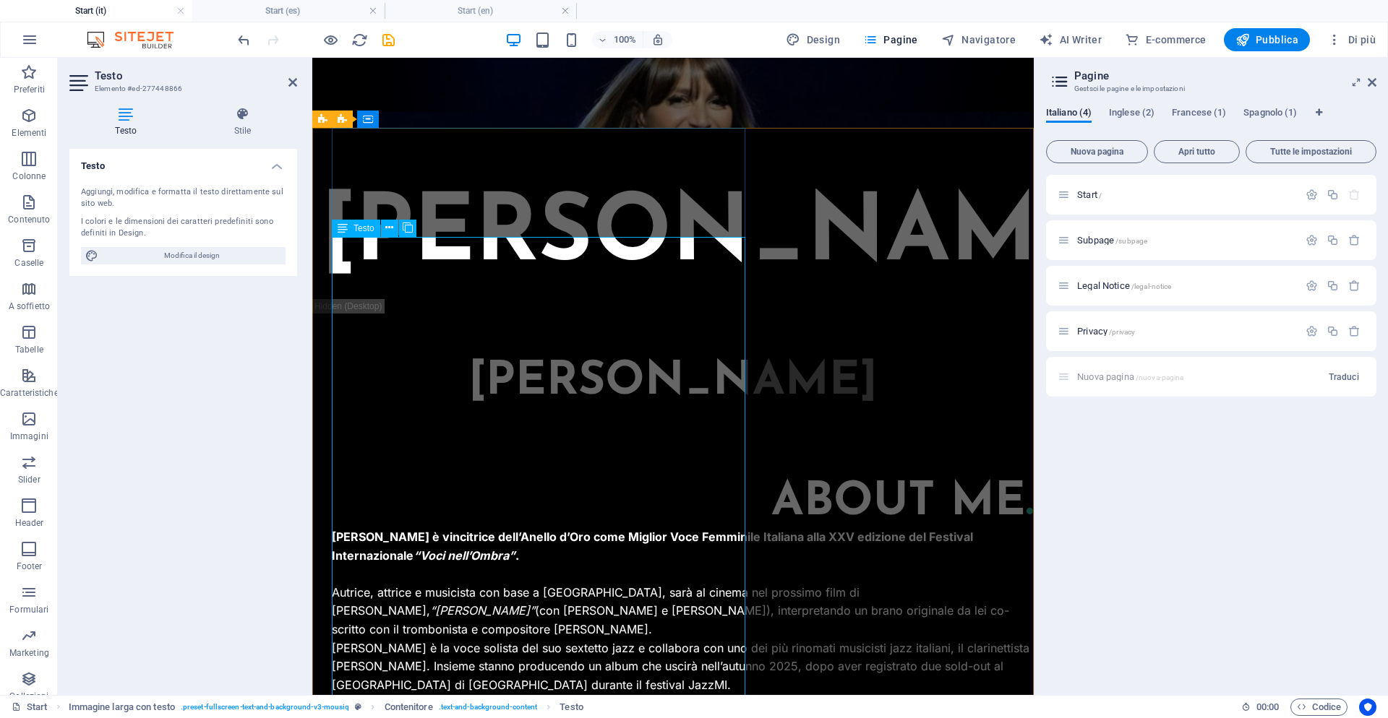
click at [559, 584] on p "Autrice, attrice e musicista con base a Milano, sarà al cinema nel prossimo fil…" at bounding box center [683, 612] width 702 height 56
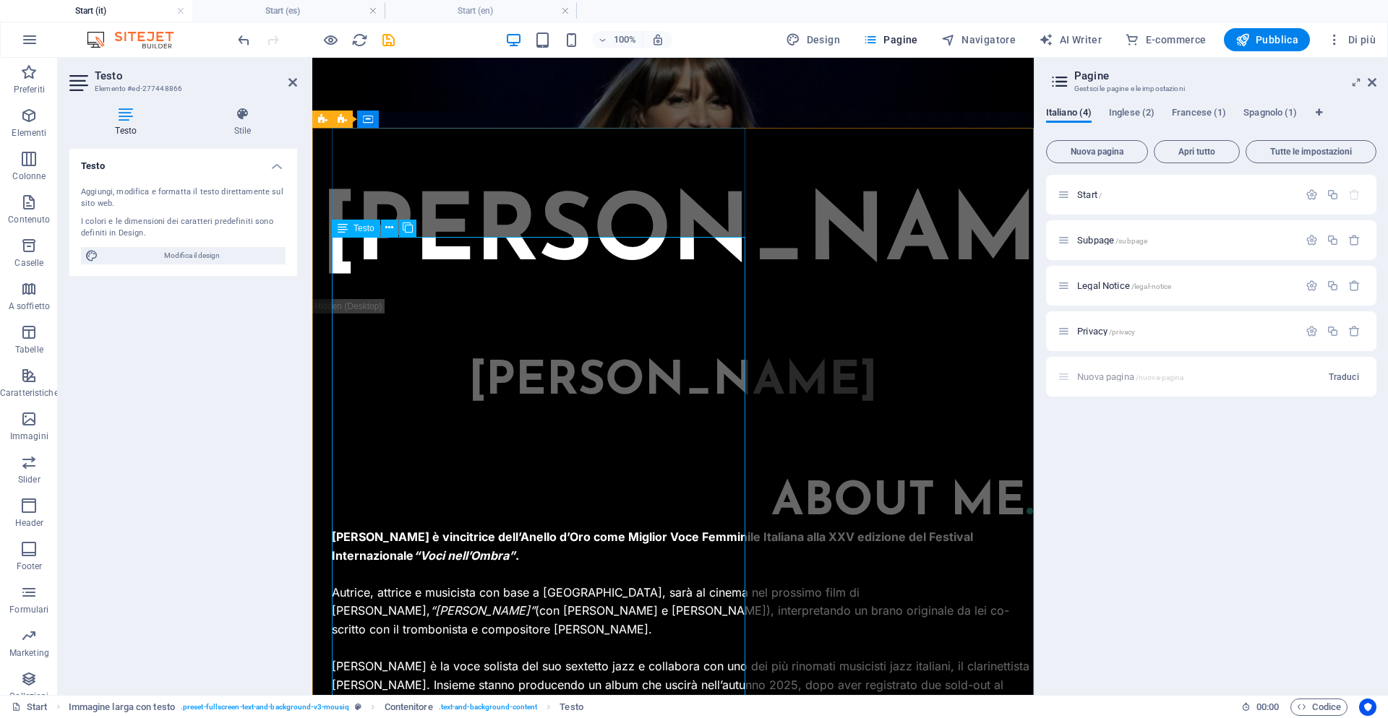
click at [499, 658] on p "Elena è la voce solista del suo sextetto jazz e collabora con uno dei più rinom…" at bounding box center [683, 686] width 702 height 56
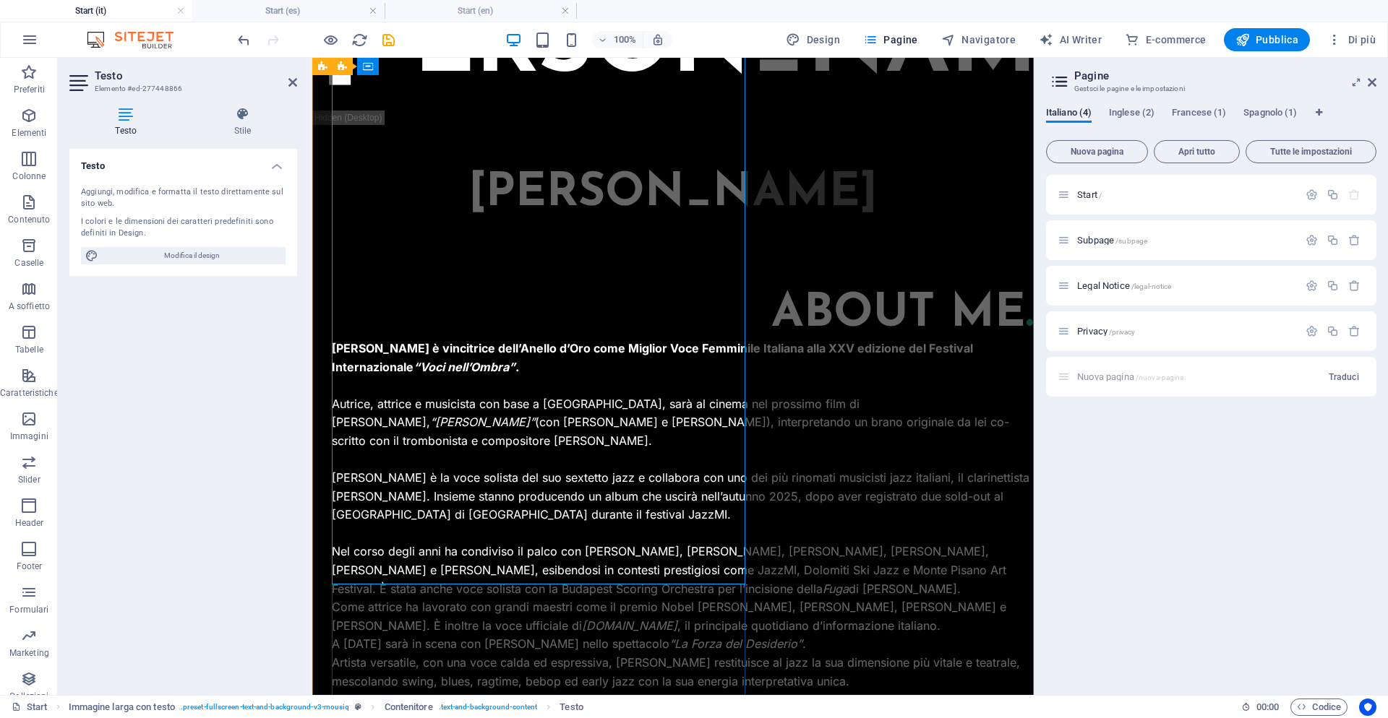
scroll to position [786, 0]
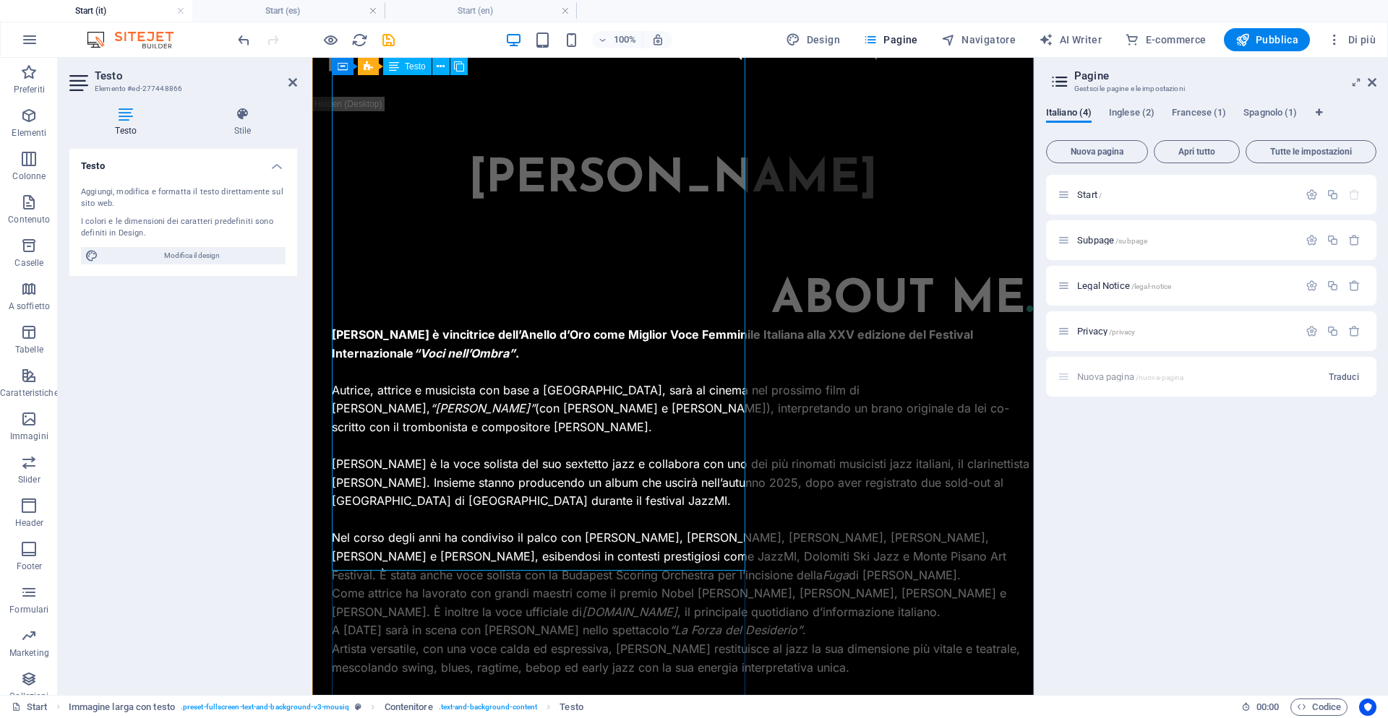
click at [668, 529] on p "Nel corso degli anni ha condiviso il palco con Giorgio Gaslini, Bruno Martino, …" at bounding box center [683, 557] width 702 height 56
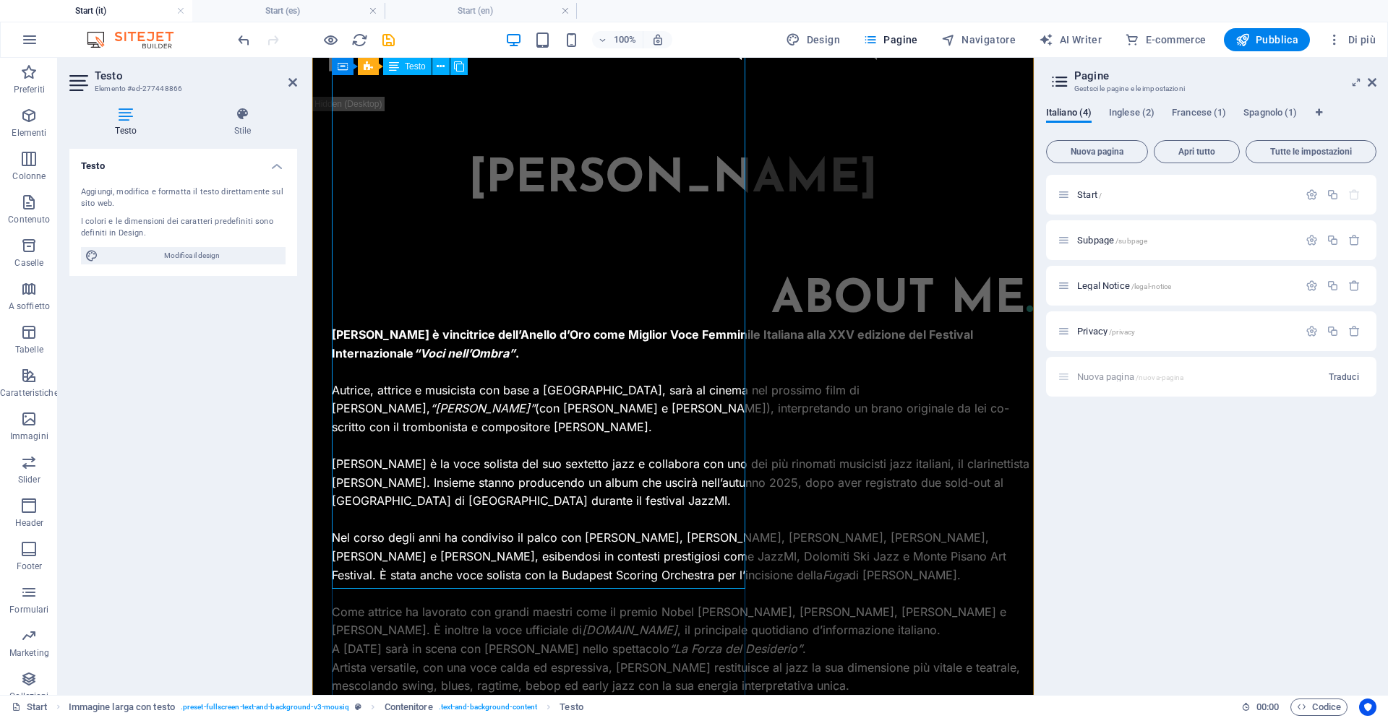
click at [672, 604] on p "Come attrice ha lavorato con grandi maestri come il premio Nobel Dario Fo, Fede…" at bounding box center [683, 622] width 702 height 37
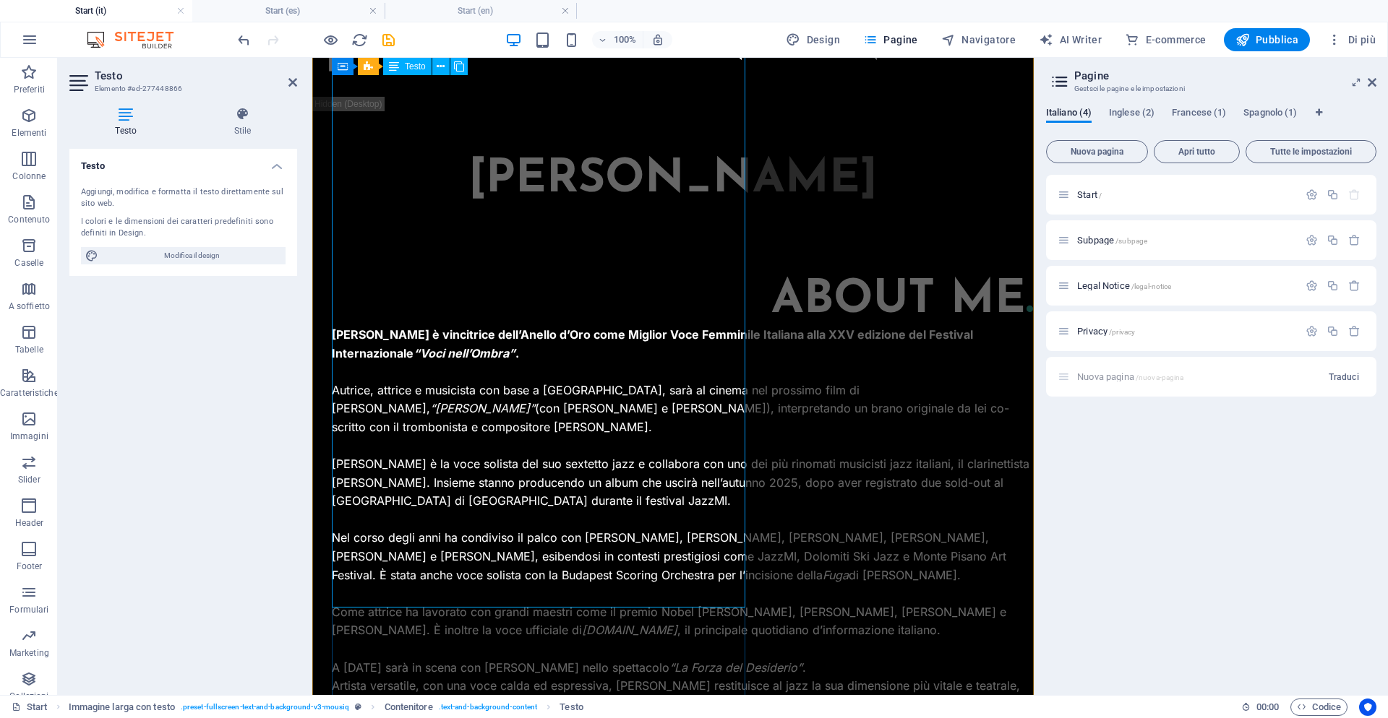
click at [484, 659] on p "A luglio 2025 sarà in scena con Massimo Recalcati nello spettacolo “La Forza de…" at bounding box center [683, 668] width 702 height 19
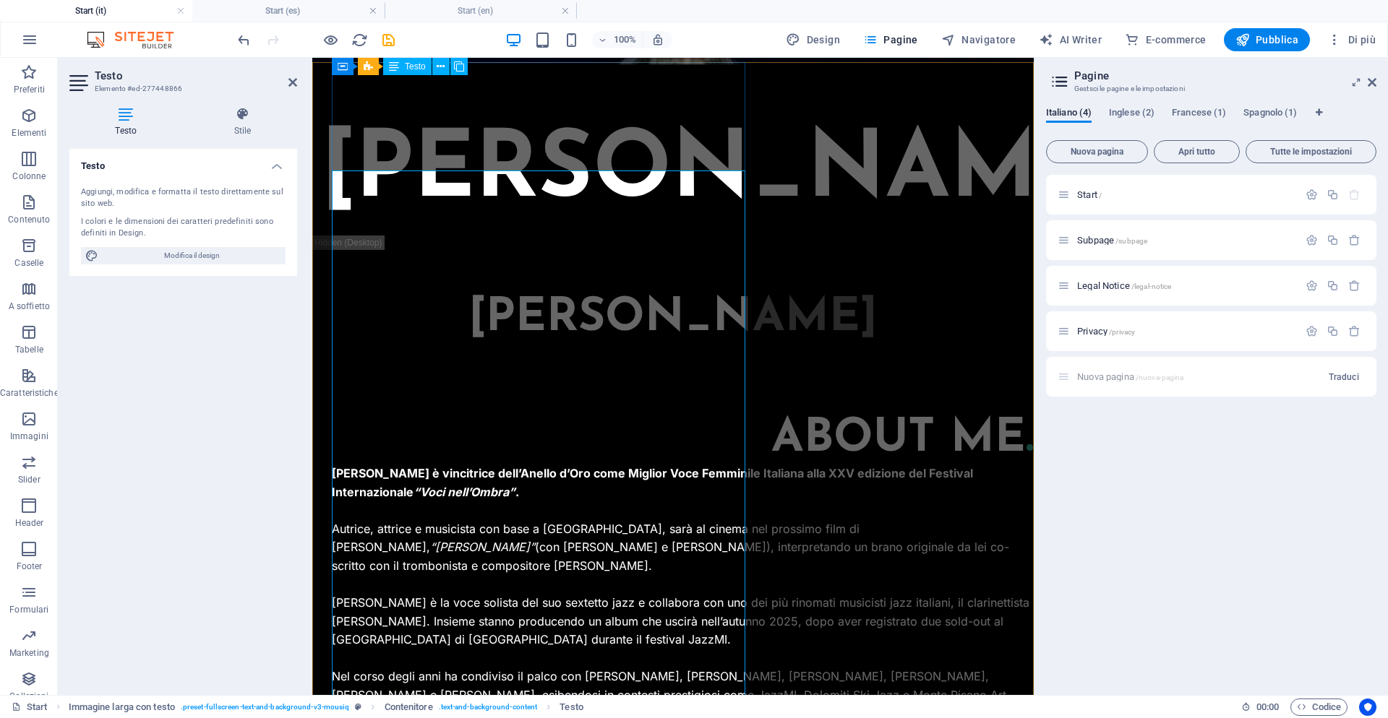
scroll to position [640, 0]
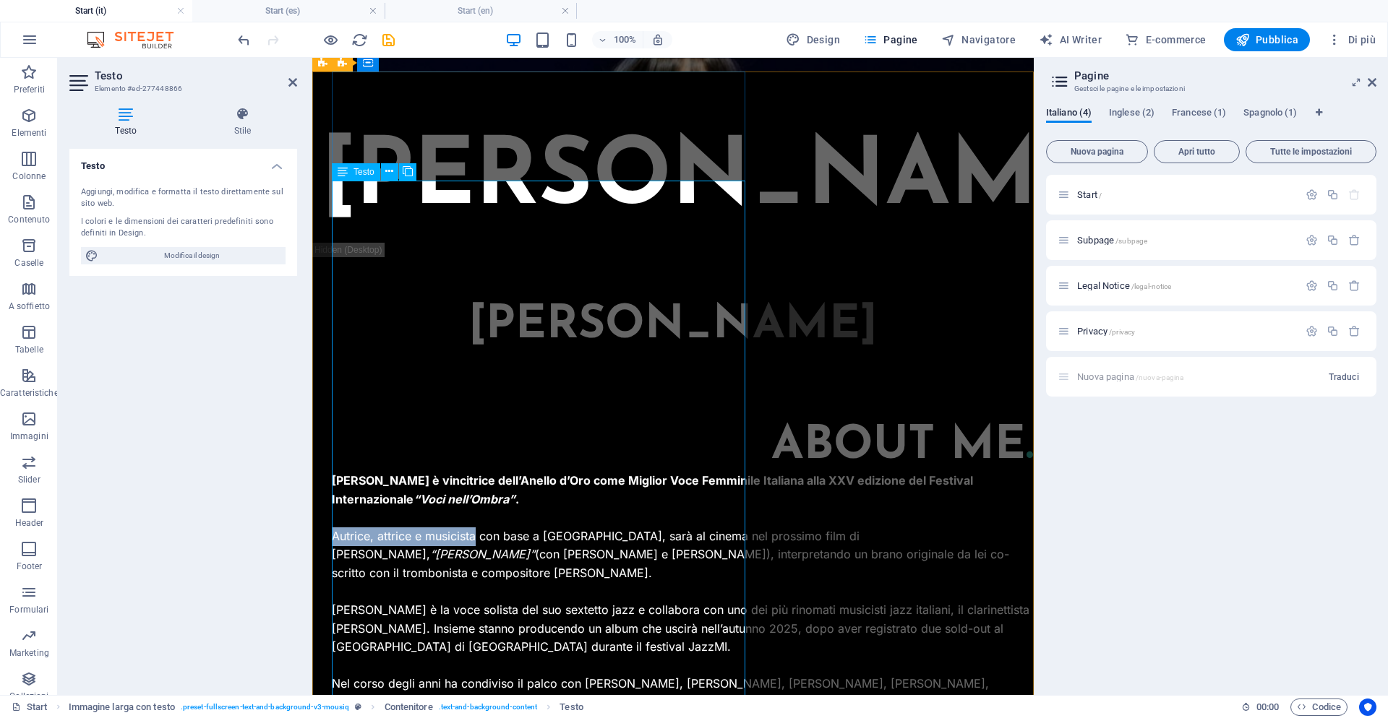
drag, startPoint x: 334, startPoint y: 246, endPoint x: 476, endPoint y: 246, distance: 142.4
click at [476, 528] on p "Autrice, attrice e musicista con base a Milano, sarà al cinema nel prossimo fil…" at bounding box center [683, 556] width 702 height 56
click at [407, 473] on strong "Elena Andreoli è vincitrice dell’Anello d’Oro come Miglior Voce Femminile Itali…" at bounding box center [652, 489] width 641 height 33
click at [126, 116] on icon at bounding box center [125, 114] width 113 height 14
click at [347, 176] on icon at bounding box center [343, 171] width 10 height 17
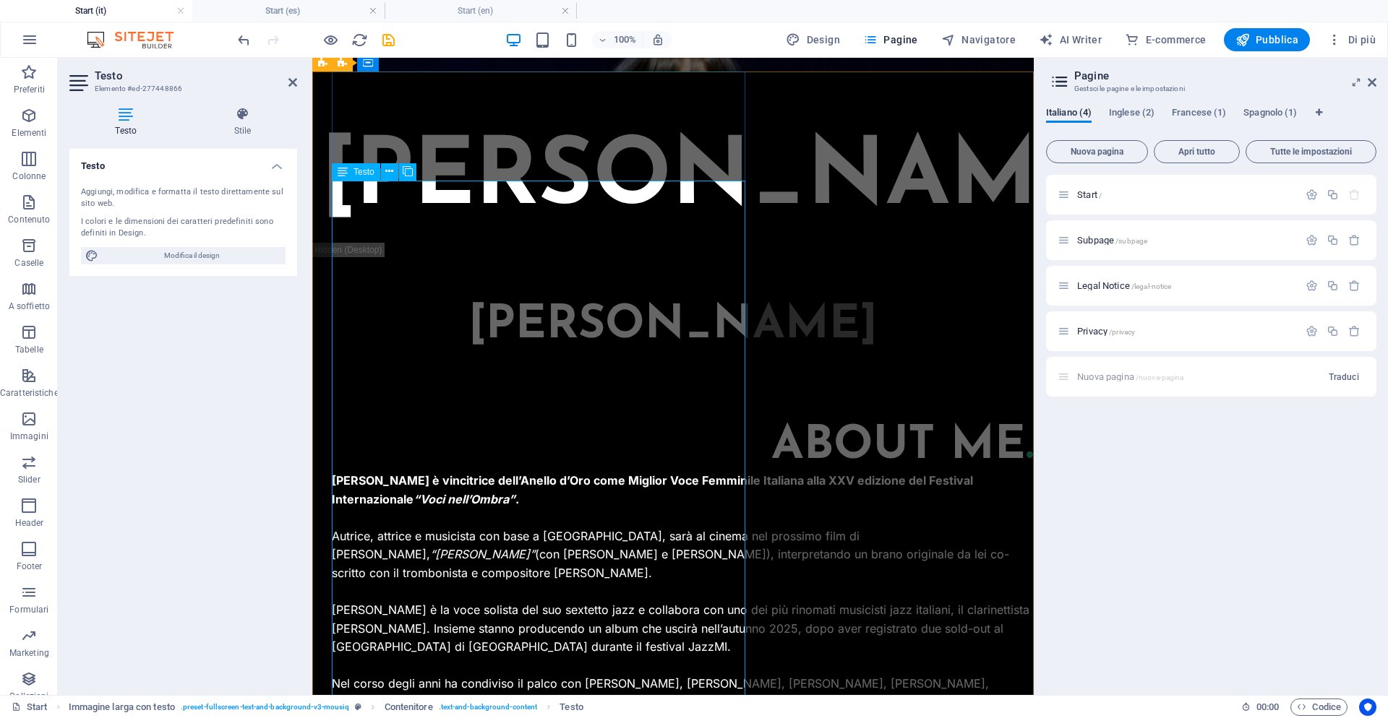
click at [344, 175] on icon at bounding box center [343, 171] width 10 height 17
click at [446, 509] on p "​" at bounding box center [683, 518] width 702 height 19
click at [442, 509] on p "​" at bounding box center [683, 518] width 702 height 19
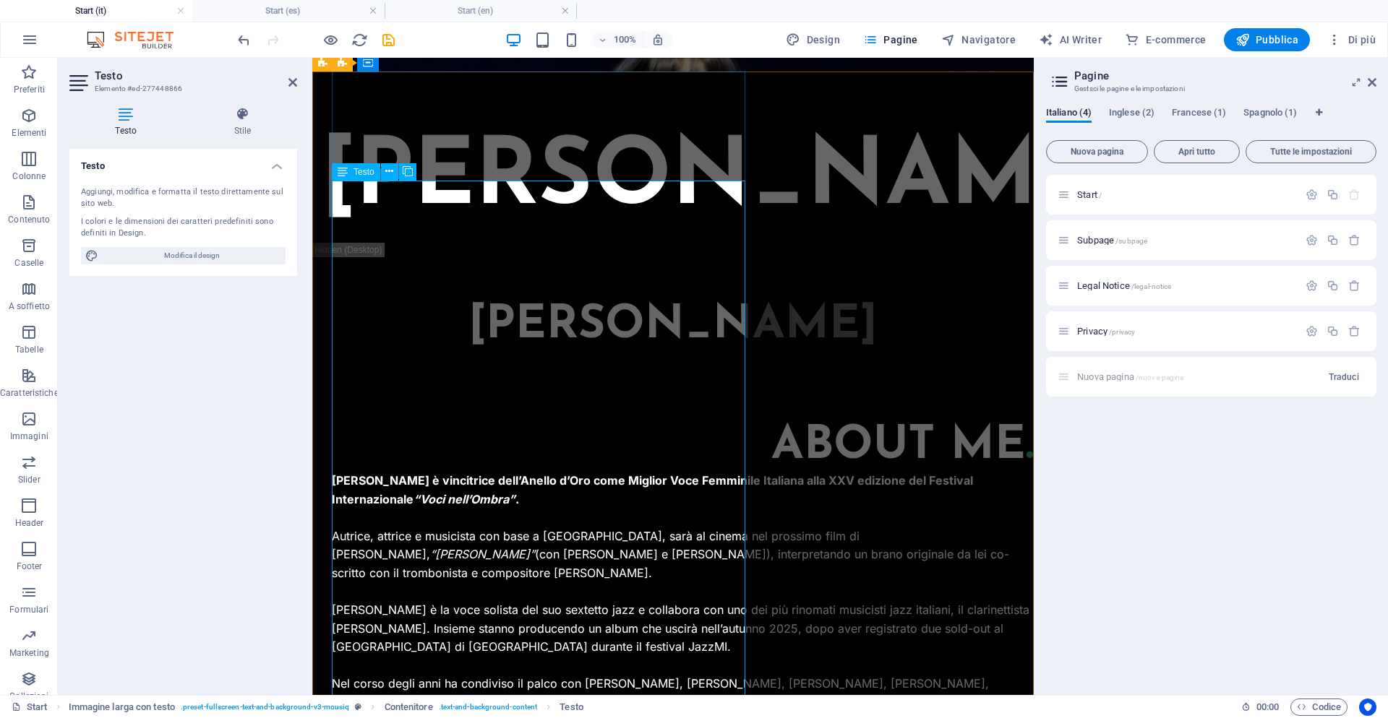
drag, startPoint x: 621, startPoint y: 505, endPoint x: 385, endPoint y: 529, distance: 236.9
click at [385, 675] on p "Nel corso degli anni ha condiviso il palco con Giorgio Gaslini, Bruno Martino, …" at bounding box center [683, 703] width 702 height 56
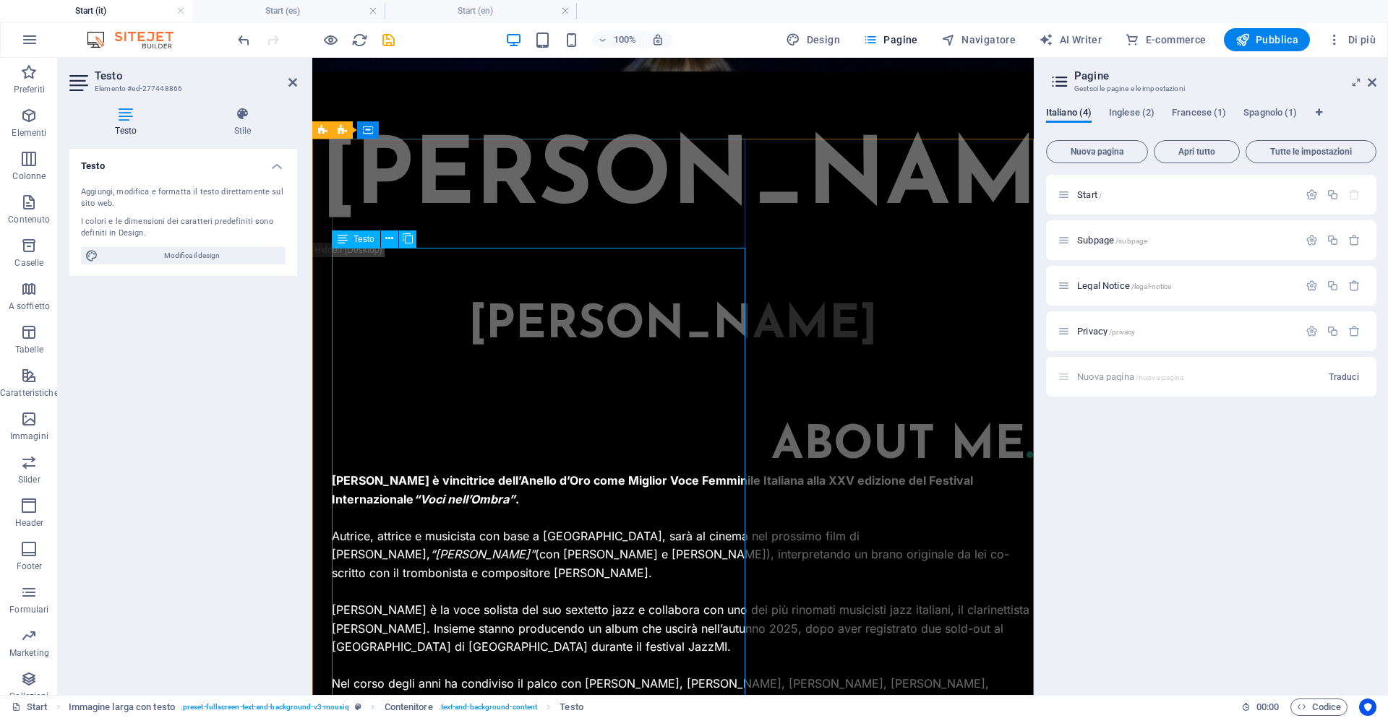
scroll to position [445, 0]
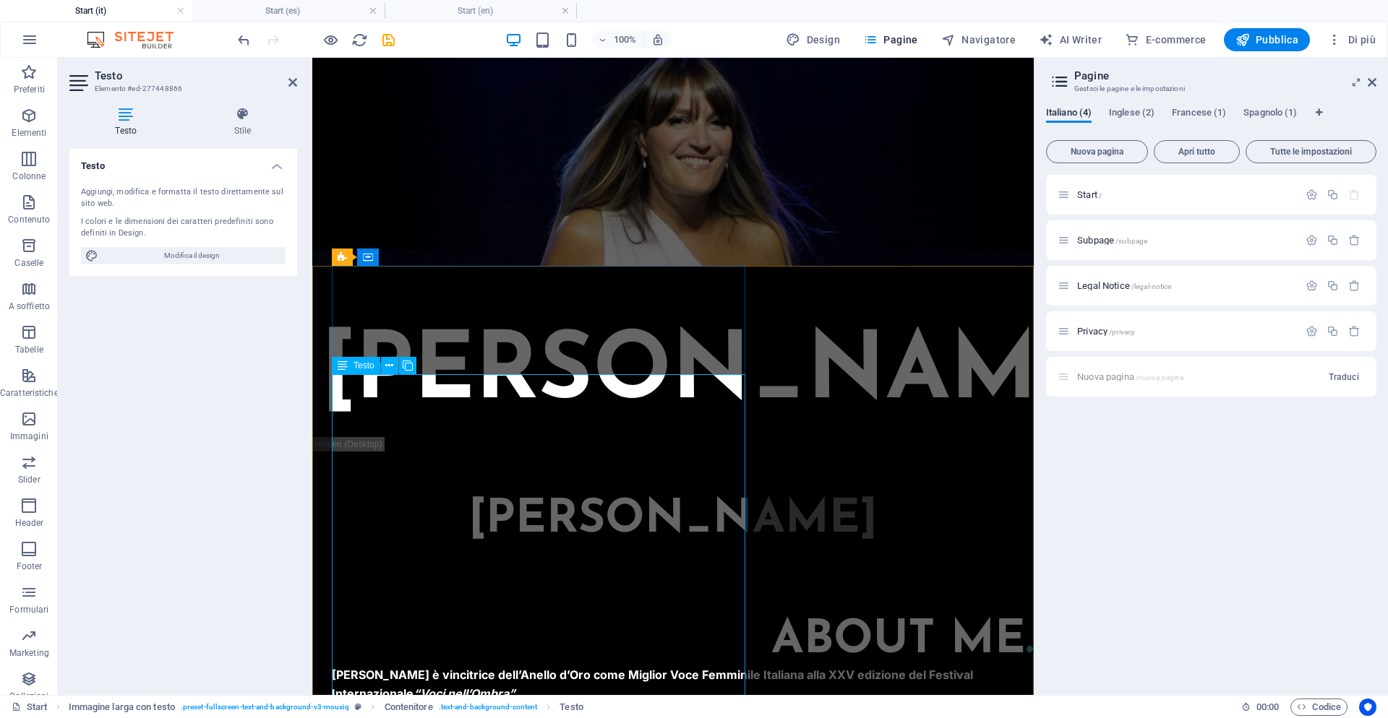
click at [366, 369] on span "Testo" at bounding box center [363, 365] width 21 height 9
click at [366, 365] on span "Testo" at bounding box center [363, 365] width 21 height 9
click at [343, 368] on icon at bounding box center [343, 365] width 10 height 17
click at [343, 369] on icon at bounding box center [343, 365] width 10 height 17
click at [360, 325] on div "H2" at bounding box center [365, 315] width 66 height 18
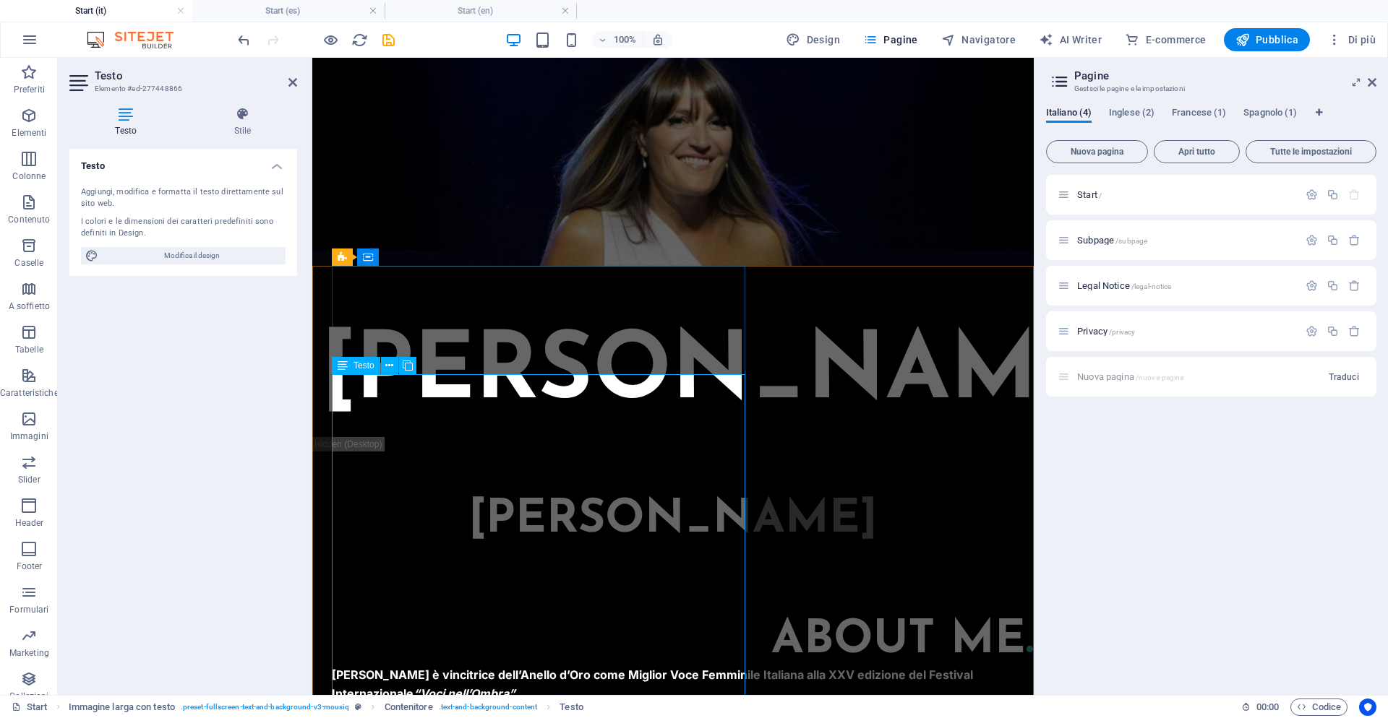
click at [342, 368] on icon at bounding box center [343, 365] width 10 height 17
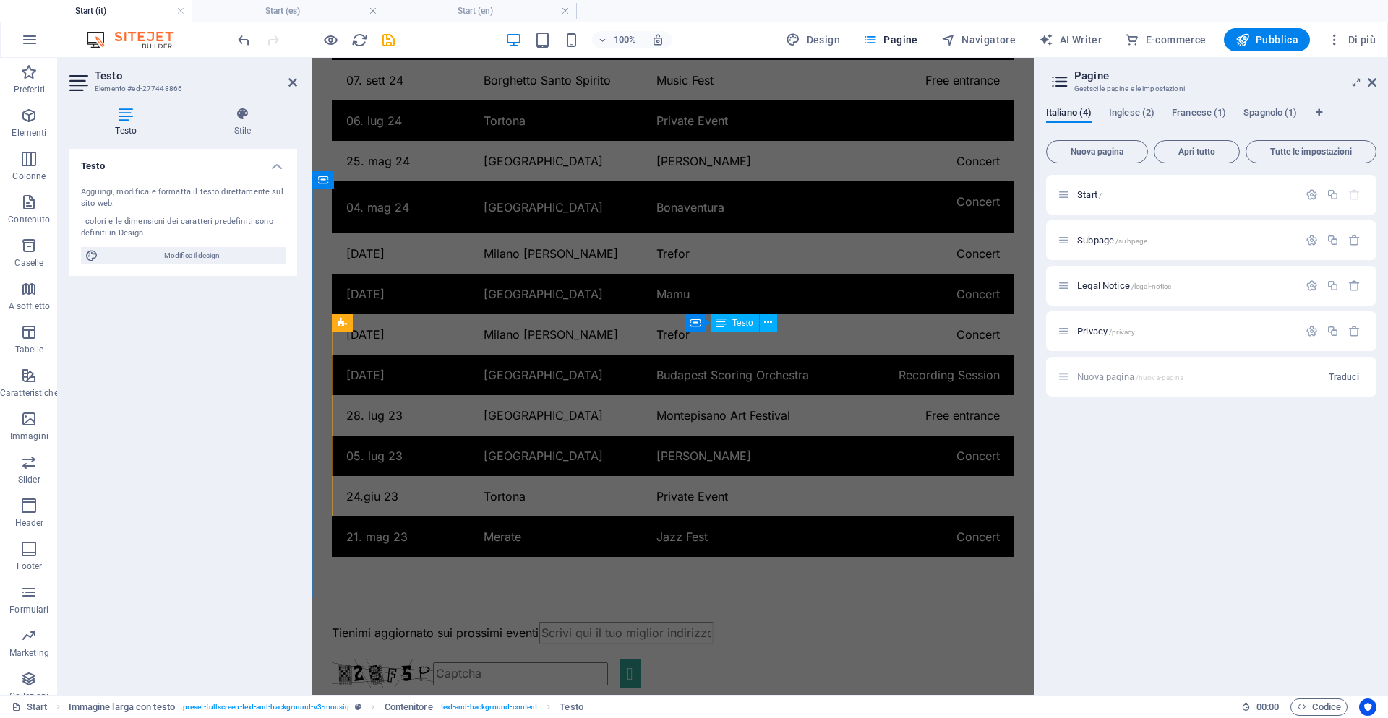
scroll to position [3741, 0]
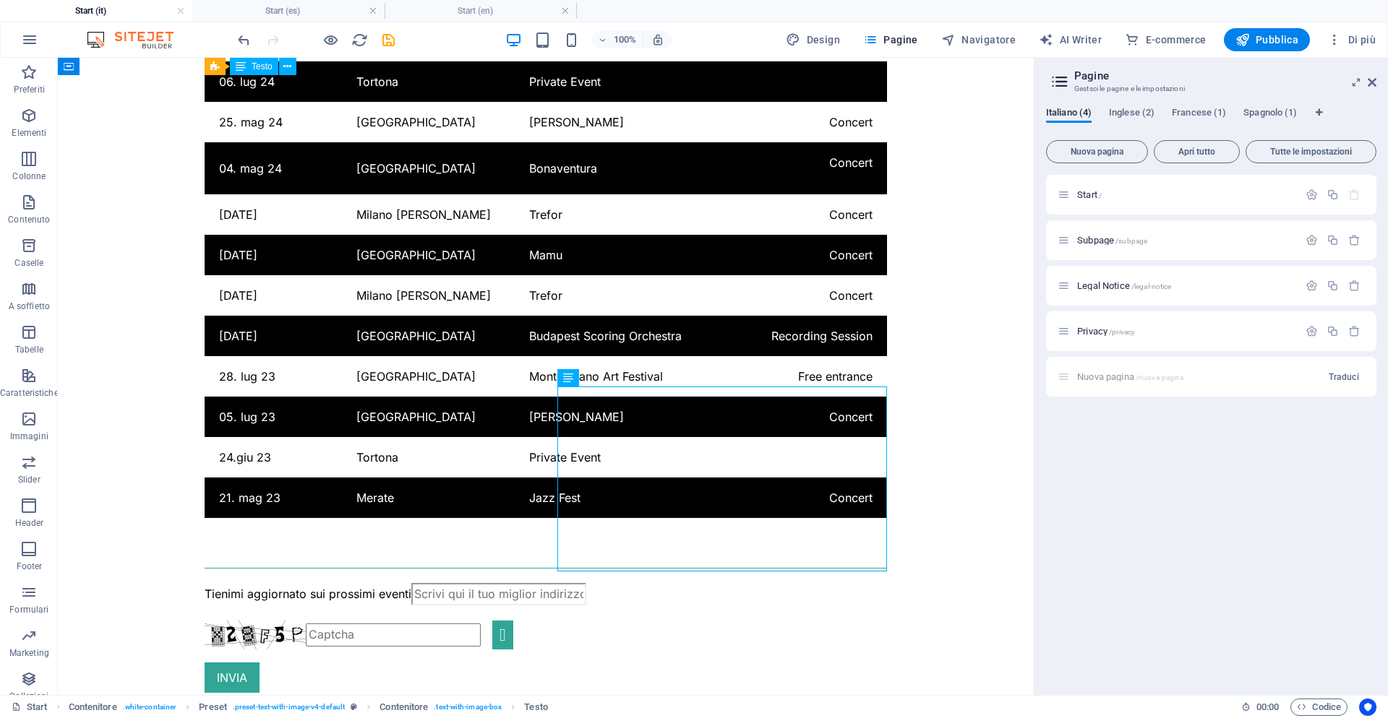
scroll to position [3751, 0]
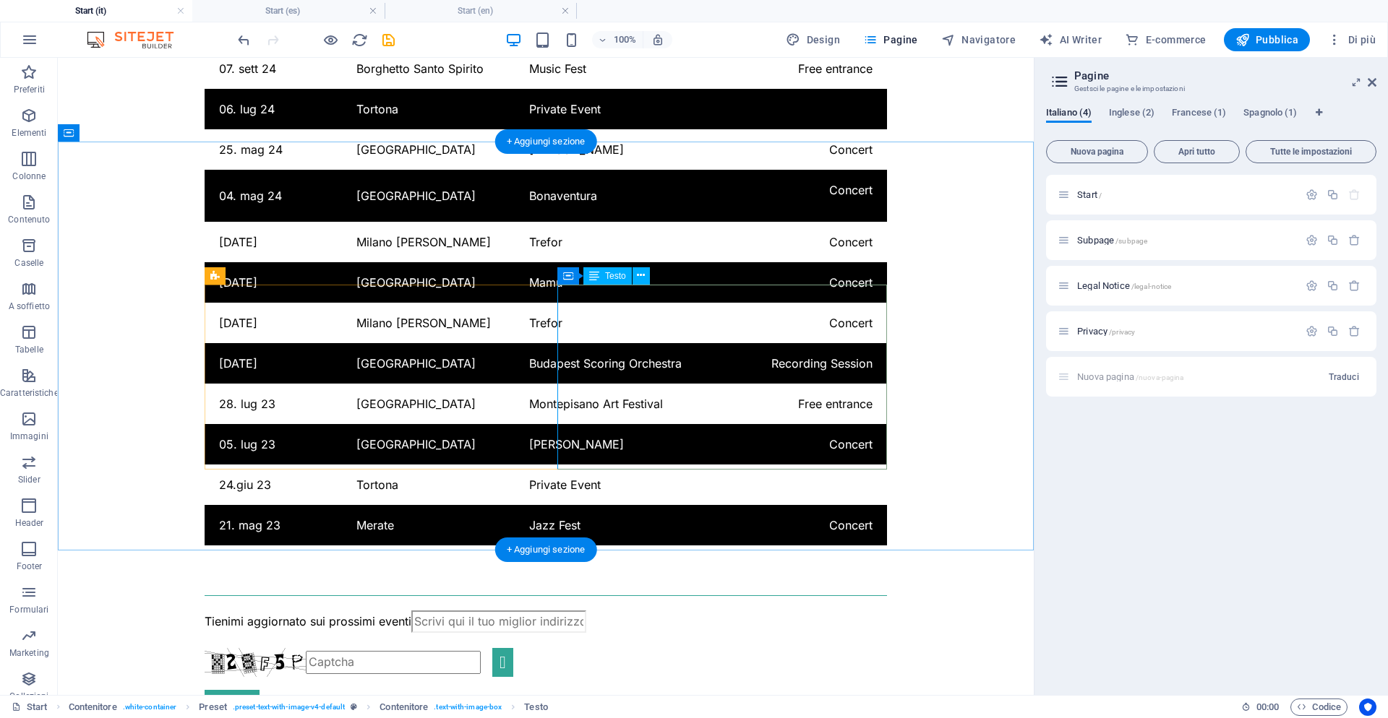
scroll to position [3788, 0]
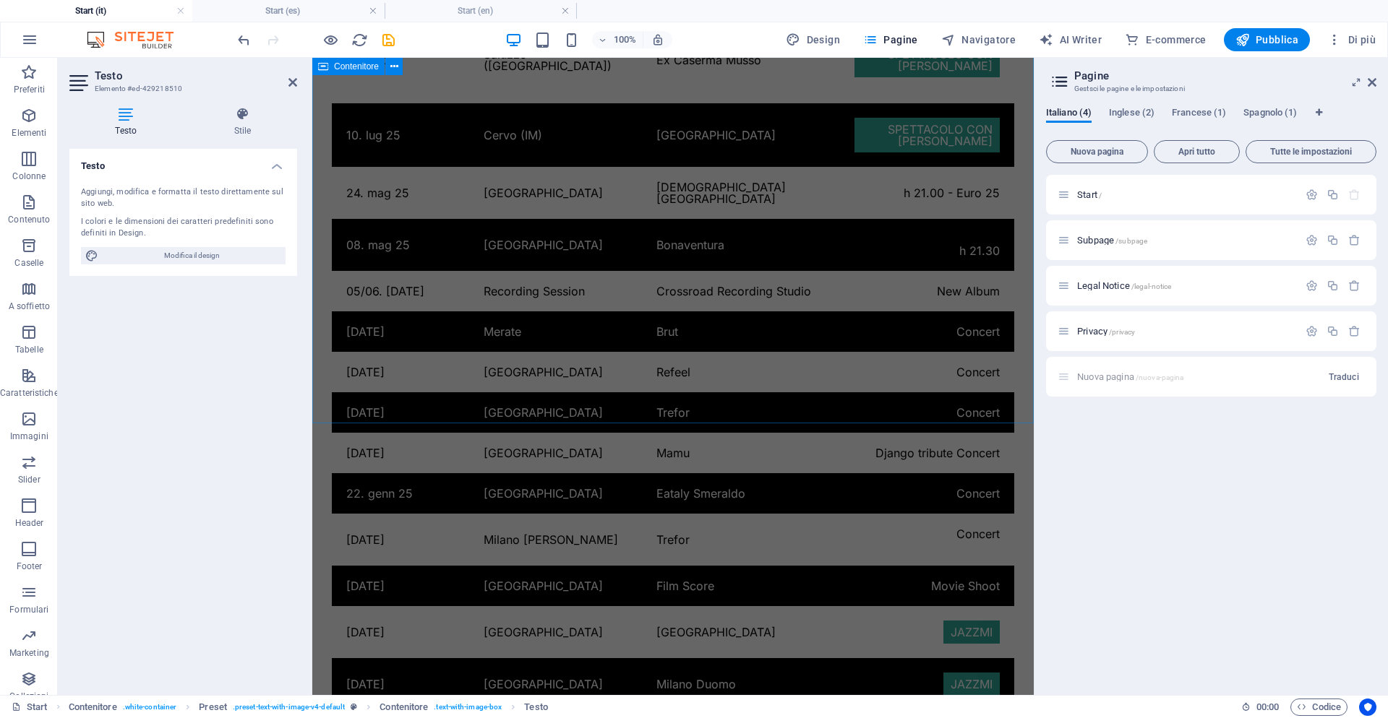
scroll to position [2977, 0]
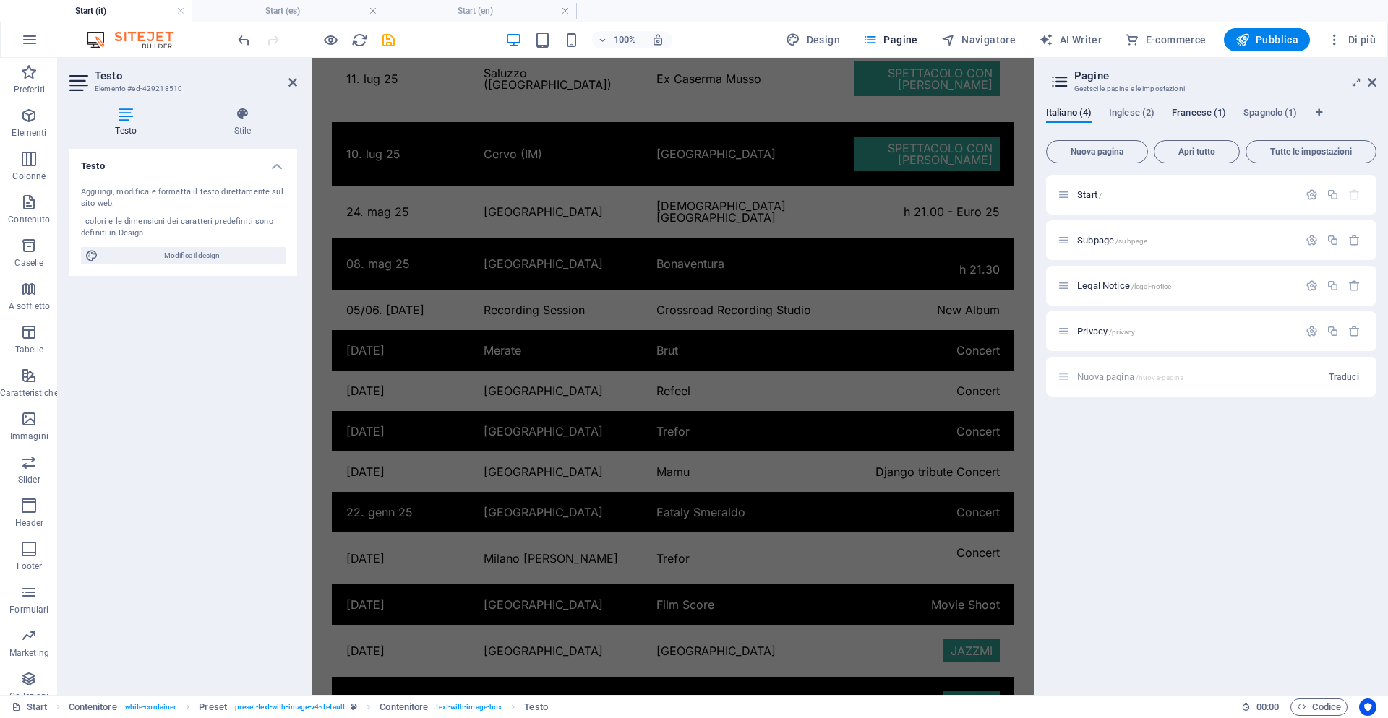
click at [1190, 113] on span "Francese (1)" at bounding box center [1199, 114] width 54 height 20
click at [1099, 194] on span "/" at bounding box center [1100, 196] width 3 height 8
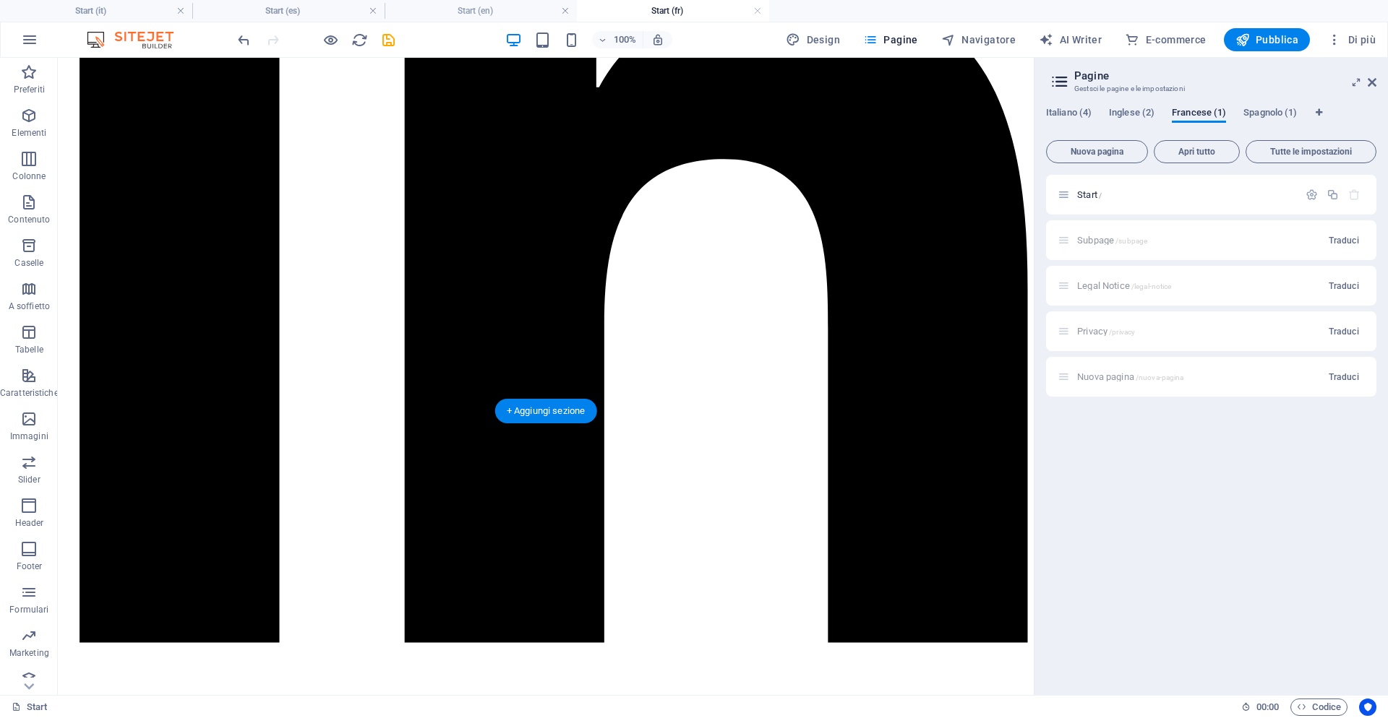
scroll to position [3709, 0]
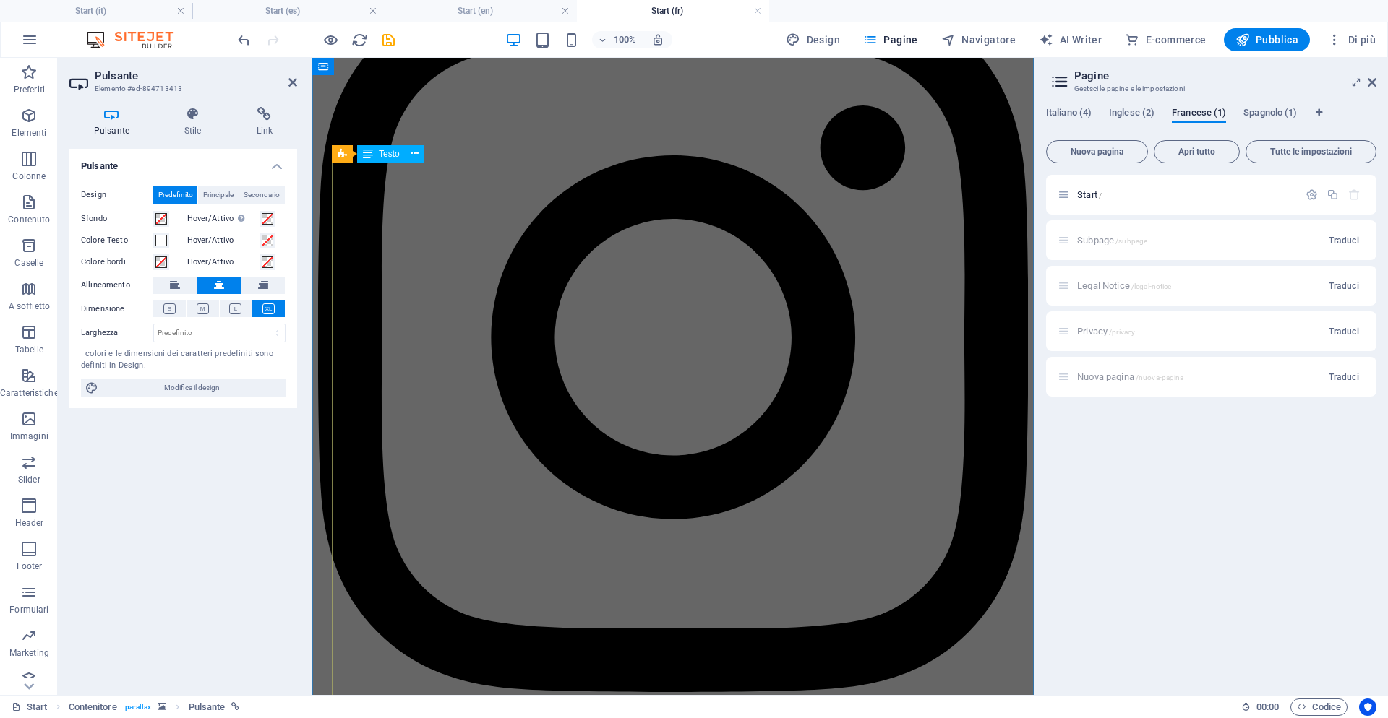
scroll to position [1776, 0]
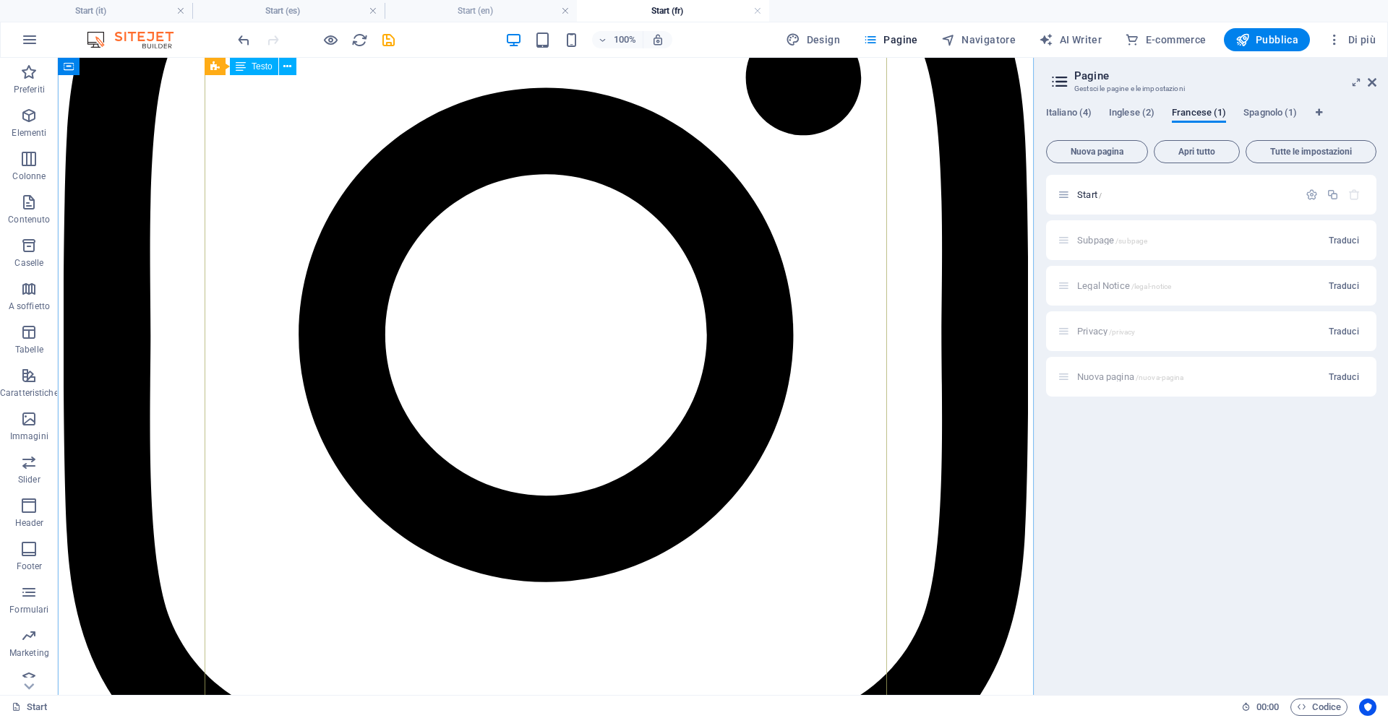
scroll to position [1875, 0]
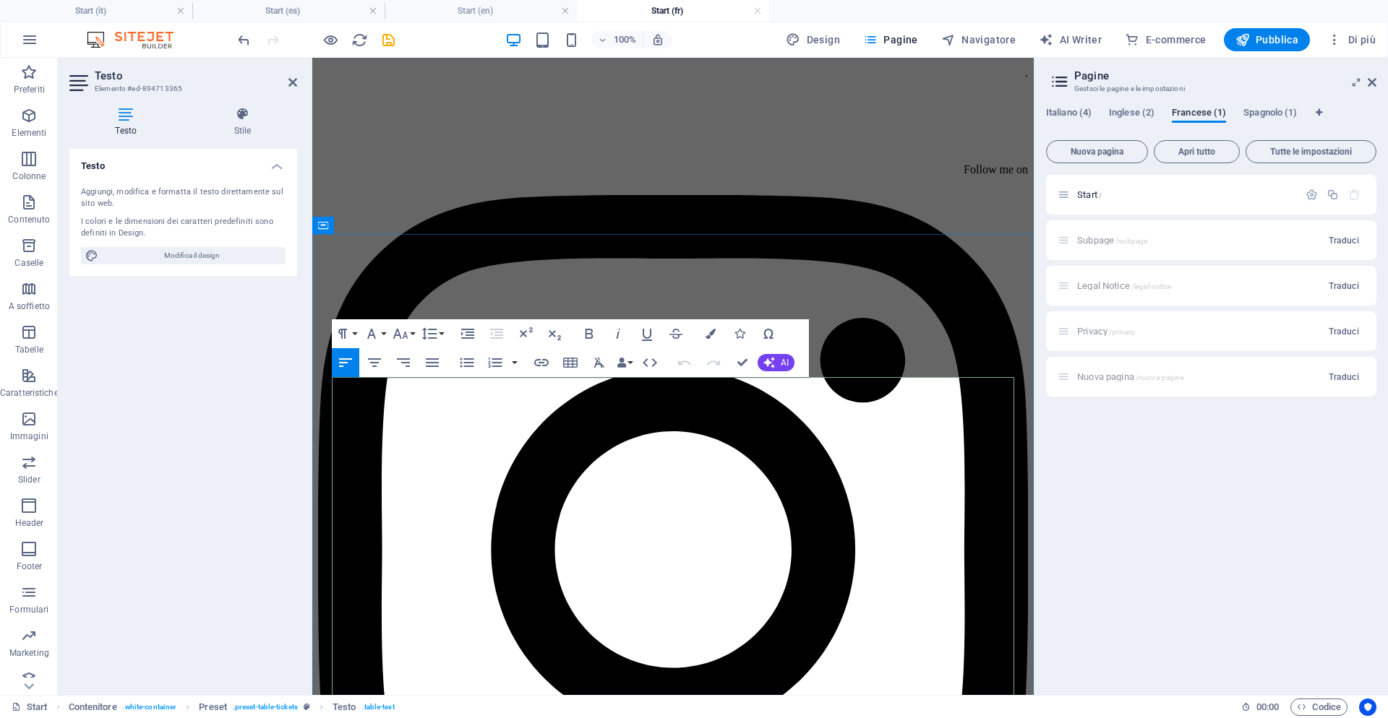
drag, startPoint x: 912, startPoint y: 606, endPoint x: 805, endPoint y: 604, distance: 107.7
drag, startPoint x: 909, startPoint y: 605, endPoint x: 805, endPoint y: 601, distance: 104.2
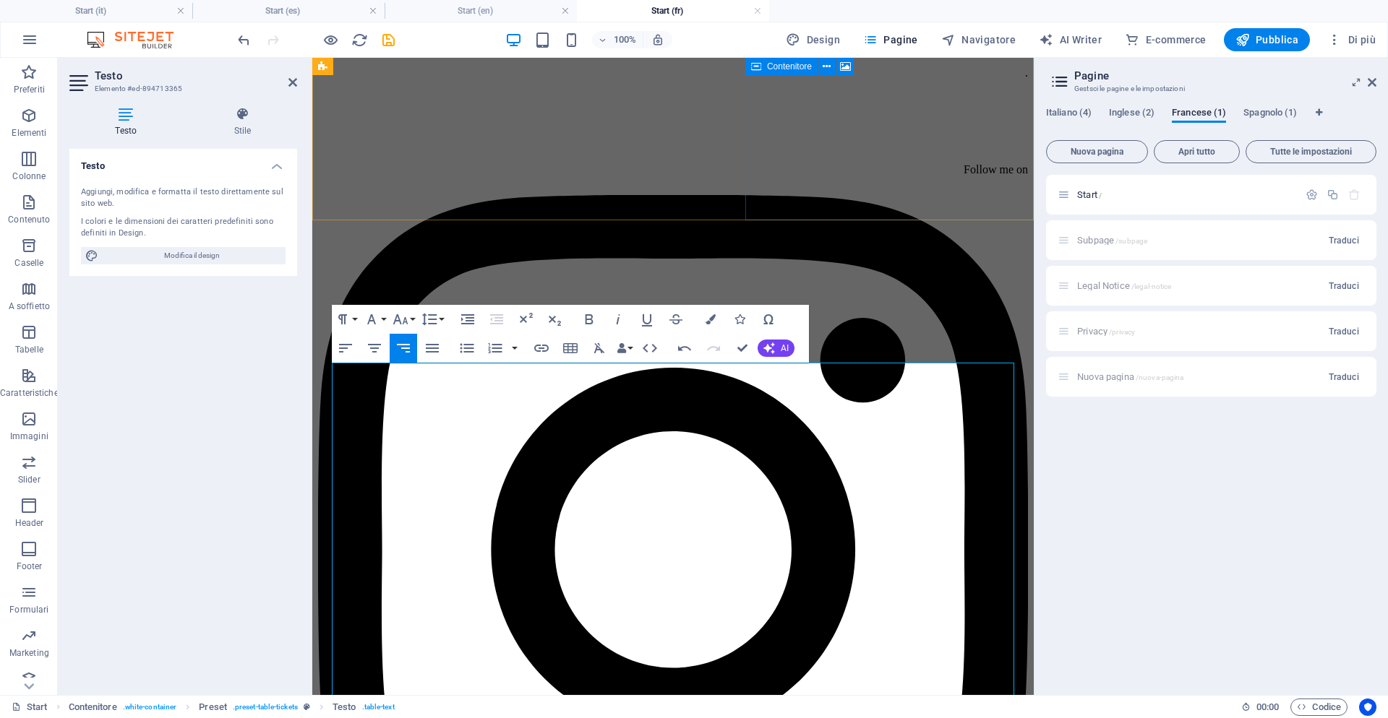
scroll to position [1709, 0]
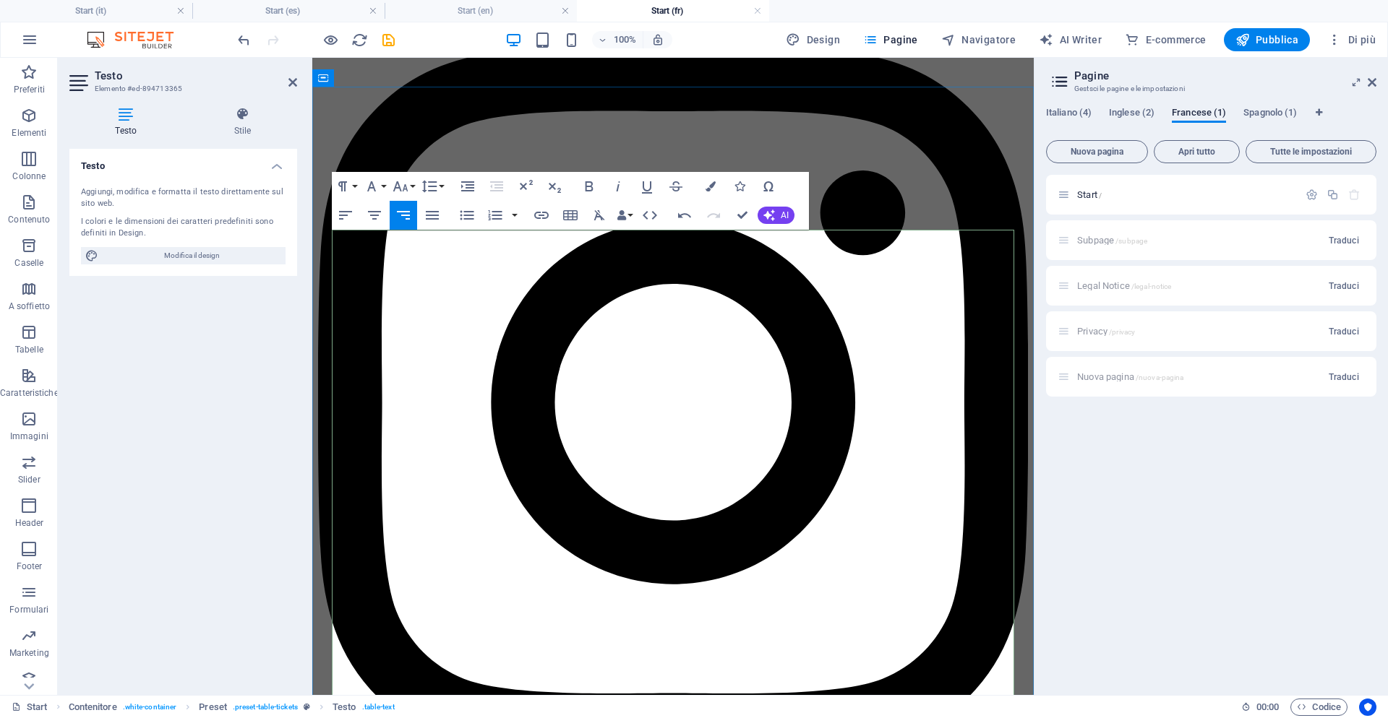
drag, startPoint x: 848, startPoint y: 455, endPoint x: 760, endPoint y: 455, distance: 87.5
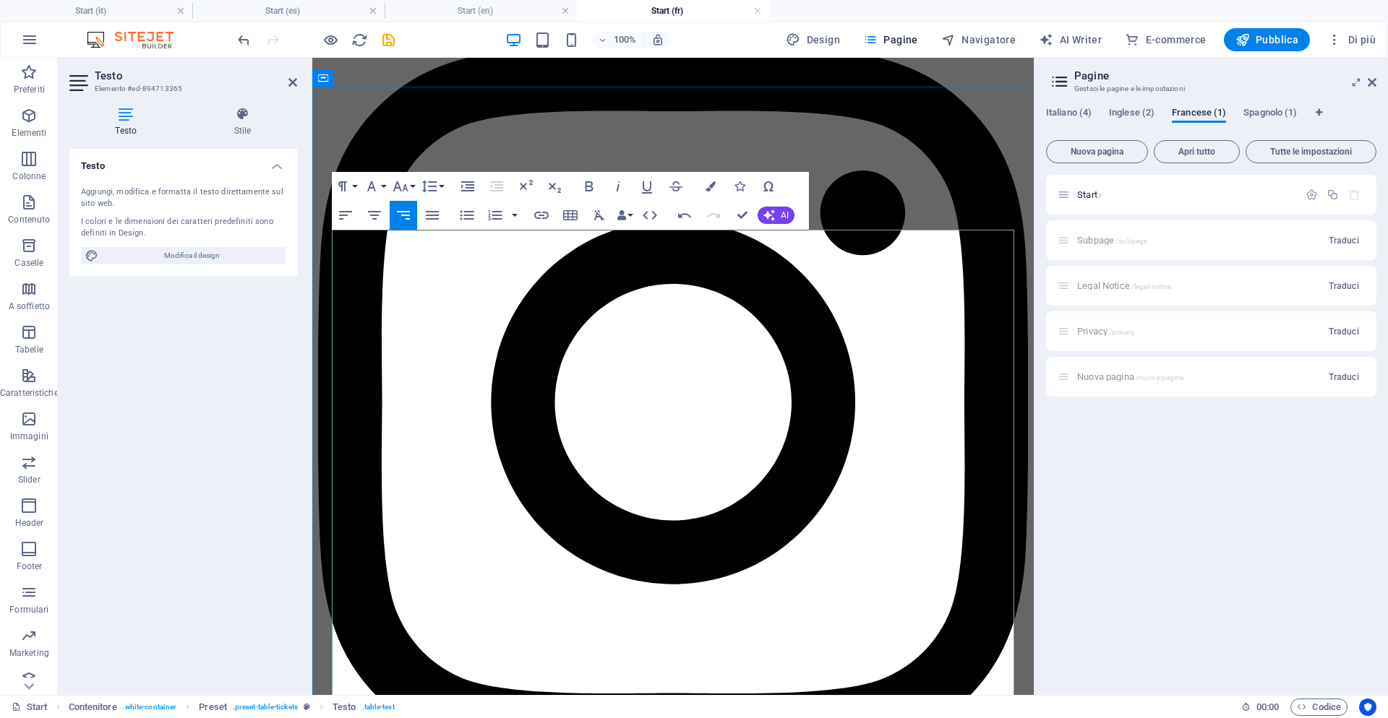
drag, startPoint x: 764, startPoint y: 468, endPoint x: 695, endPoint y: 469, distance: 69.4
drag, startPoint x: 994, startPoint y: 492, endPoint x: 799, endPoint y: 482, distance: 195.4
drag, startPoint x: 765, startPoint y: 457, endPoint x: 992, endPoint y: 468, distance: 227.2
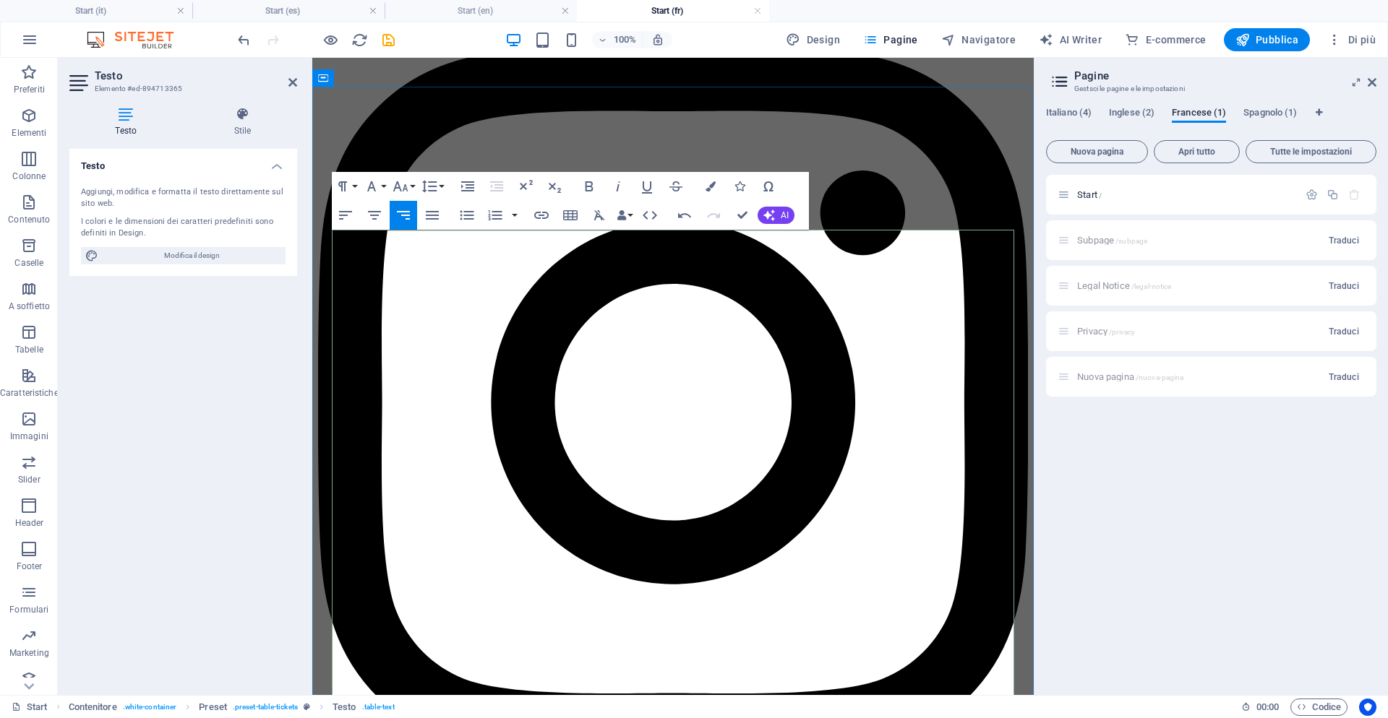
copy link "Spectacle théâtral et musical aux côtés de M. Recalcati"
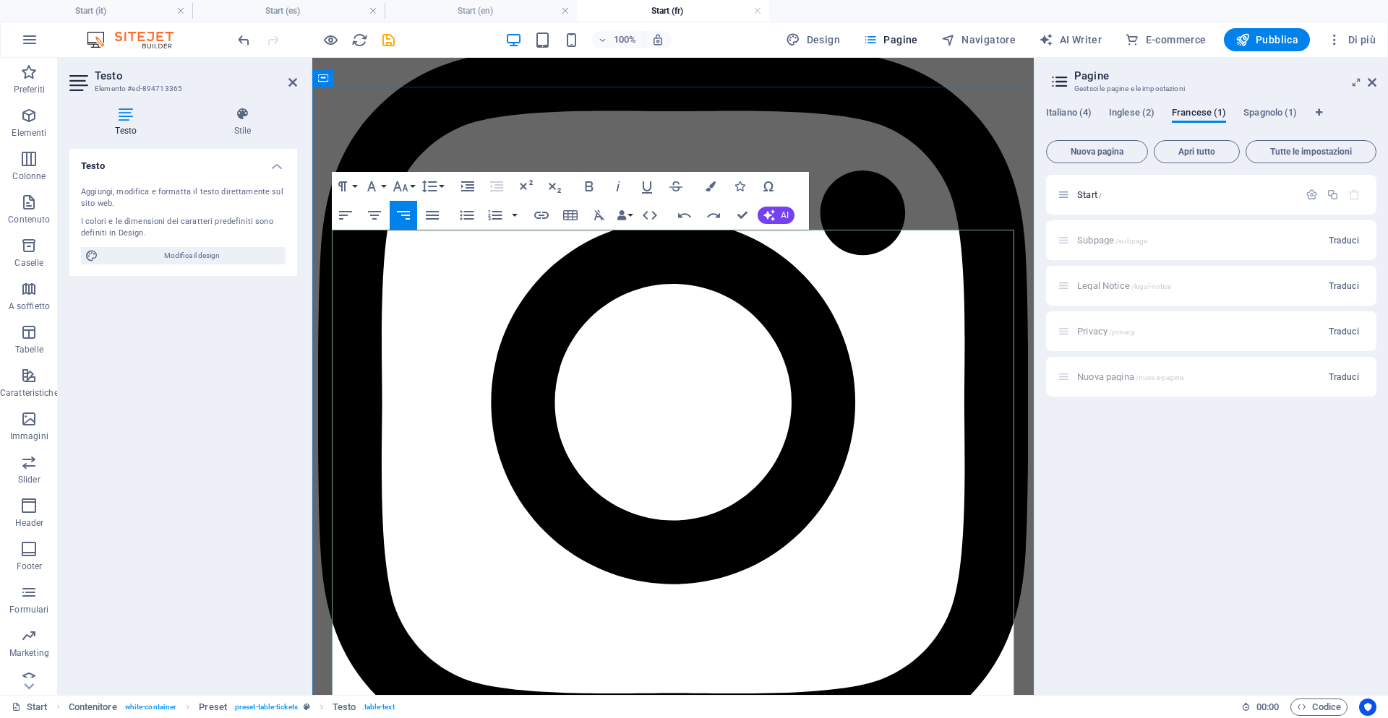
drag, startPoint x: 910, startPoint y: 533, endPoint x: 884, endPoint y: 533, distance: 26.0
drag, startPoint x: 883, startPoint y: 532, endPoint x: 908, endPoint y: 533, distance: 24.6
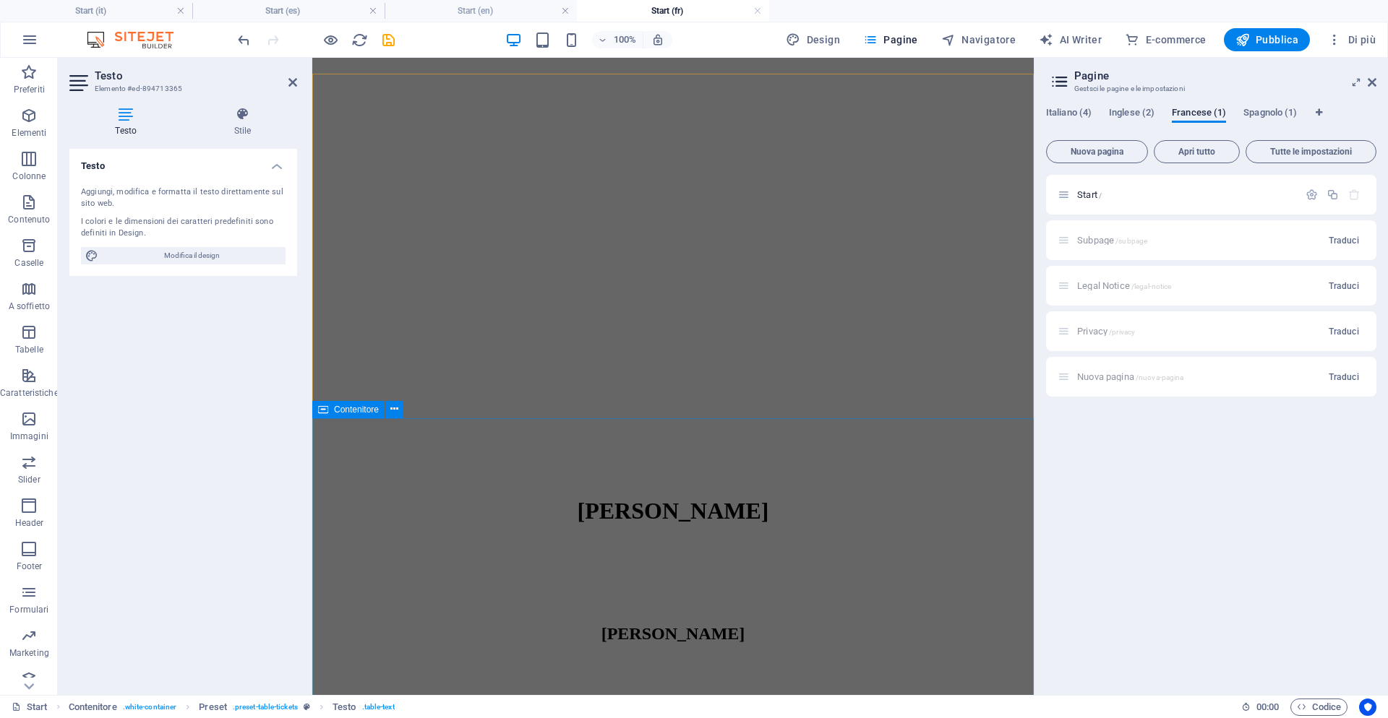
scroll to position [0, 0]
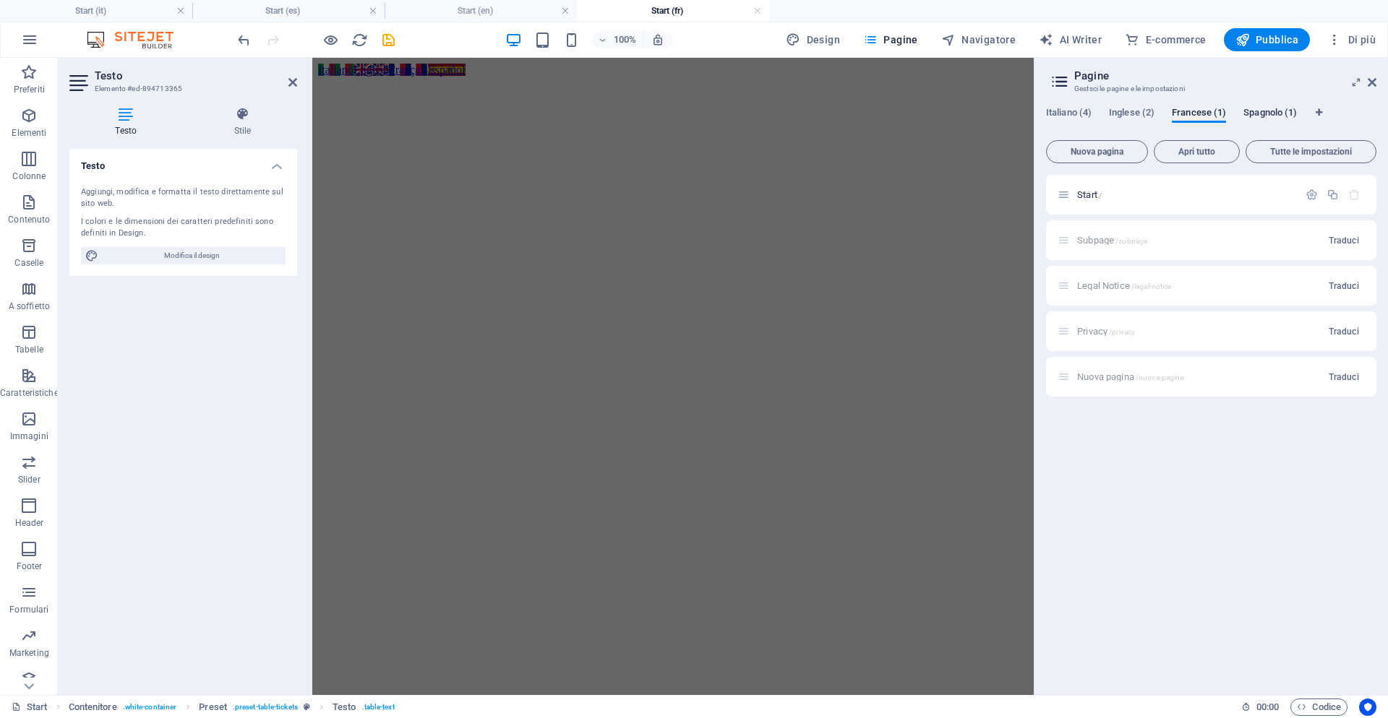
click at [1266, 114] on span "Spagnolo (1)" at bounding box center [1269, 114] width 53 height 20
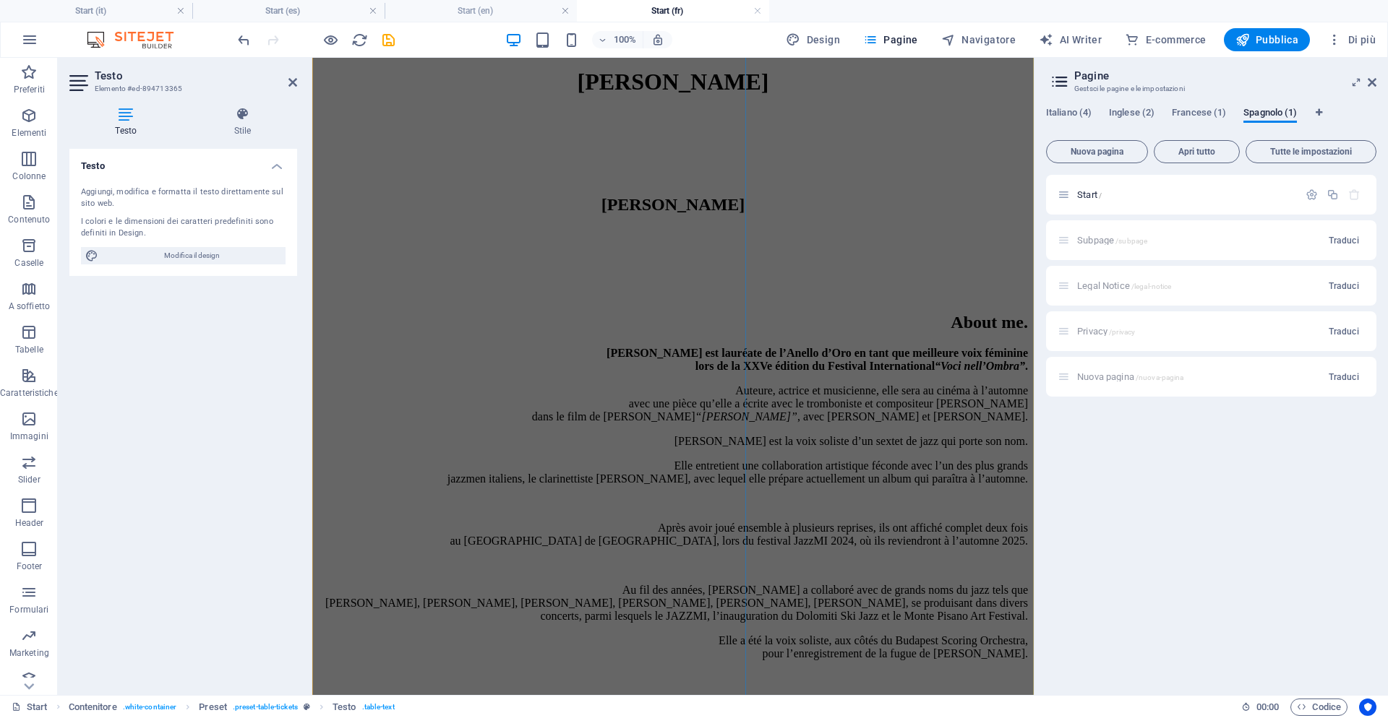
scroll to position [721, 0]
click at [1071, 199] on div "Start /" at bounding box center [1177, 194] width 241 height 17
click at [1063, 199] on icon at bounding box center [1063, 195] width 12 height 12
click at [1084, 198] on span "Start /" at bounding box center [1089, 194] width 25 height 11
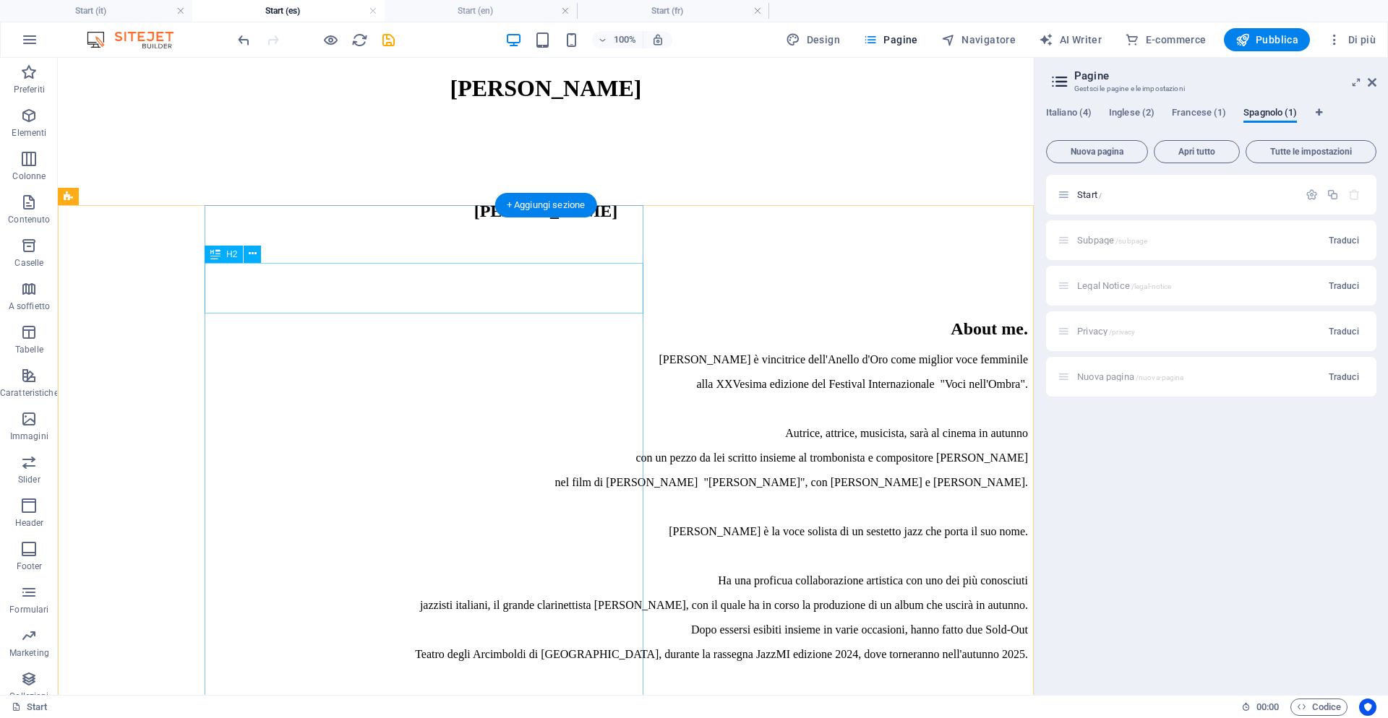
scroll to position [473, 0]
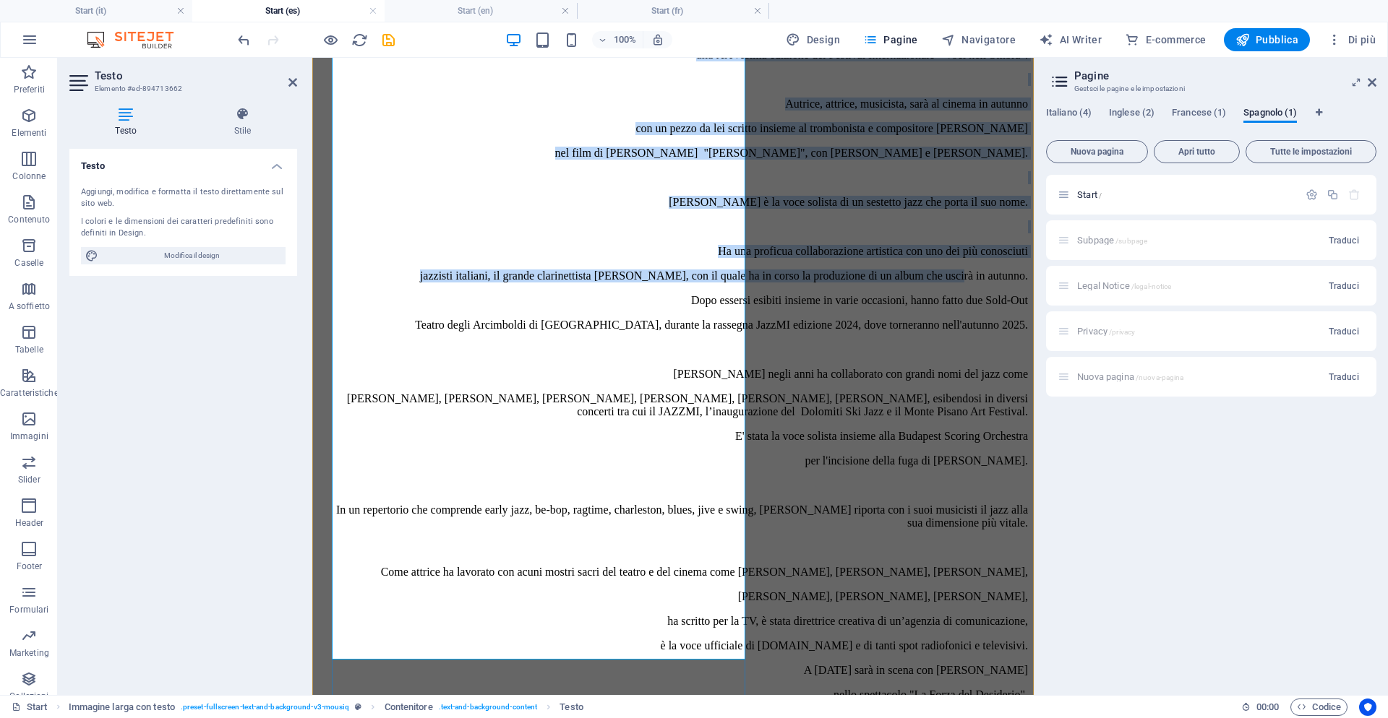
scroll to position [1046, 0]
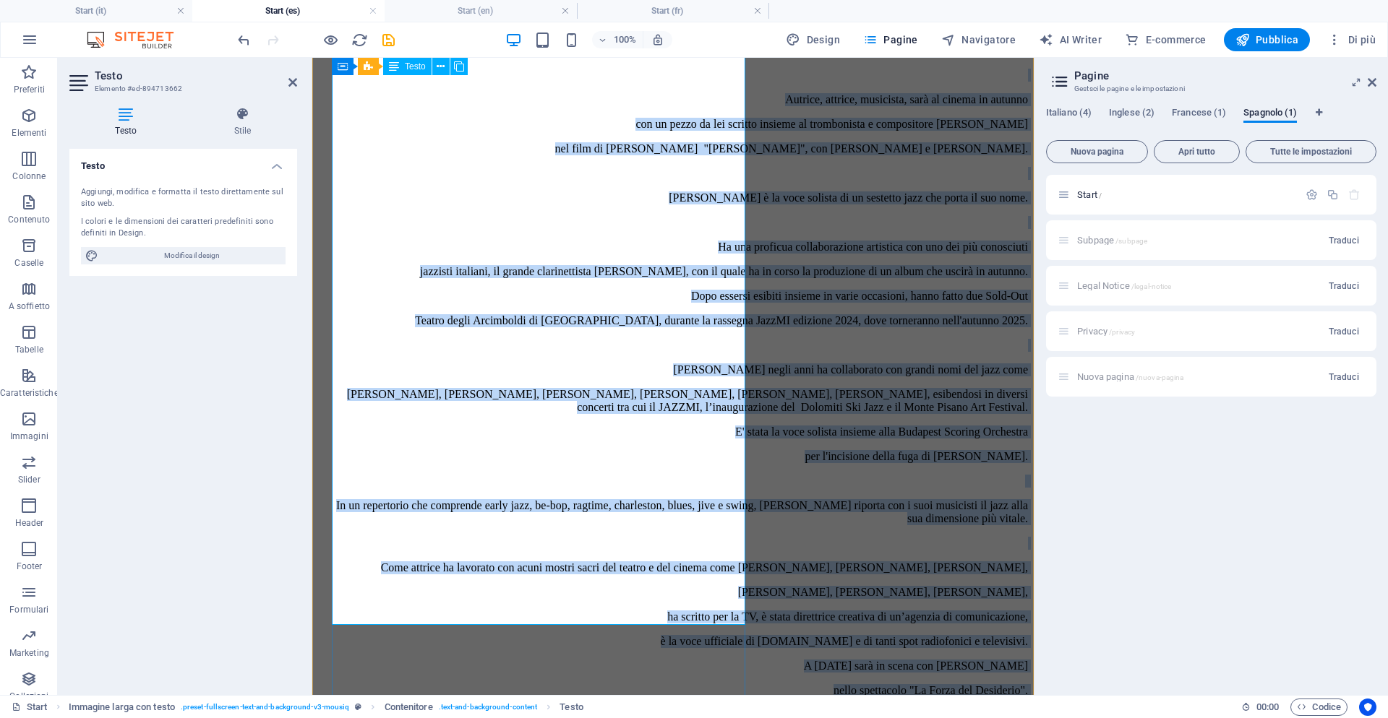
drag, startPoint x: 351, startPoint y: 355, endPoint x: 745, endPoint y: 600, distance: 464.5
click at [745, 600] on div "Elena Andreoli è vincitrice dell'Anello d'Oro come miglior voce femminile alla …" at bounding box center [673, 439] width 710 height 838
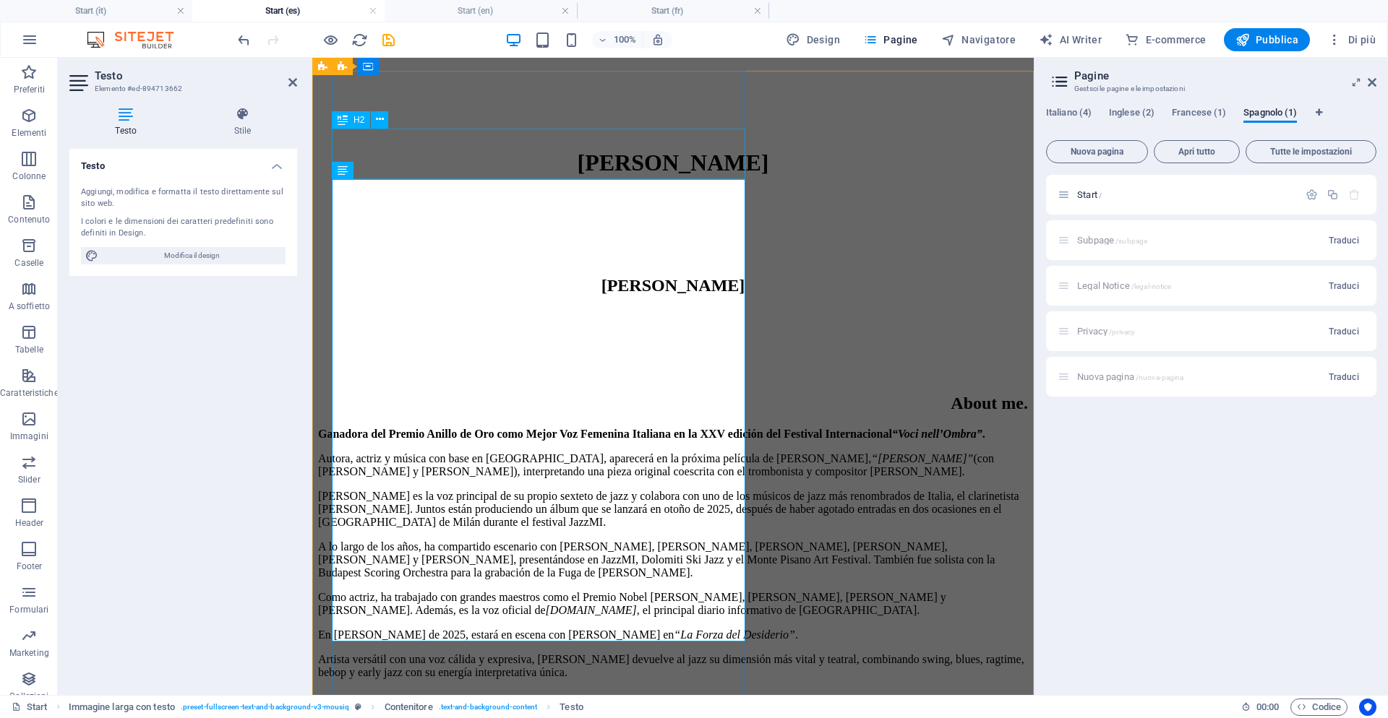
scroll to position [636, 0]
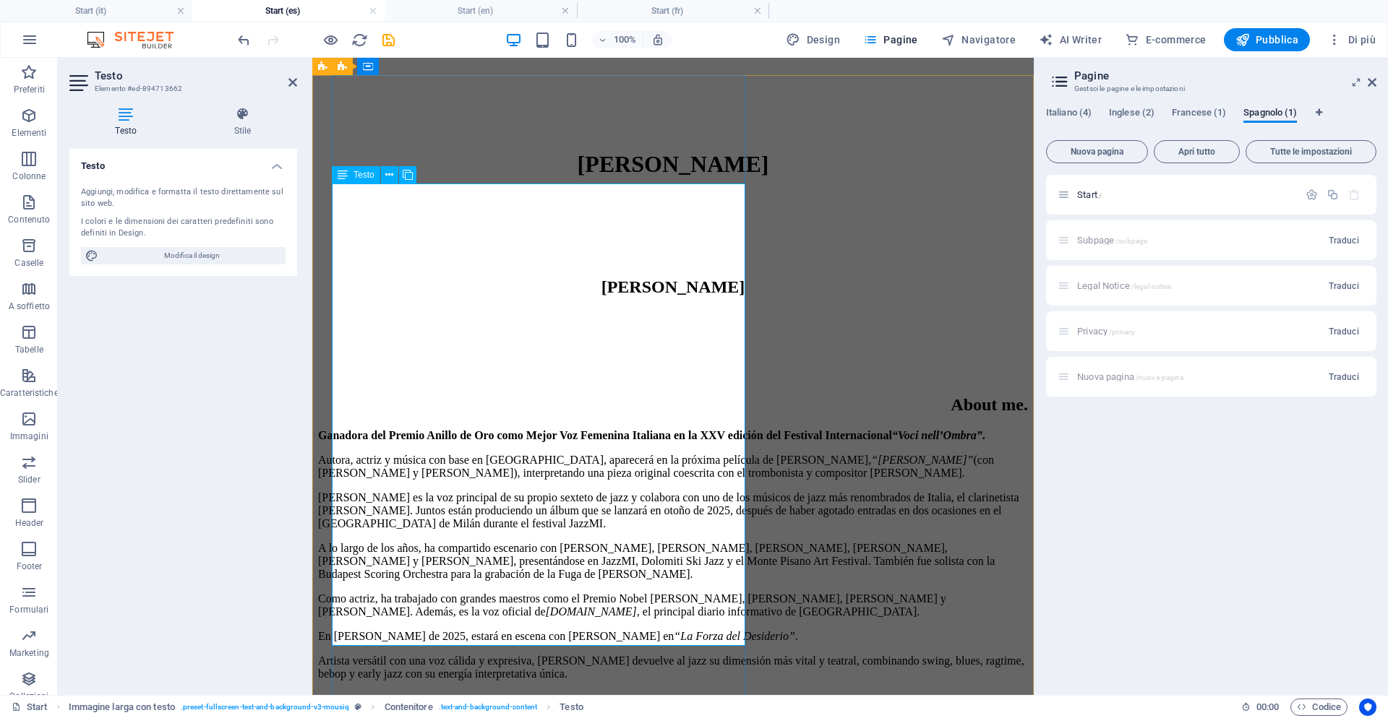
click at [677, 429] on p "Ganadora del Premio Anillo de Oro como Mejor Voz Femenina Italiana en la XXV ed…" at bounding box center [673, 435] width 710 height 13
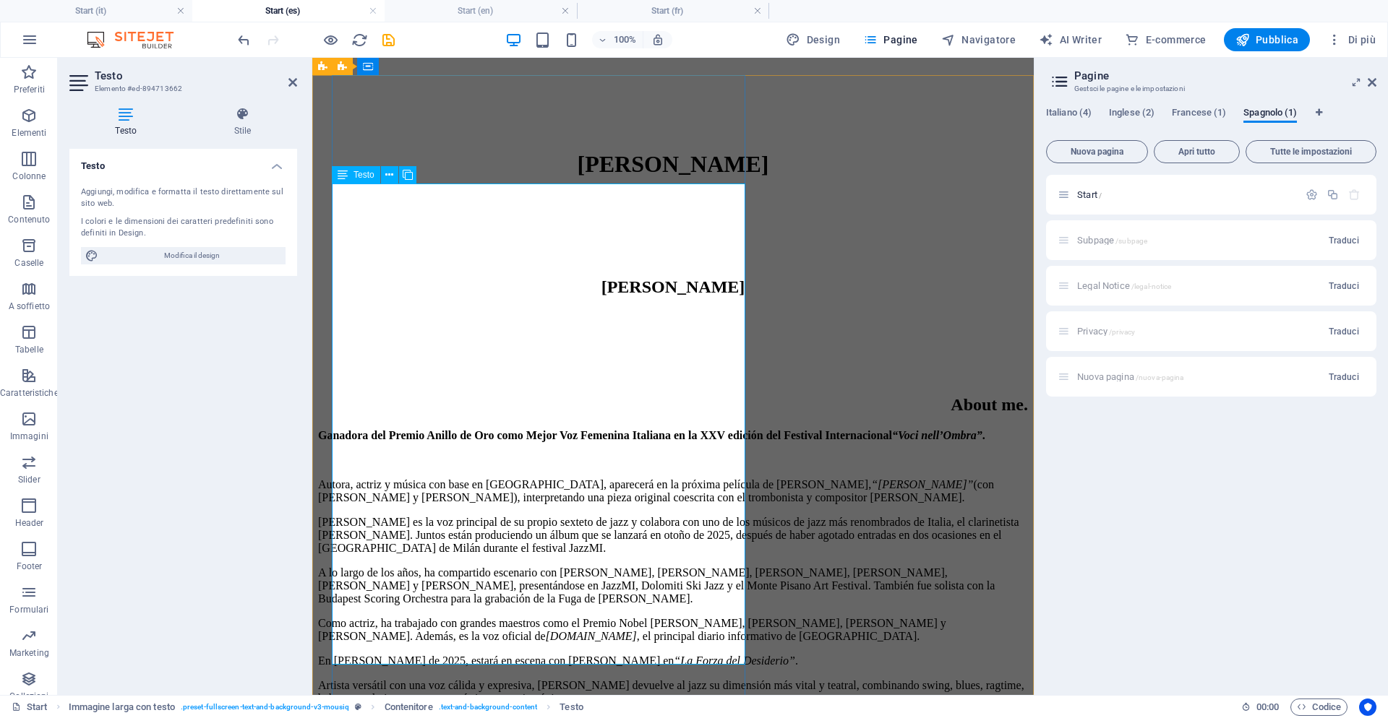
click at [531, 516] on p "Elena es la voz principal de su propio sexteto de jazz y colabora con uno de lo…" at bounding box center [673, 535] width 710 height 39
click at [515, 479] on p "Autora, actriz y música con base en Milán, aparecerá en la próxima película de …" at bounding box center [673, 492] width 710 height 26
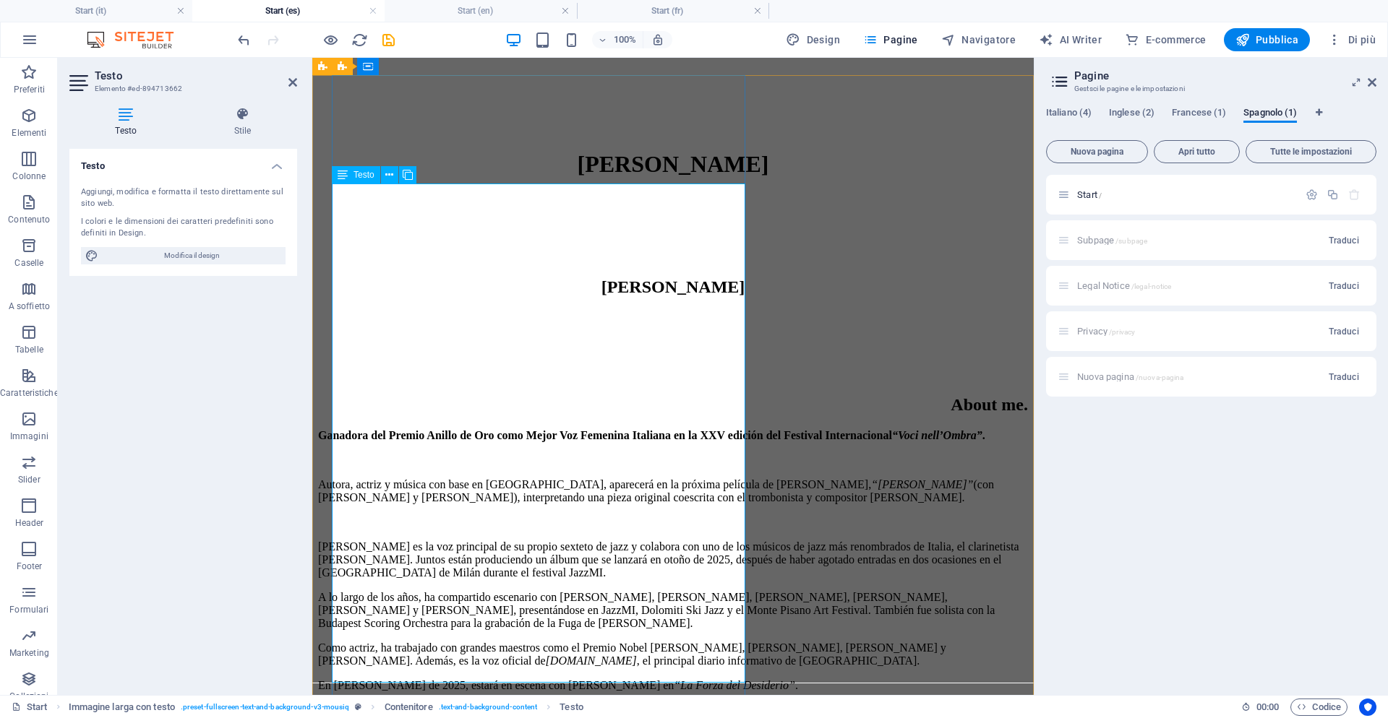
click at [645, 541] on p "Elena es la voz principal de su propio sexteto de jazz y colabora con uno de lo…" at bounding box center [673, 560] width 710 height 39
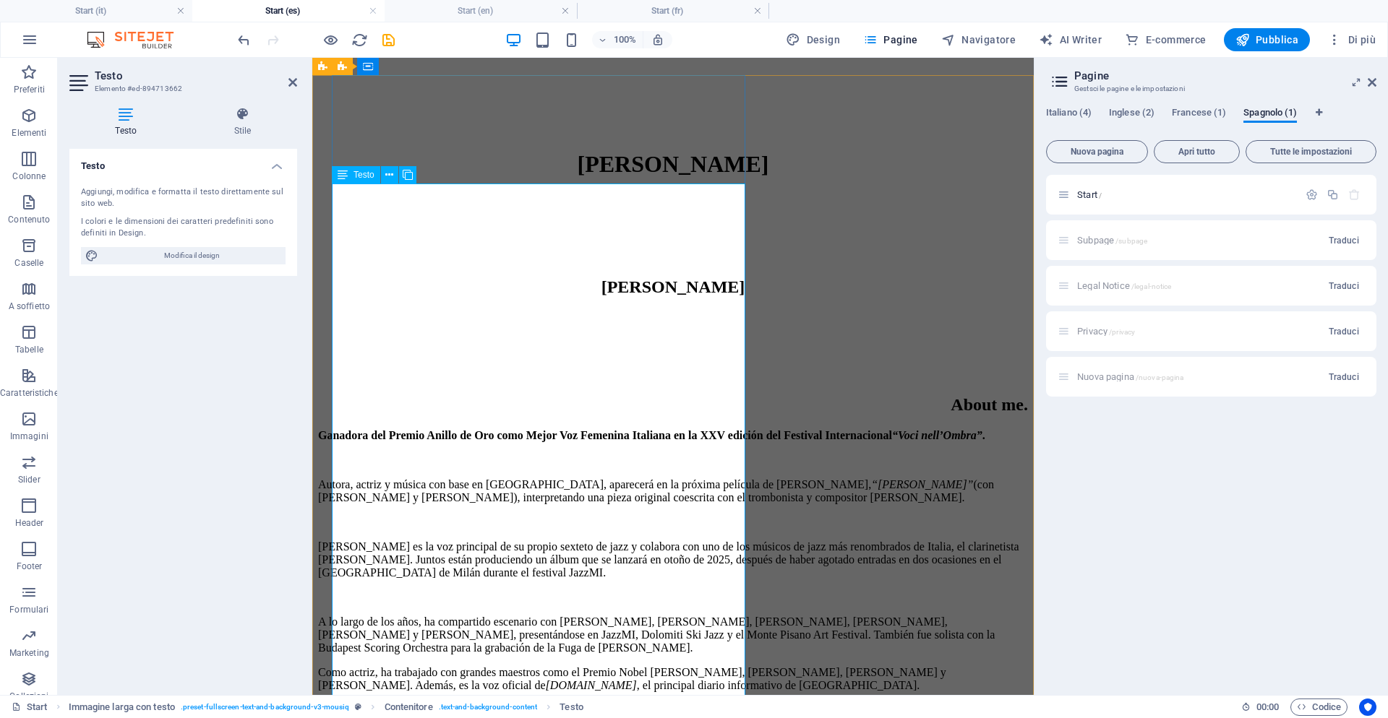
click at [590, 616] on p "A lo largo de los años, ha compartido escenario con Giorgio Gaslini, Bruno Mart…" at bounding box center [673, 635] width 710 height 39
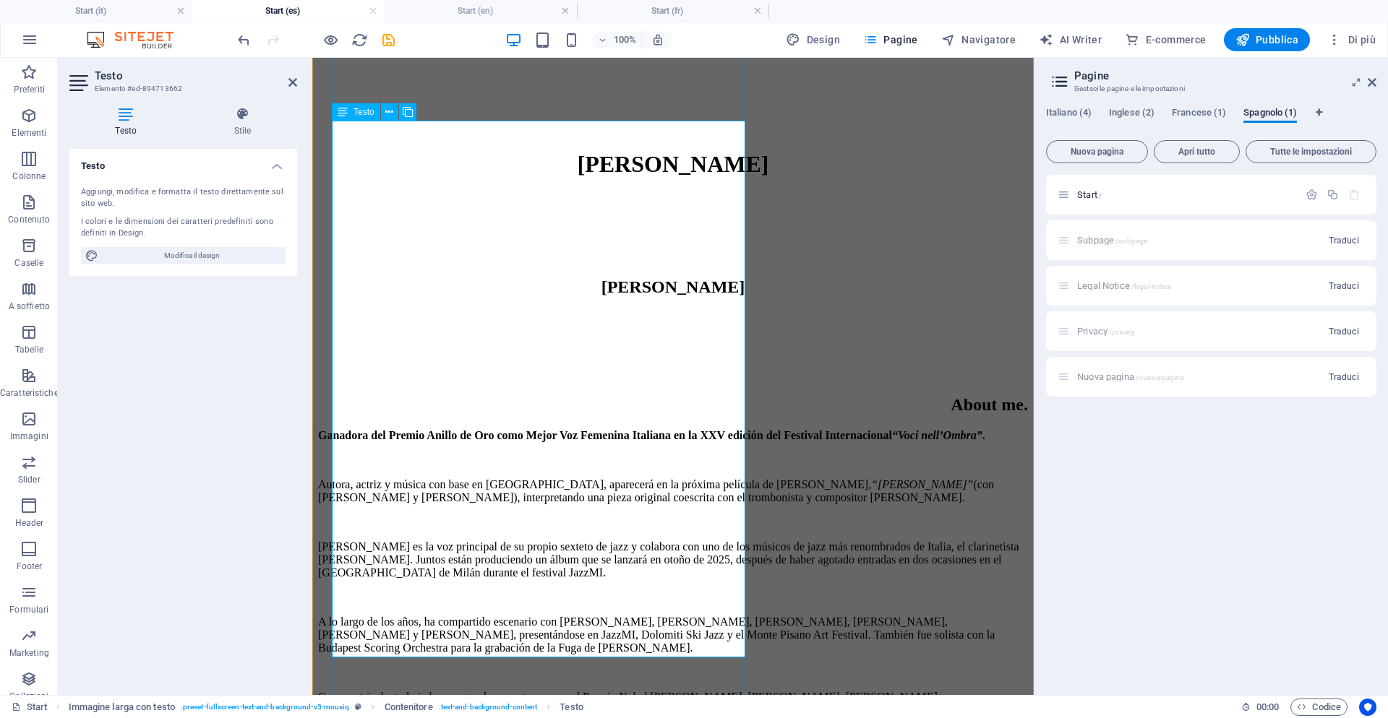
scroll to position [768, 0]
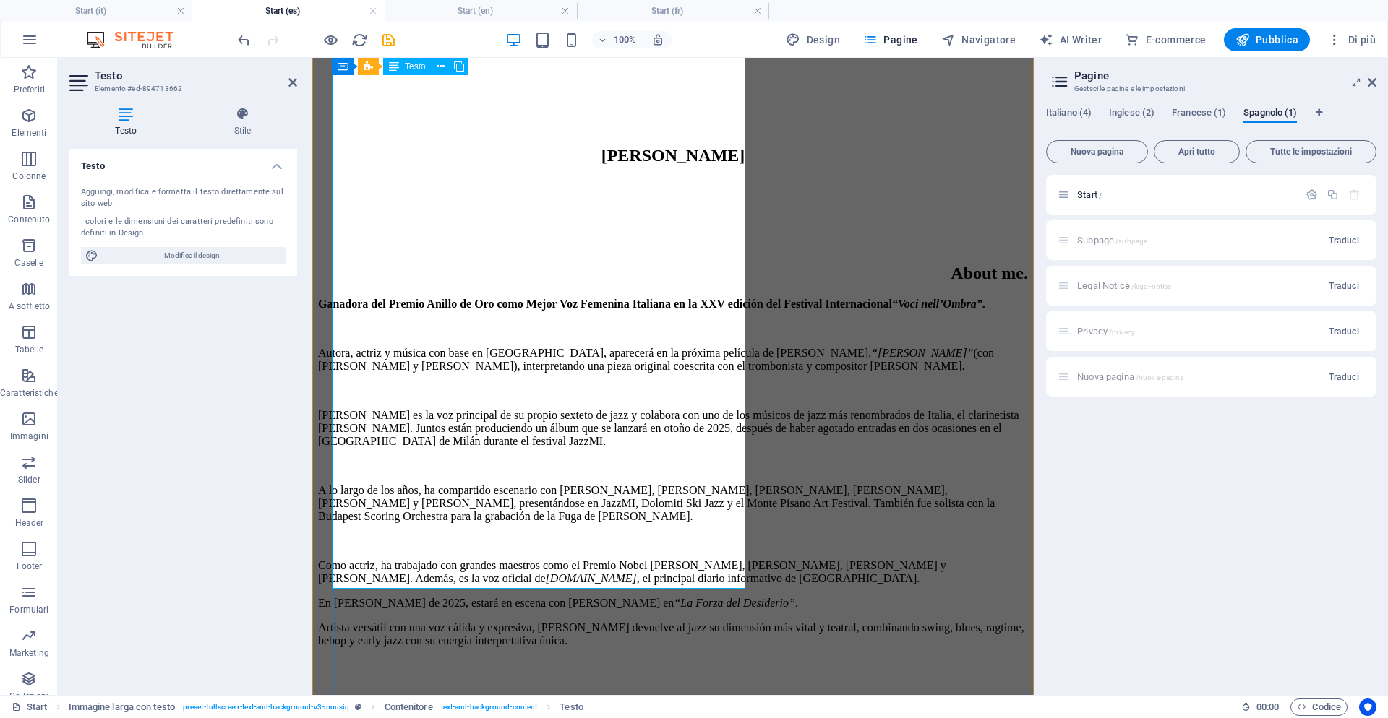
click at [702, 559] on p "Como actriz, ha trabajado con grandes maestros como el Premio Nobel Dario Fo, F…" at bounding box center [673, 572] width 710 height 26
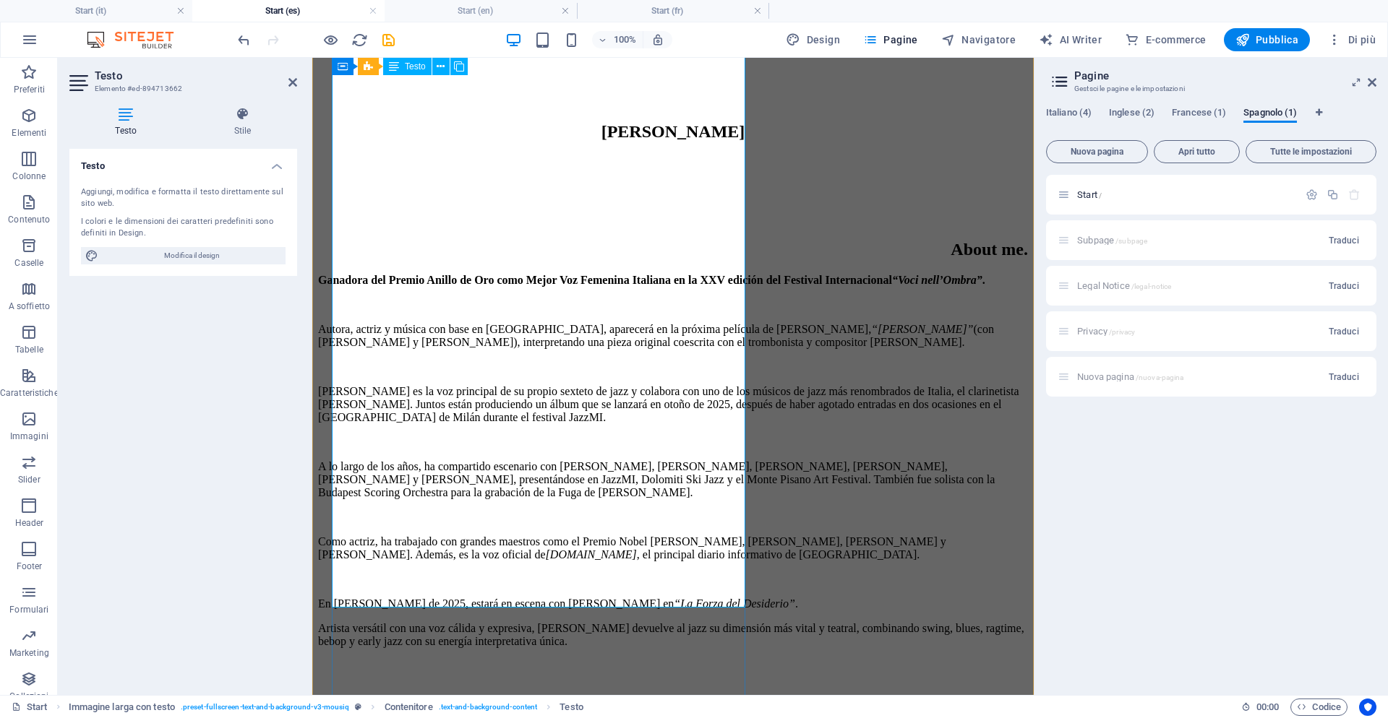
scroll to position [800, 0]
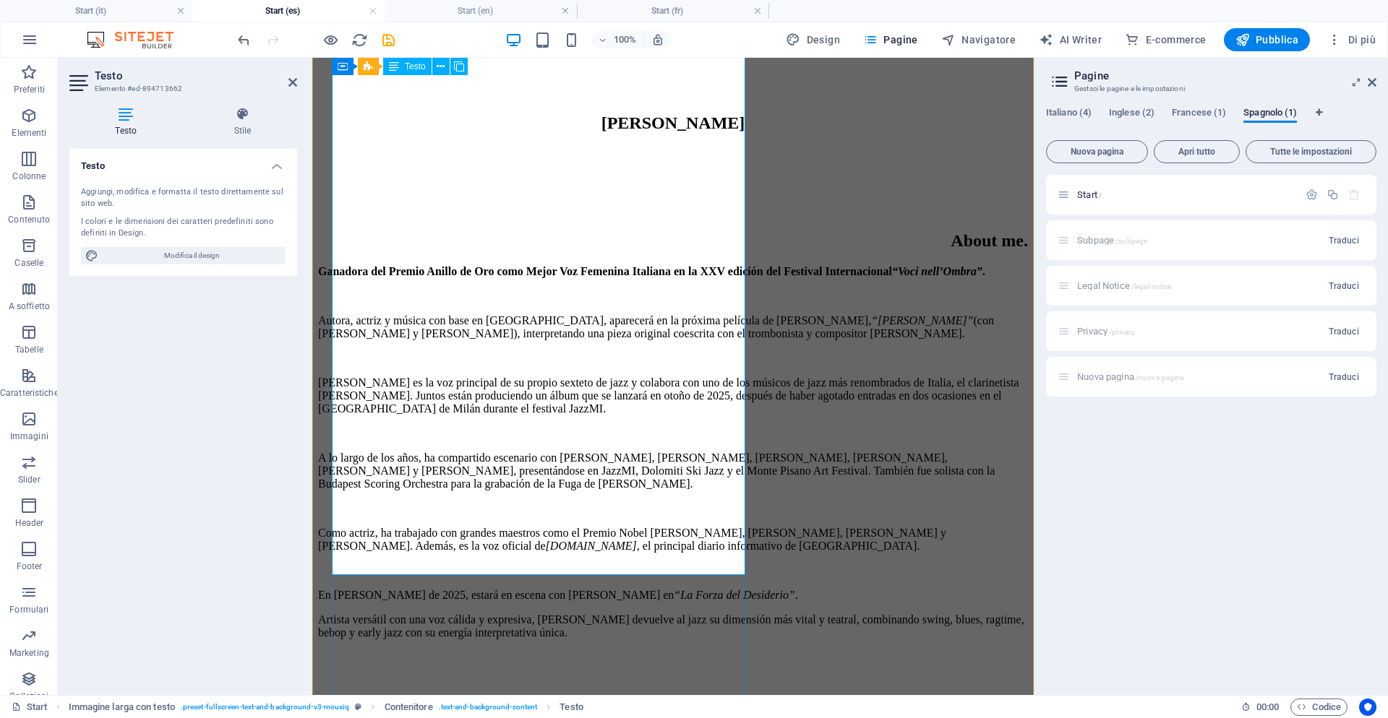
click at [546, 589] on p "En julio de 2025, estará en escena con Massimo Recalcati en “La Forza del Desid…" at bounding box center [673, 595] width 710 height 13
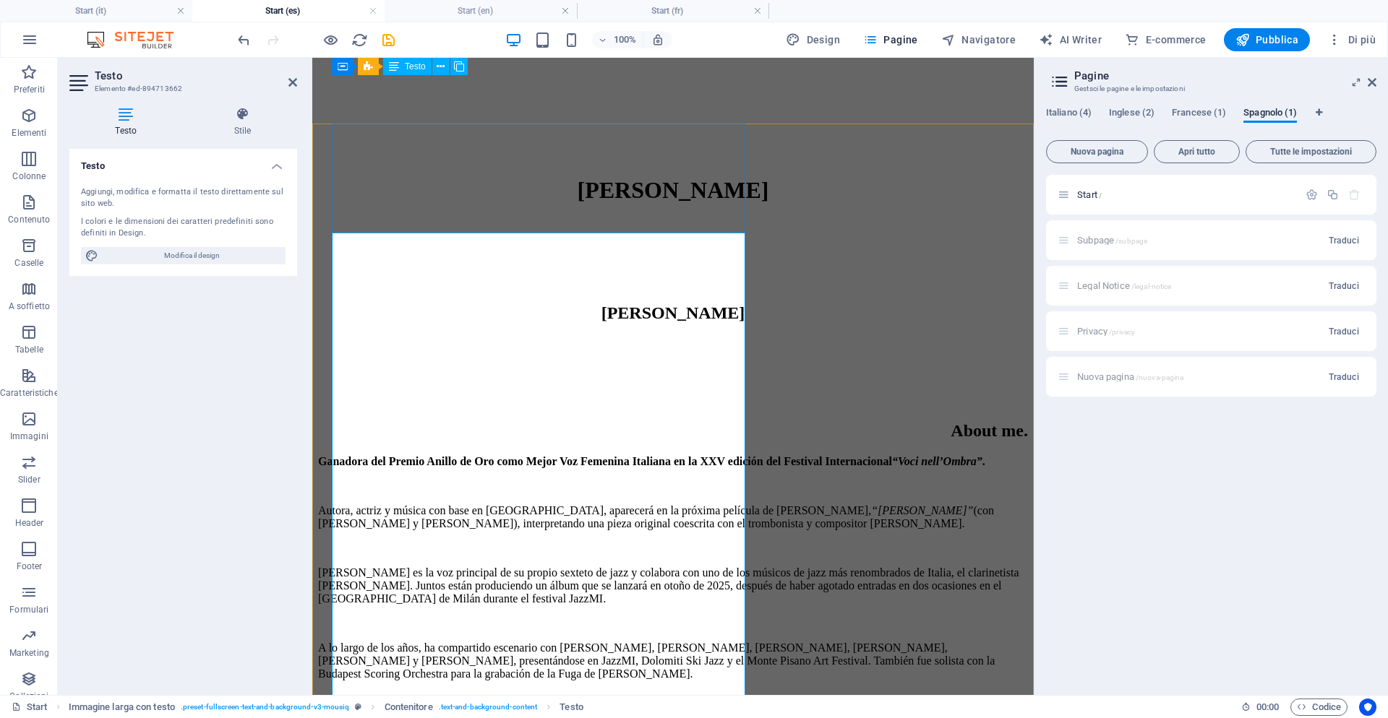
scroll to position [588, 0]
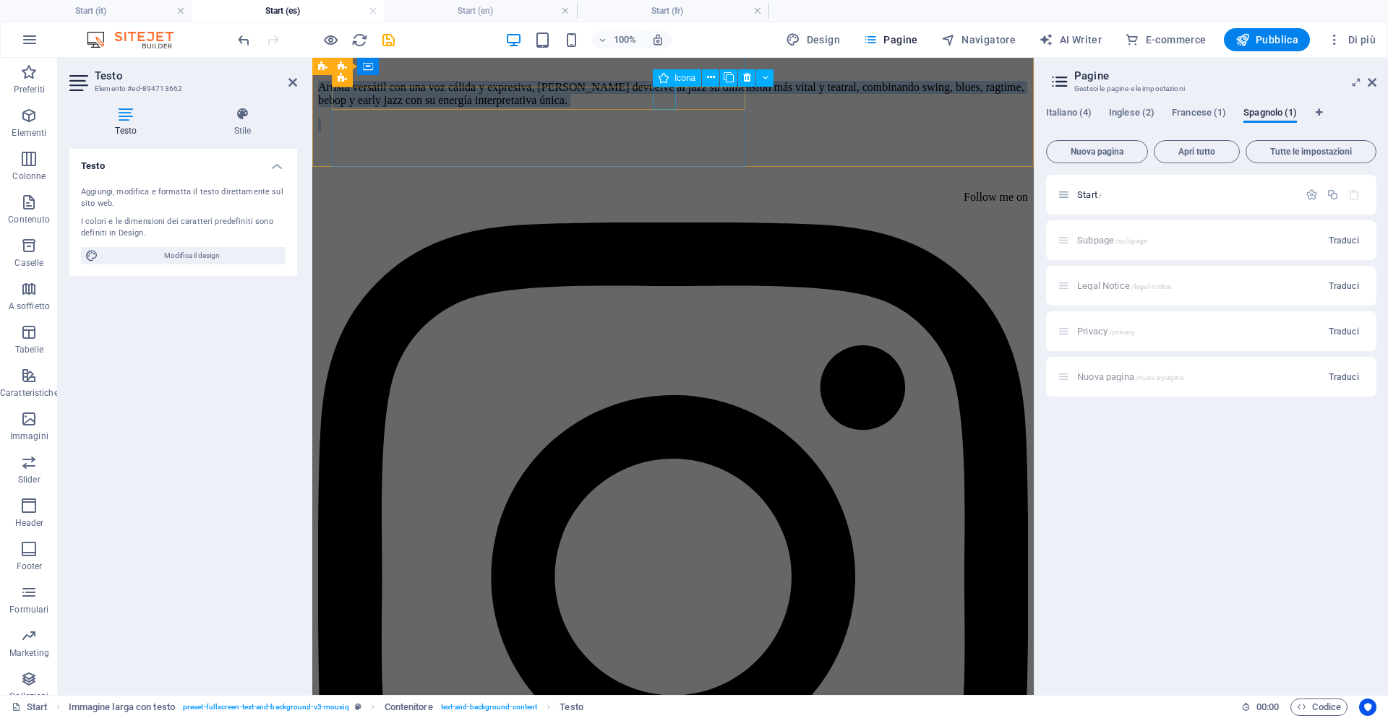
drag, startPoint x: 335, startPoint y: 245, endPoint x: 658, endPoint y: 95, distance: 356.4
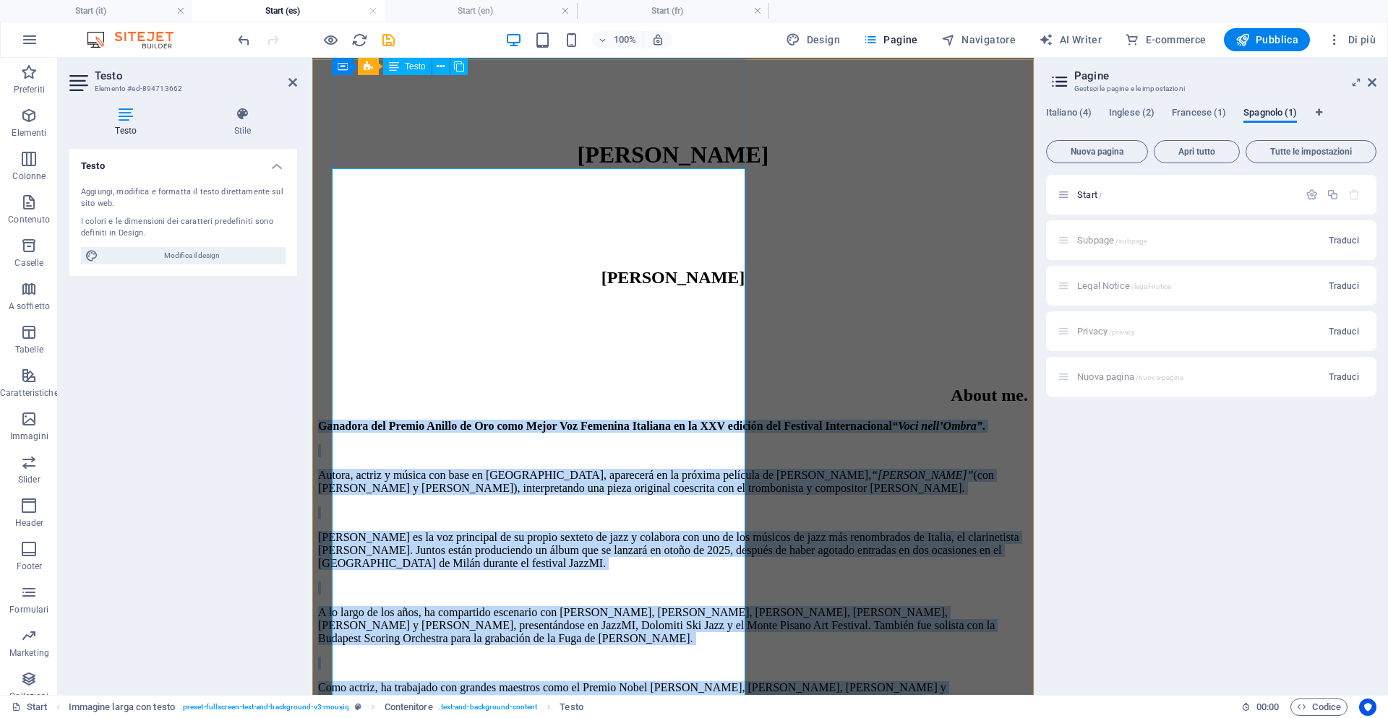
scroll to position [598, 0]
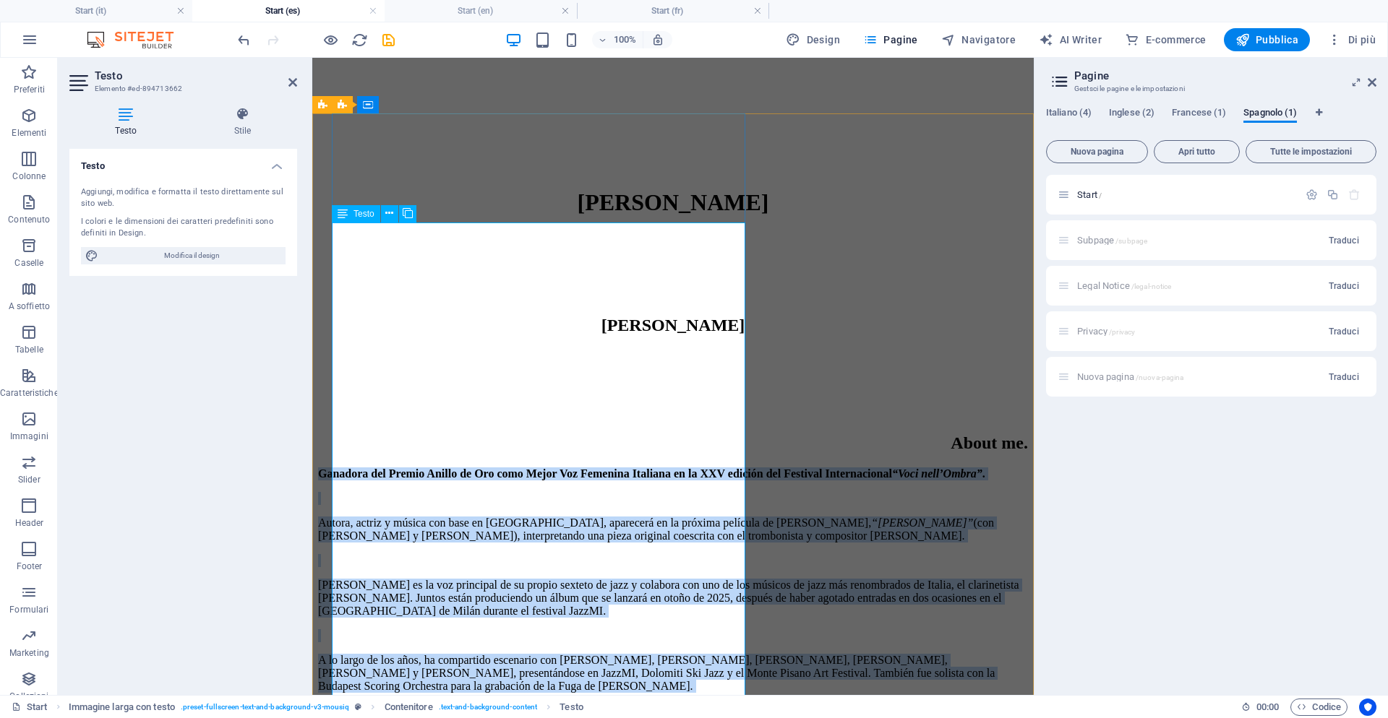
click at [367, 216] on span "Testo" at bounding box center [363, 214] width 21 height 9
click at [354, 216] on span "Testo" at bounding box center [363, 214] width 21 height 9
click at [346, 216] on icon at bounding box center [343, 213] width 10 height 17
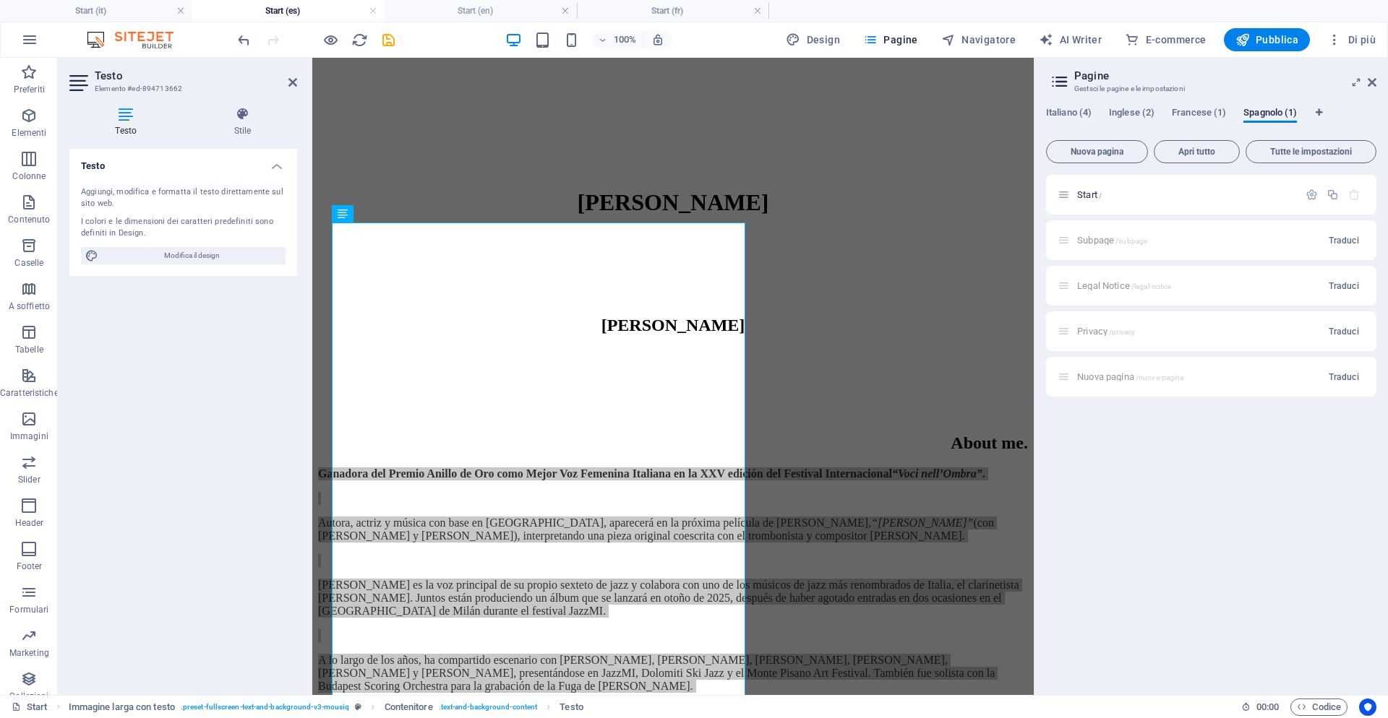
click at [127, 116] on icon at bounding box center [125, 114] width 113 height 14
click at [1273, 35] on span "Pubblica" at bounding box center [1267, 40] width 64 height 14
